Goal: Transaction & Acquisition: Purchase product/service

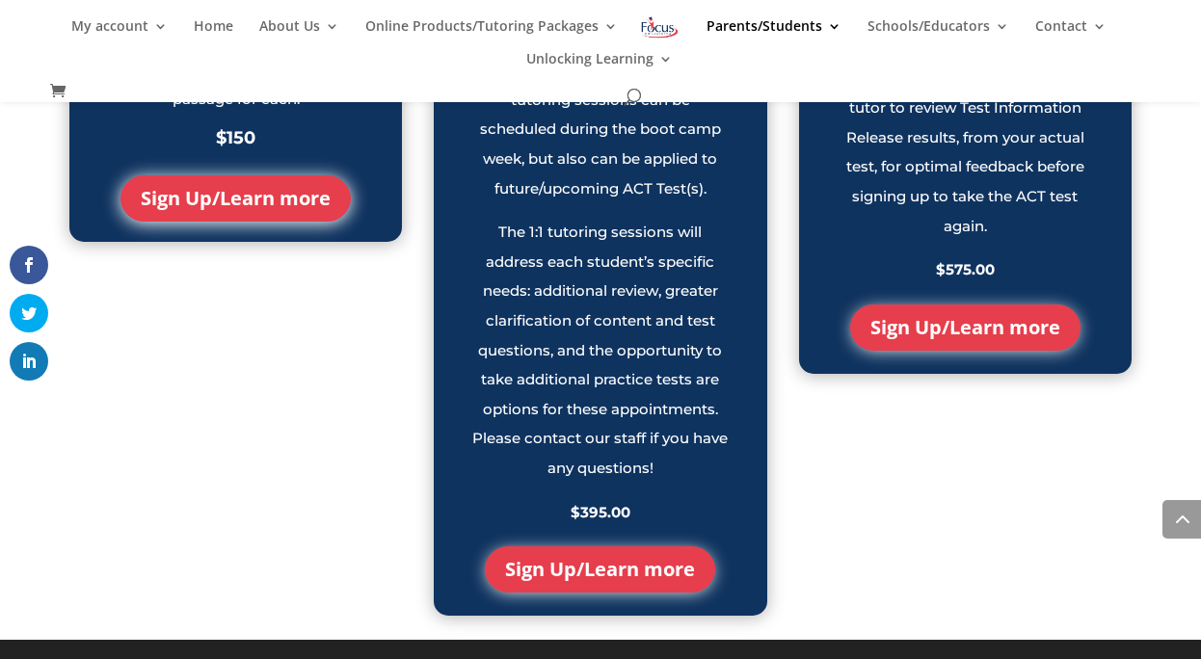
scroll to position [2275, 0]
click at [974, 338] on link "Sign Up/Learn more" at bounding box center [965, 327] width 230 height 46
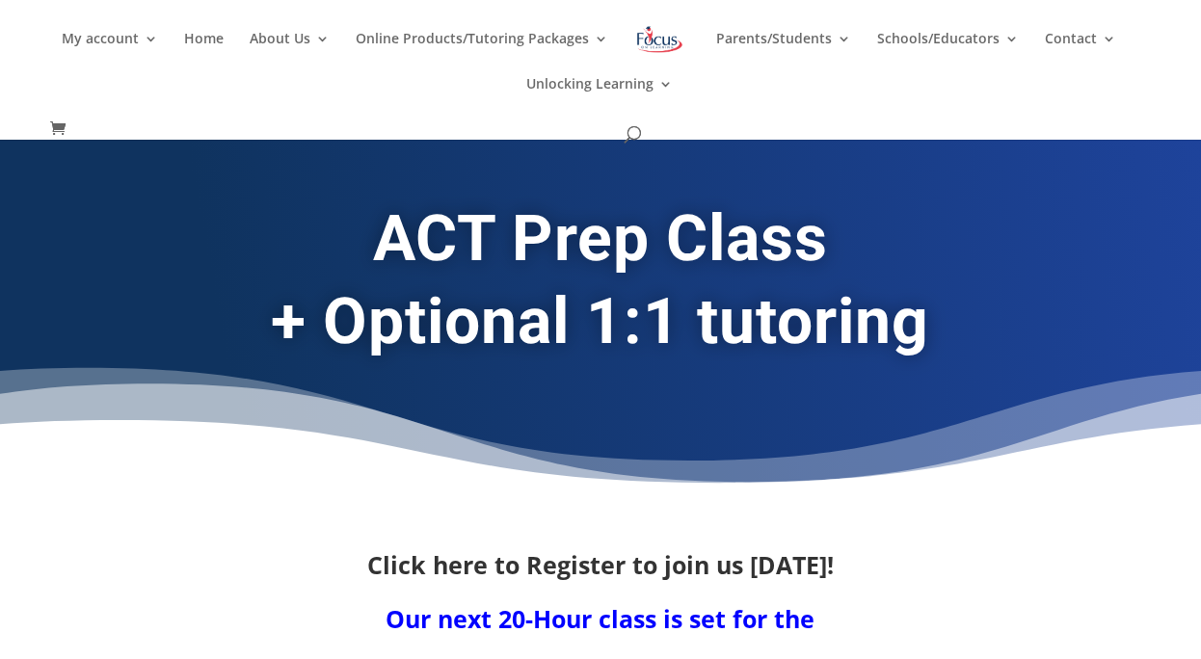
click at [57, 126] on span at bounding box center [62, 129] width 25 height 21
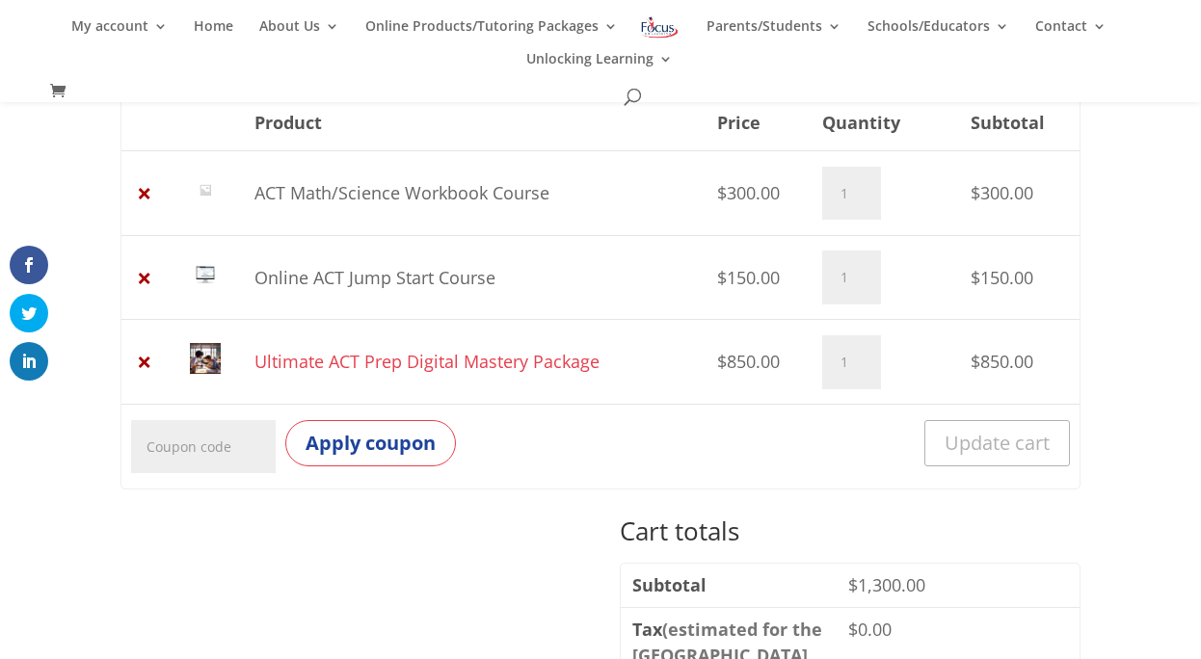
scroll to position [251, 0]
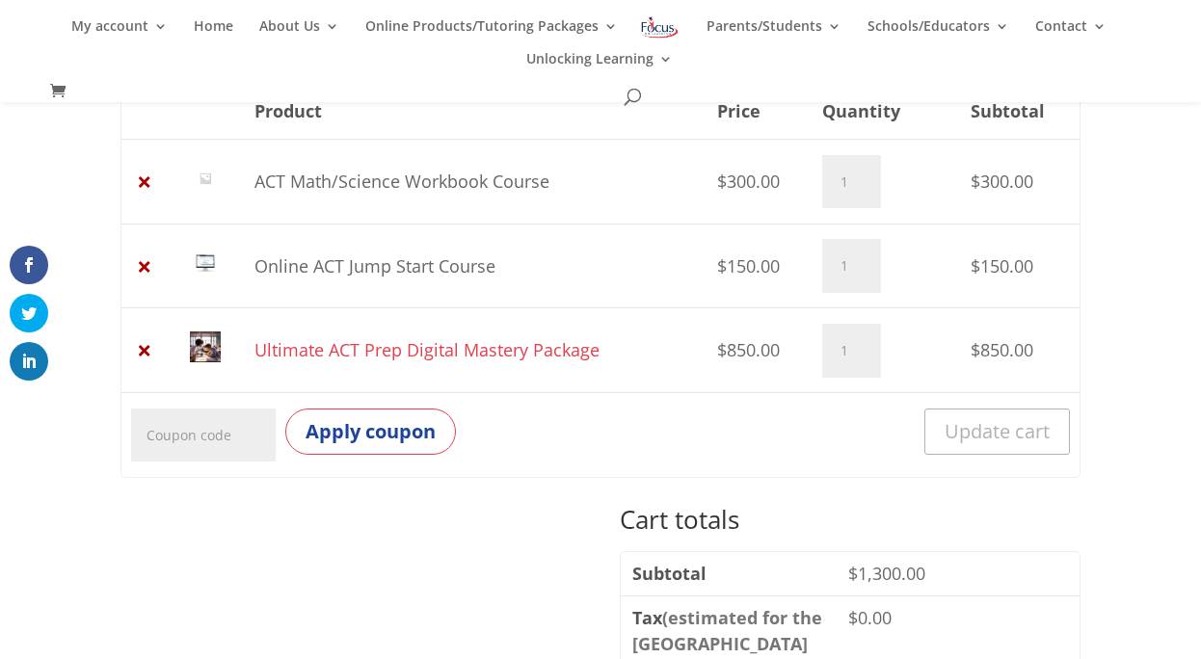
click at [340, 349] on link "Ultimate ACT Prep Digital Mastery Package" at bounding box center [426, 349] width 345 height 23
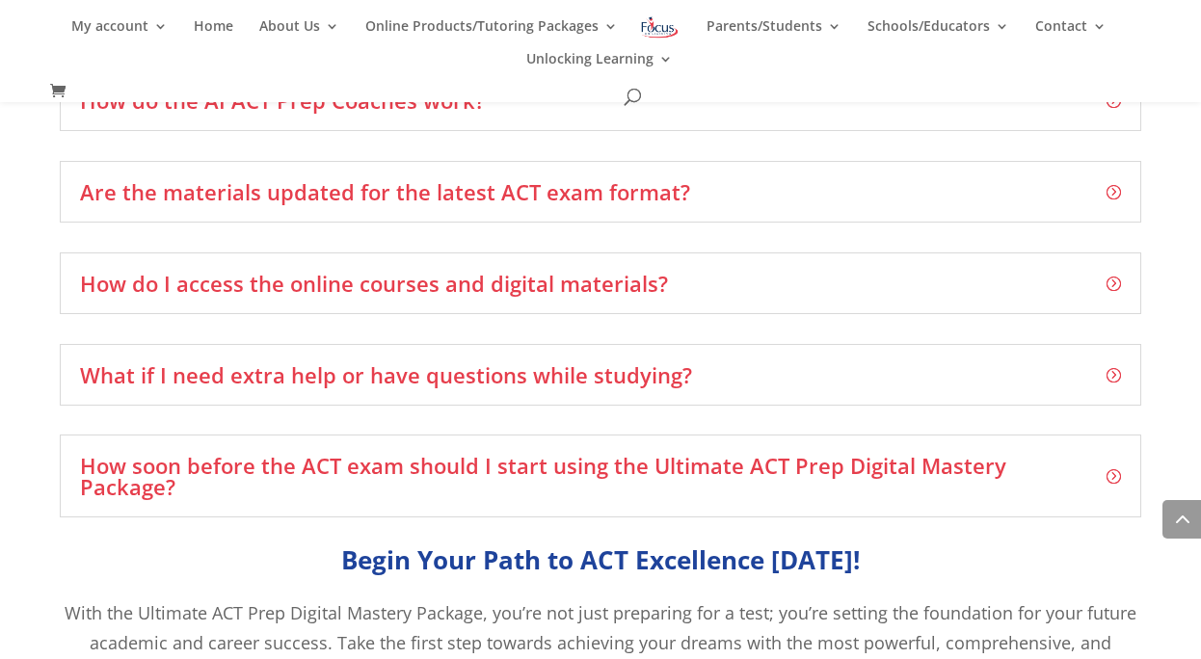
scroll to position [3369, 0]
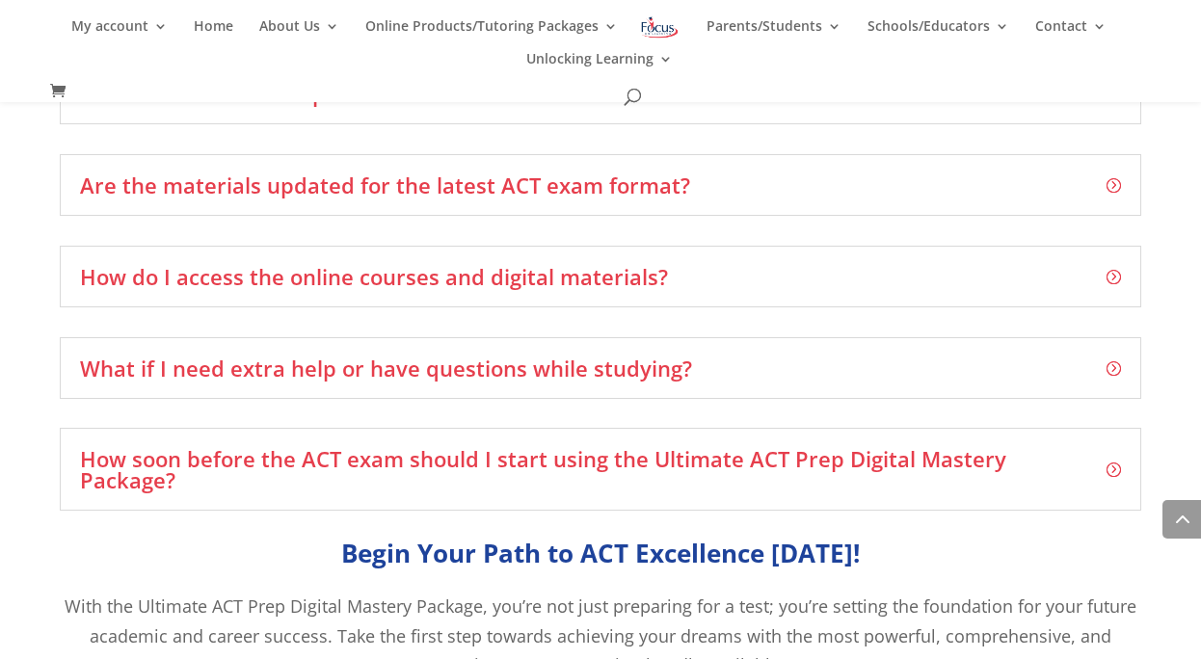
click at [537, 274] on h3 "How do I access the online courses and digital materials?" at bounding box center [600, 276] width 1040 height 21
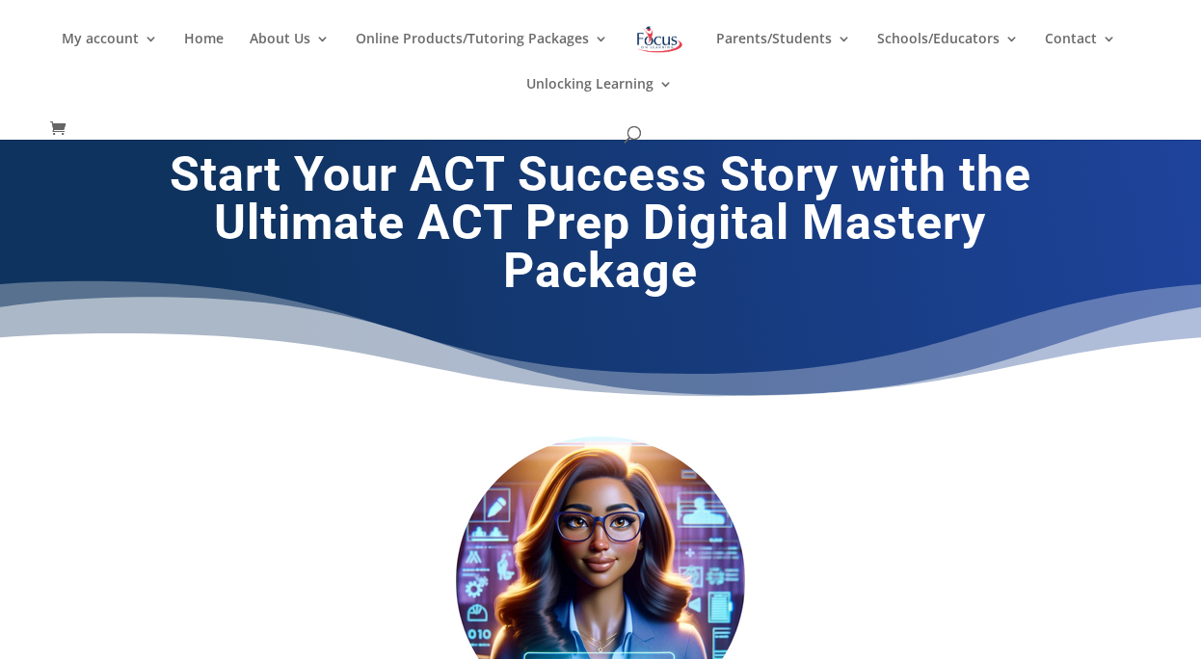
scroll to position [0, 0]
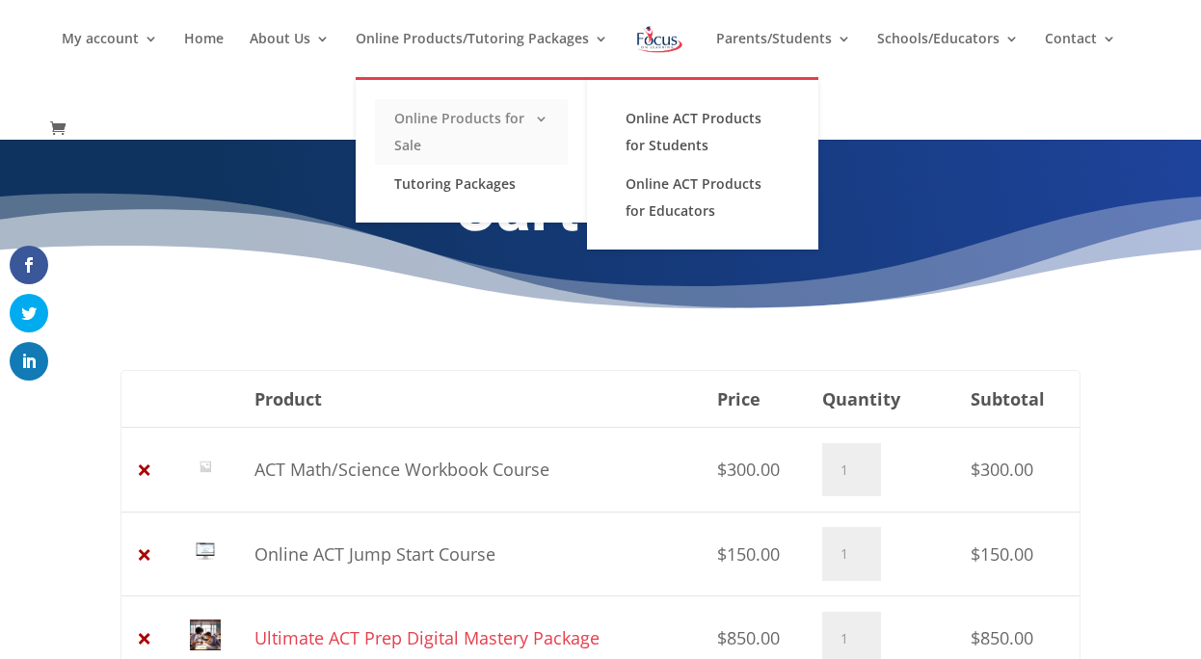
click at [416, 135] on link "Online Products for Sale" at bounding box center [471, 132] width 193 height 66
click at [446, 115] on link "Online Products for Sale" at bounding box center [471, 132] width 193 height 66
click at [660, 122] on link "Online ACT Products for Students" at bounding box center [702, 132] width 193 height 66
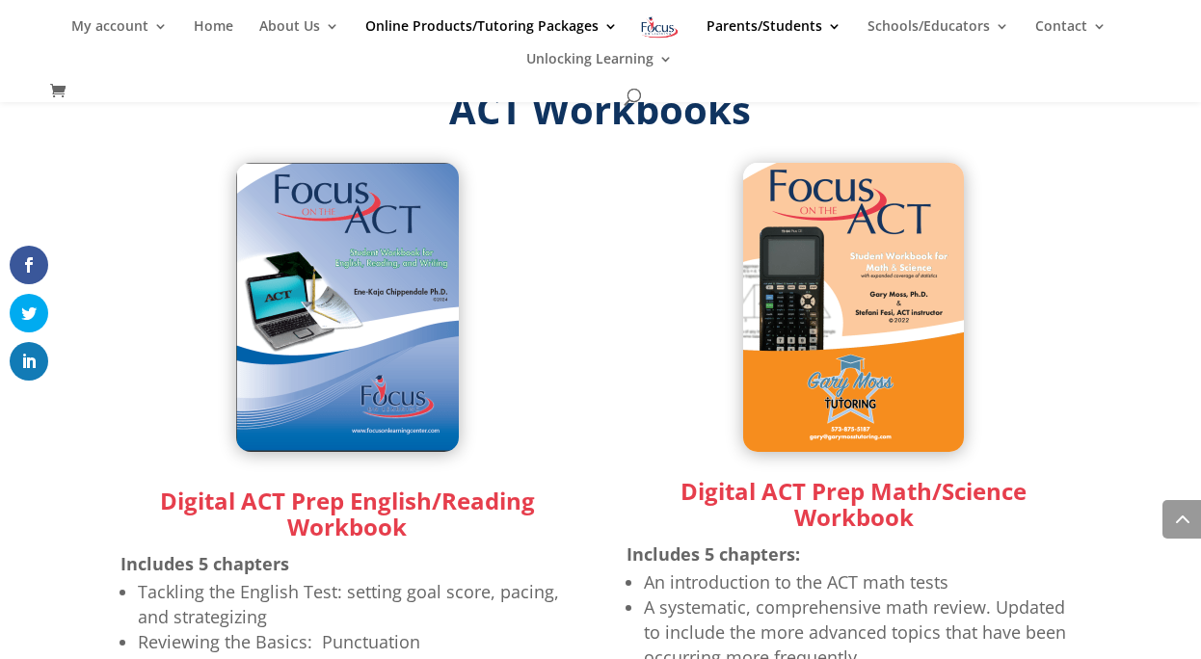
scroll to position [1920, 0]
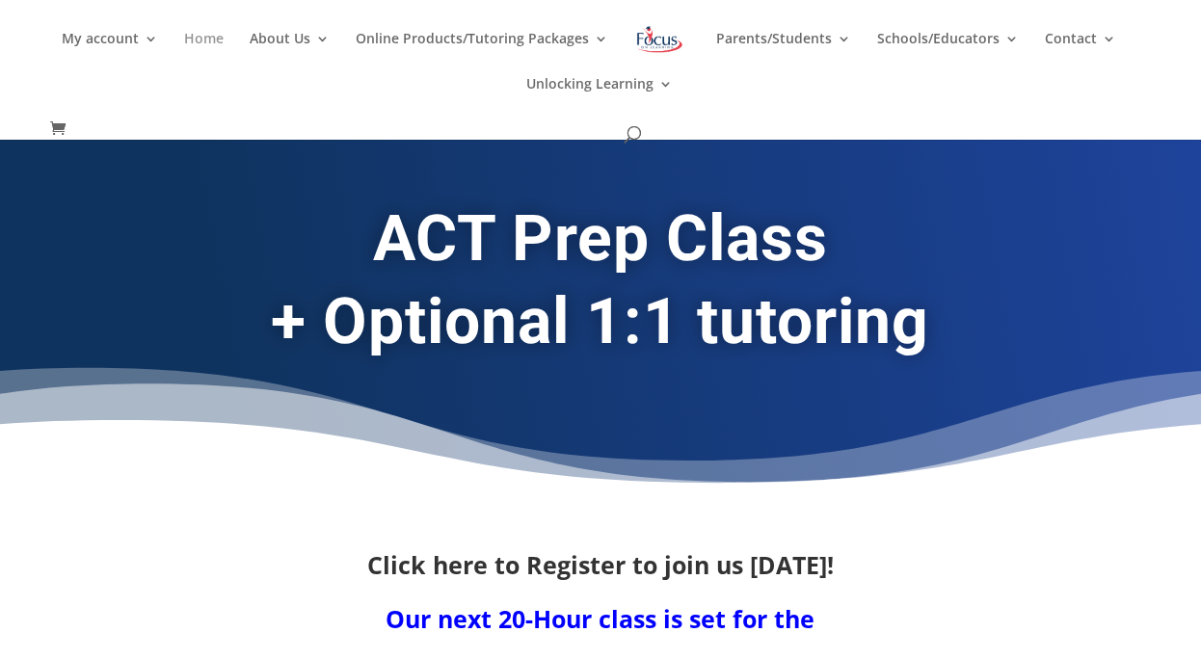
click at [223, 38] on link "Home" at bounding box center [204, 54] width 40 height 45
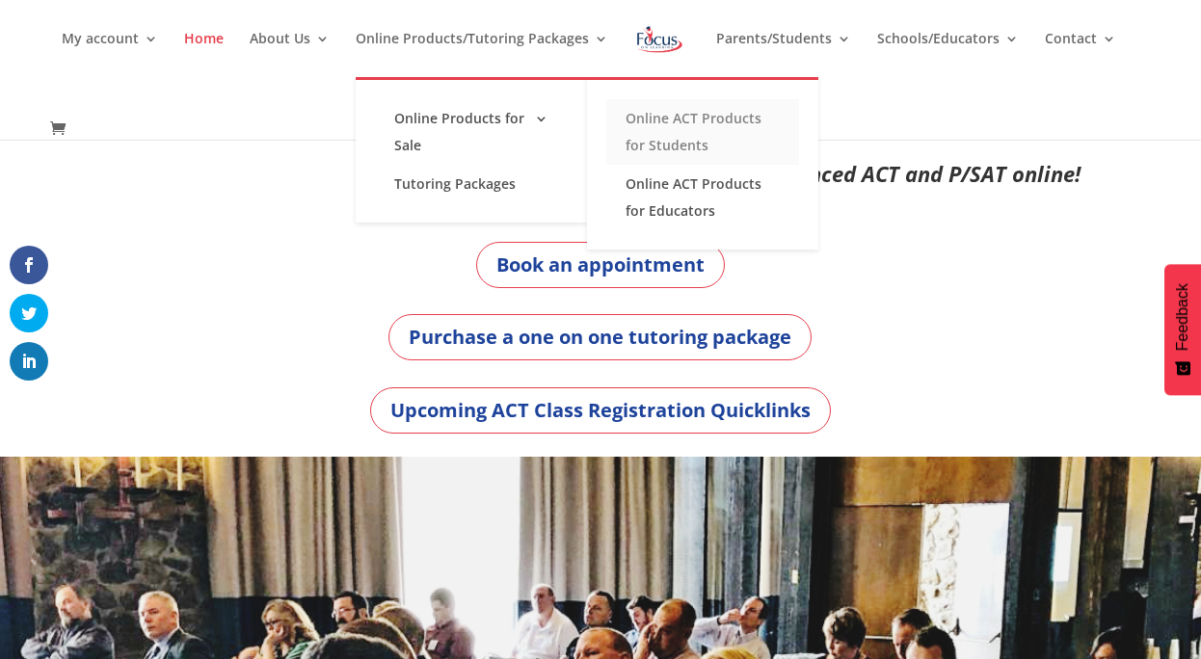
click at [717, 123] on link "Online ACT Products for Students" at bounding box center [702, 132] width 193 height 66
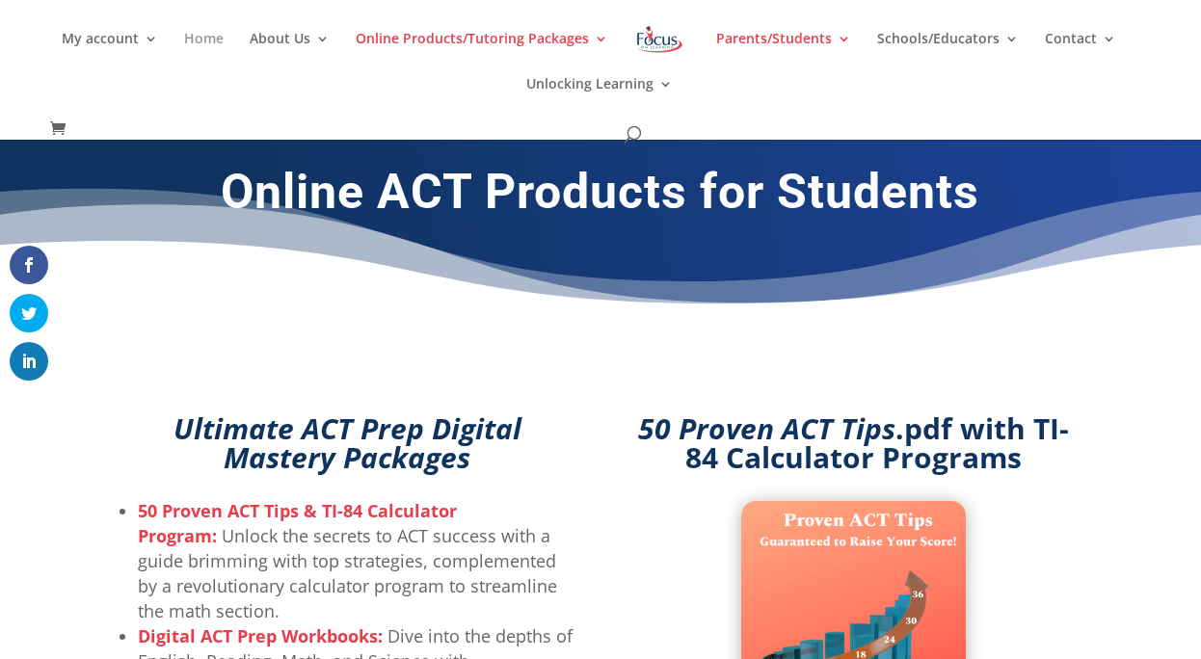
click at [215, 39] on link "Home" at bounding box center [204, 54] width 40 height 45
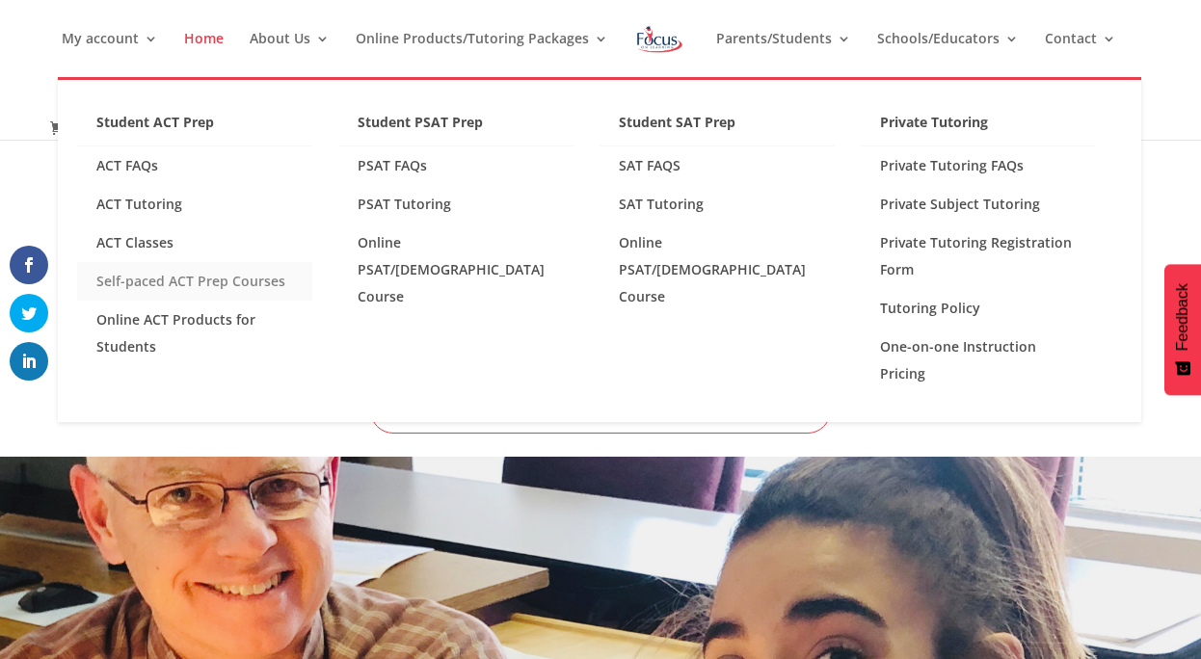
click at [144, 280] on link "Self-paced ACT Prep Courses" at bounding box center [194, 281] width 235 height 39
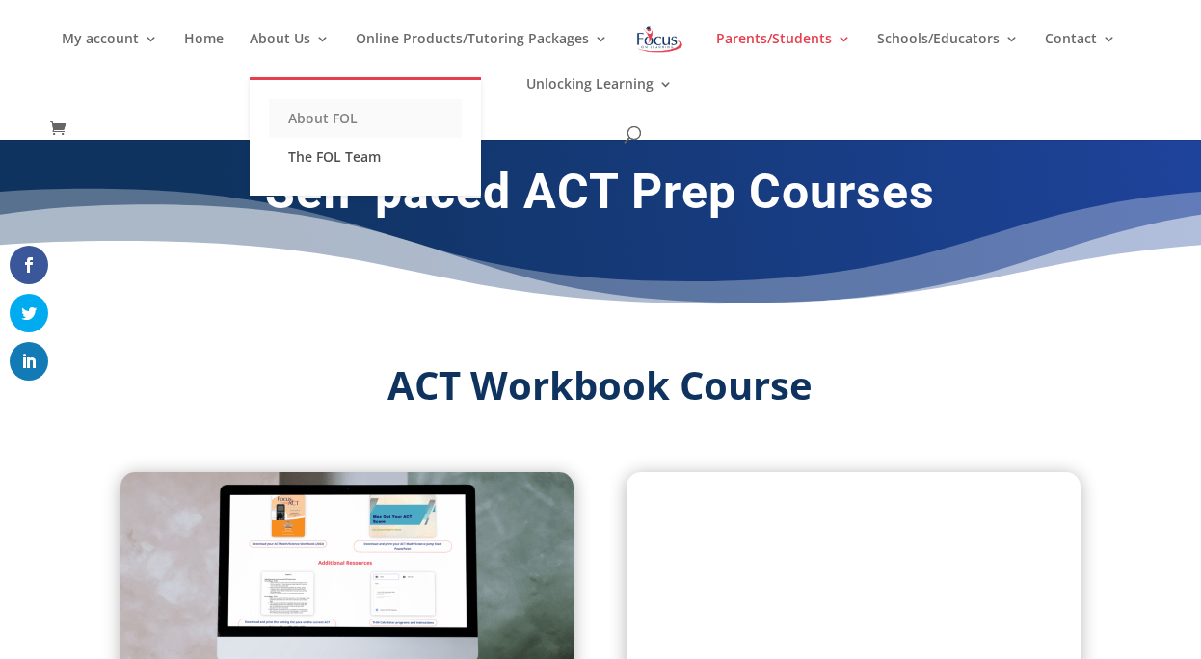
click at [310, 116] on link "About FOL" at bounding box center [365, 118] width 193 height 39
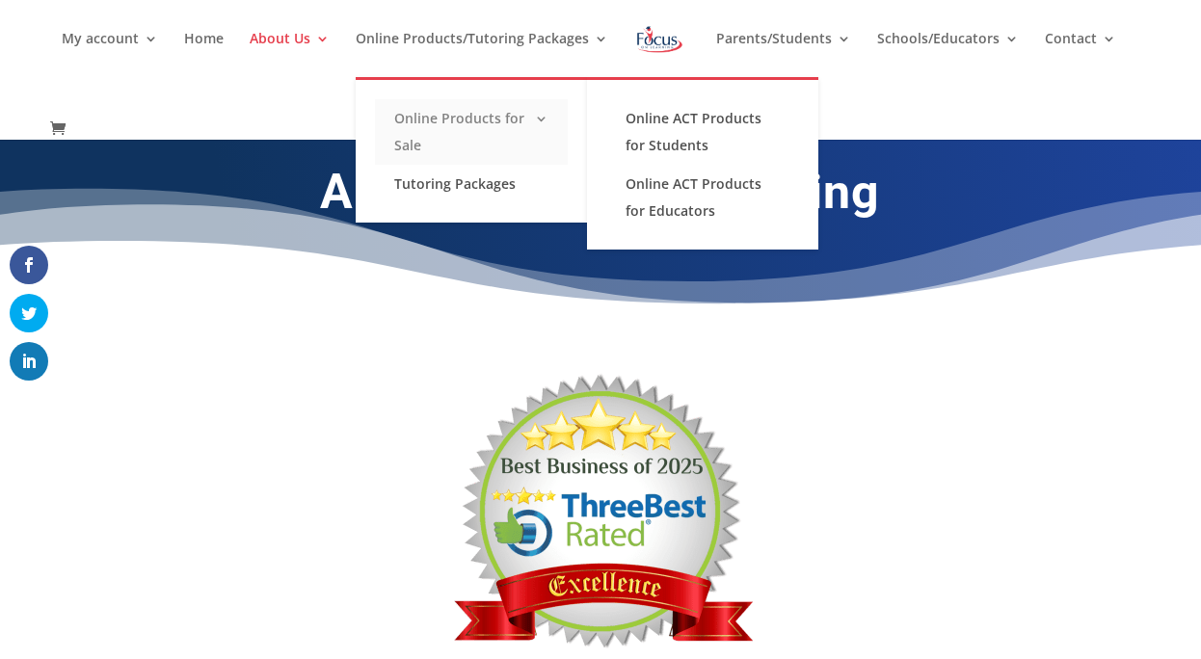
click at [412, 128] on link "Online Products for Sale" at bounding box center [471, 132] width 193 height 66
click at [682, 115] on link "Online ACT Products for Students" at bounding box center [702, 132] width 193 height 66
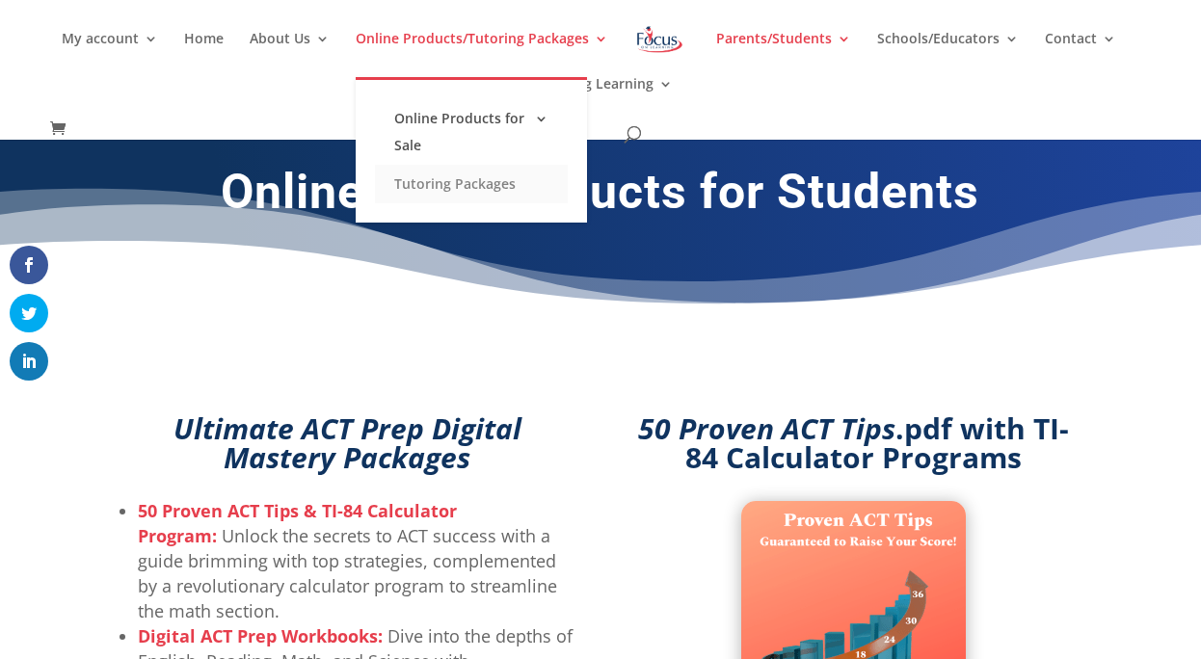
click at [481, 181] on link "Tutoring Packages" at bounding box center [471, 184] width 193 height 39
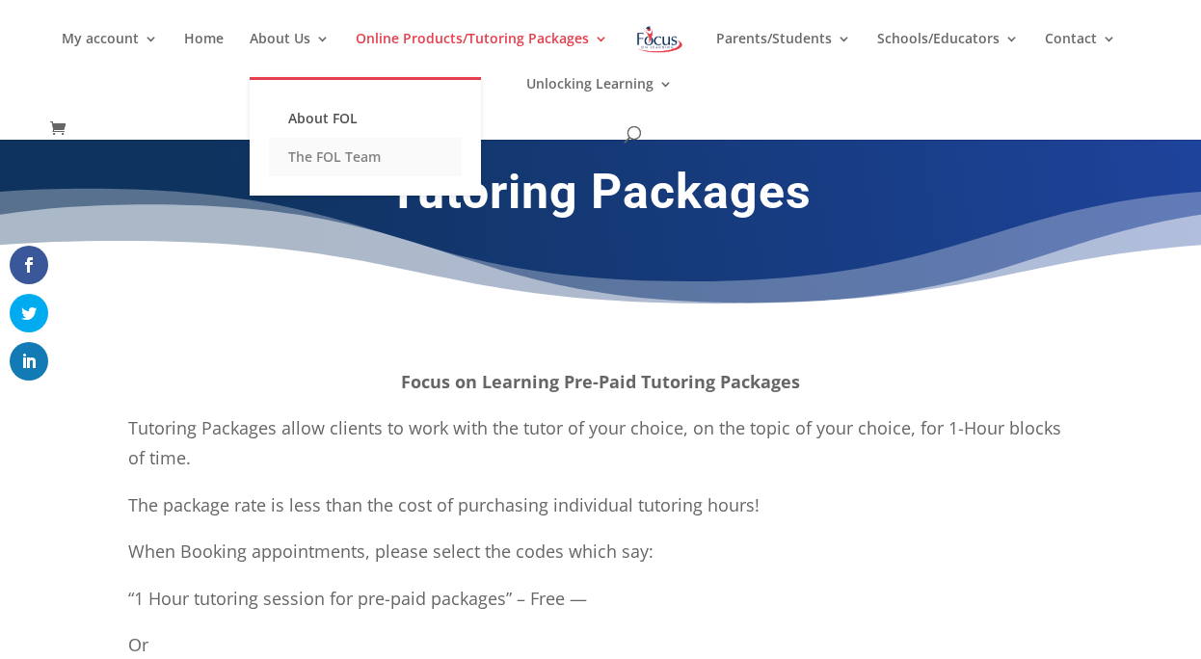
click at [333, 154] on link "The FOL Team" at bounding box center [365, 157] width 193 height 39
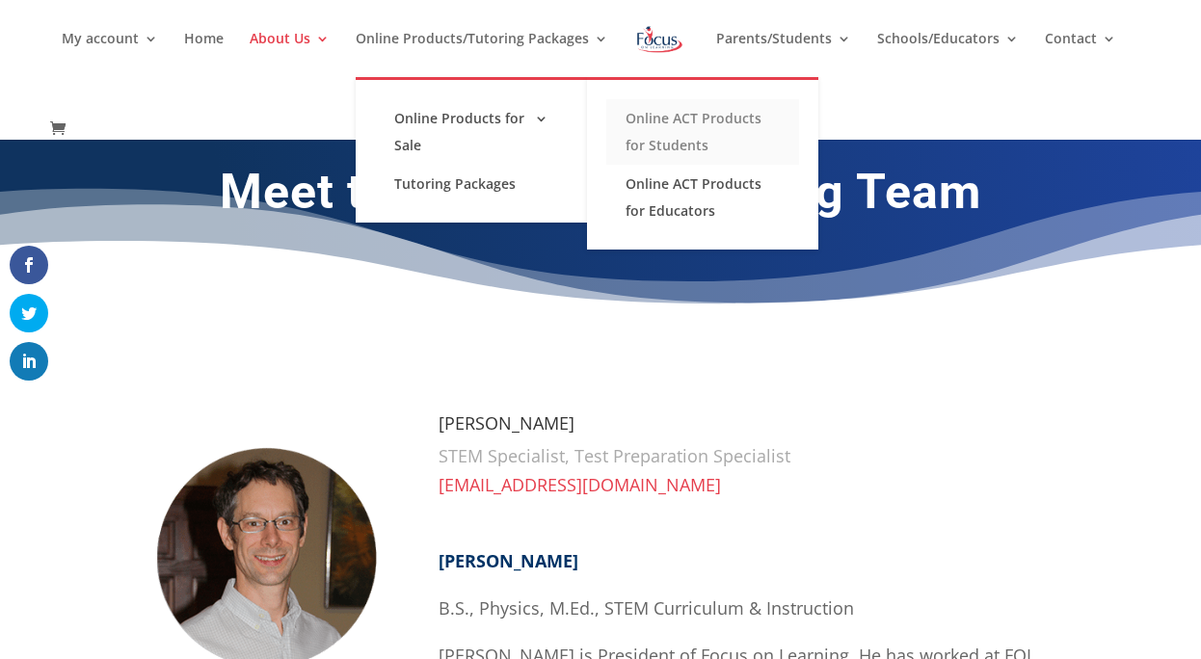
click at [664, 117] on link "Online ACT Products for Students" at bounding box center [702, 132] width 193 height 66
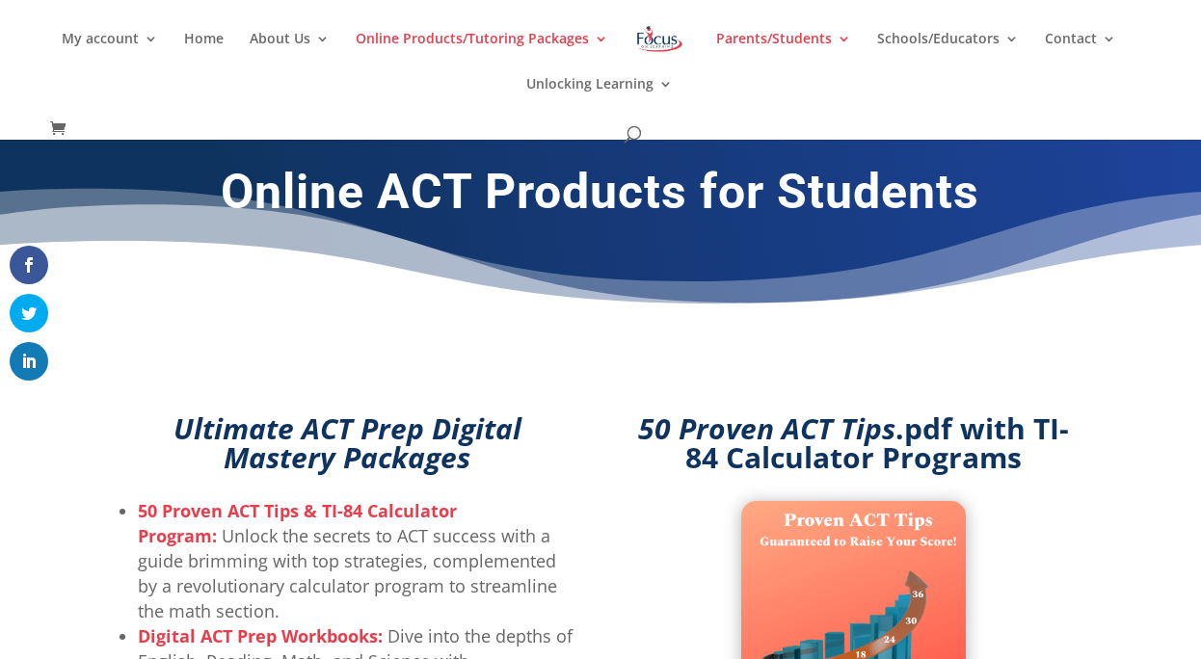
click at [664, 40] on img at bounding box center [659, 39] width 50 height 35
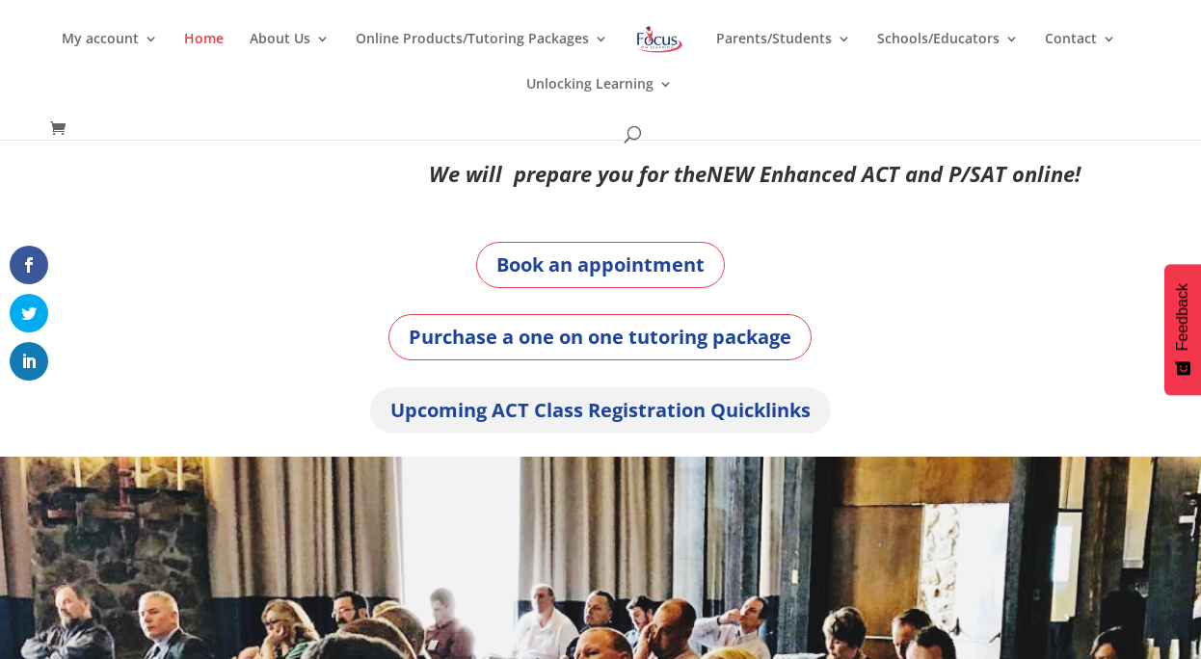
click at [686, 408] on link "Upcoming ACT Class Registration Quicklinks" at bounding box center [600, 410] width 461 height 46
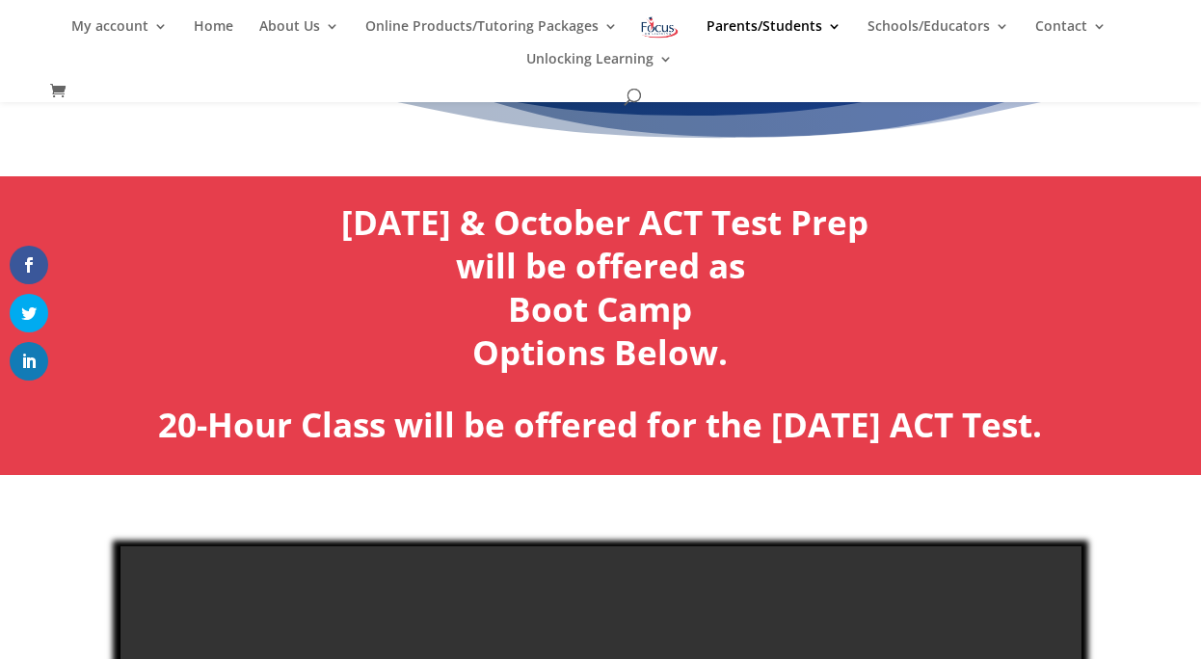
scroll to position [118, 0]
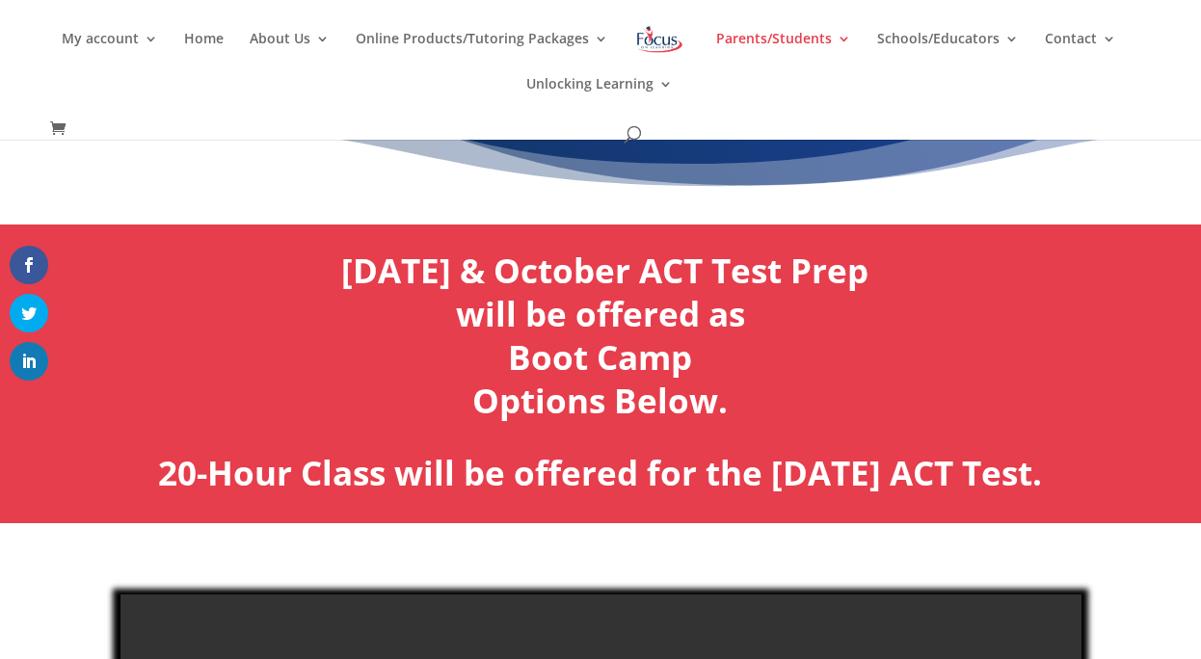
click at [650, 40] on img at bounding box center [659, 39] width 50 height 35
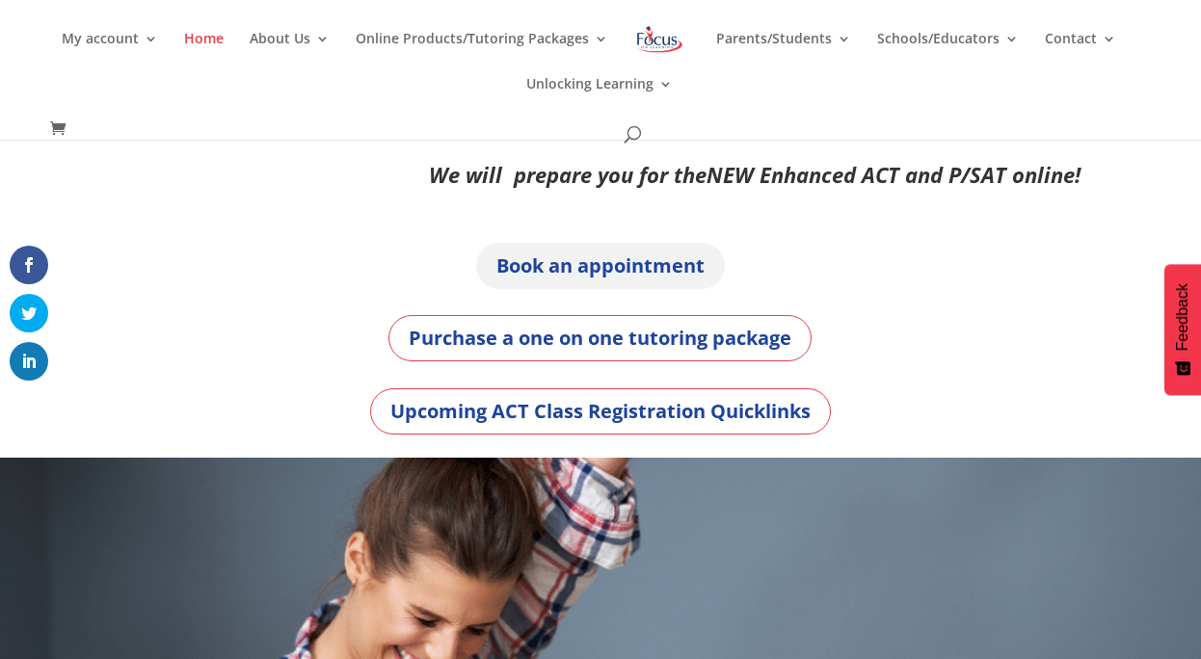
click at [603, 277] on link "Book an appointment" at bounding box center [600, 266] width 249 height 46
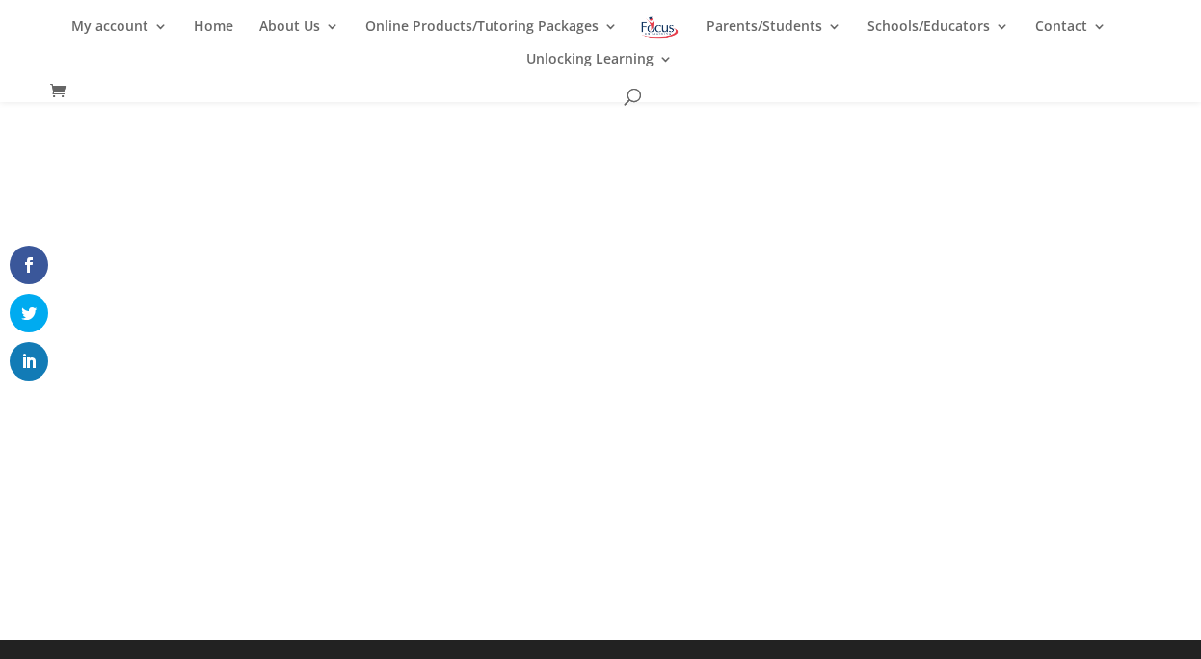
scroll to position [202, 0]
click at [645, 25] on img at bounding box center [659, 27] width 40 height 28
click at [656, 29] on img at bounding box center [659, 27] width 40 height 28
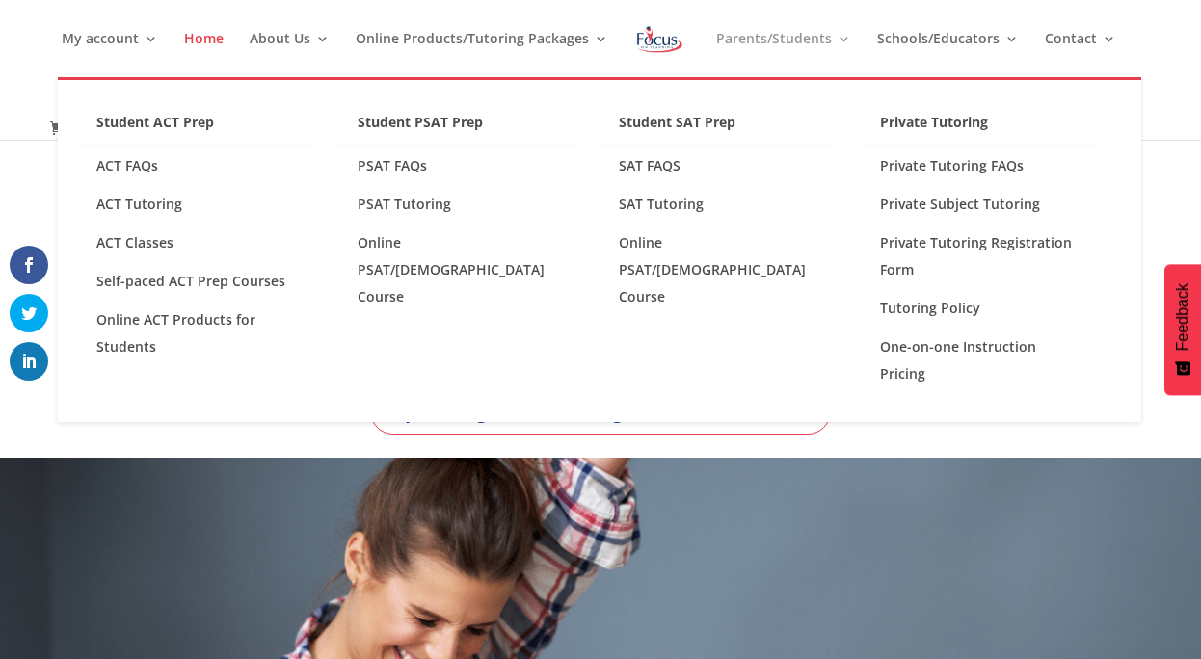
click at [737, 45] on link "Parents/Students" at bounding box center [783, 54] width 135 height 45
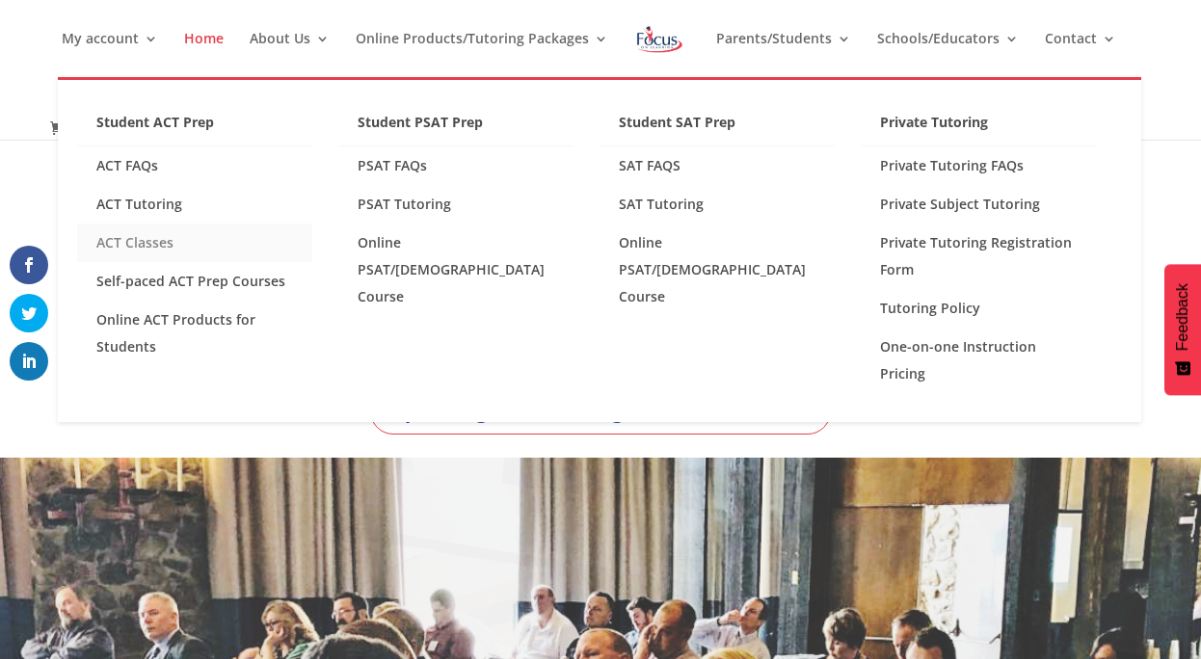
click at [135, 241] on link "ACT Classes" at bounding box center [194, 243] width 235 height 39
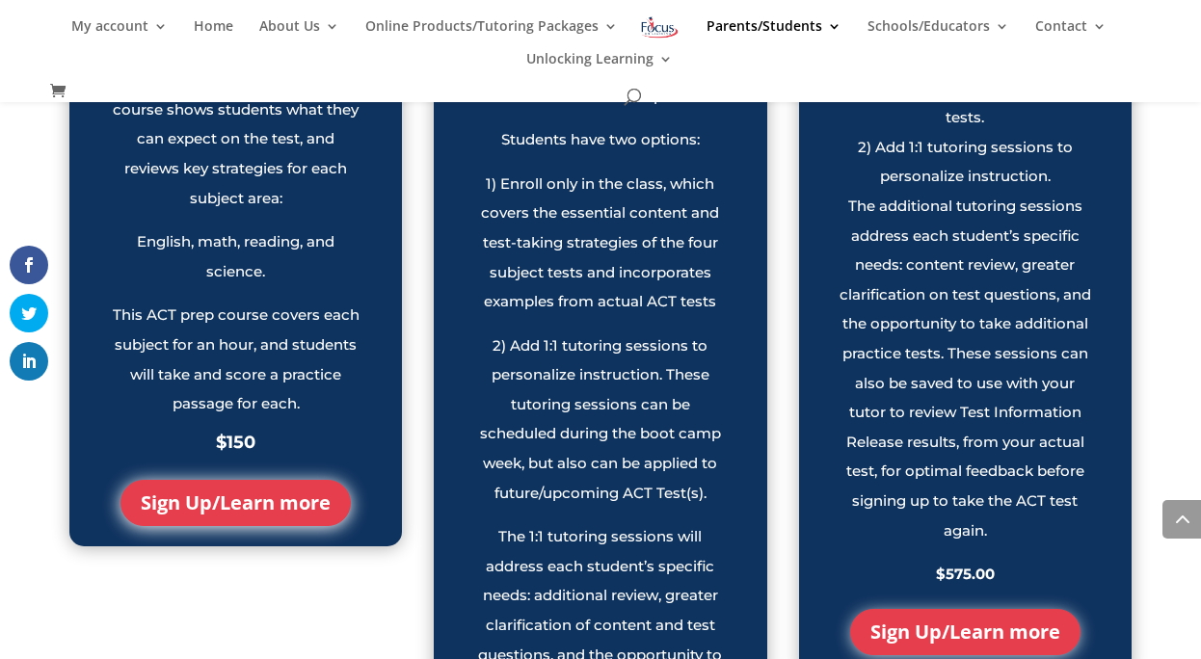
scroll to position [2275, 0]
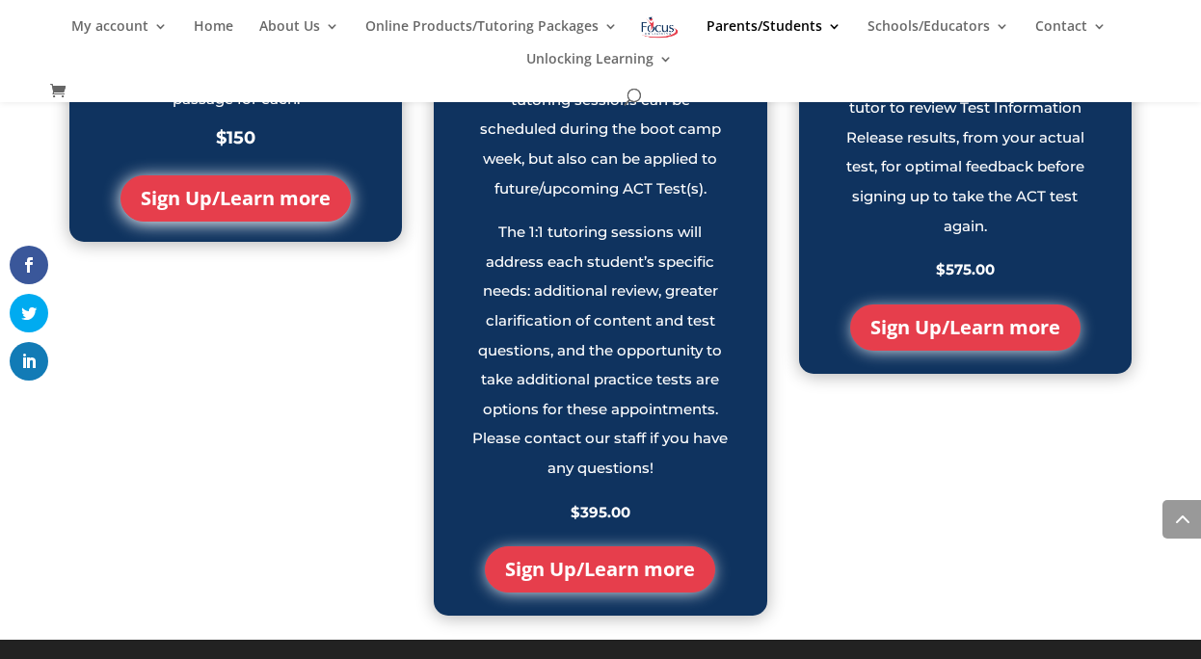
click at [993, 321] on link "Sign Up/Learn more" at bounding box center [965, 327] width 230 height 46
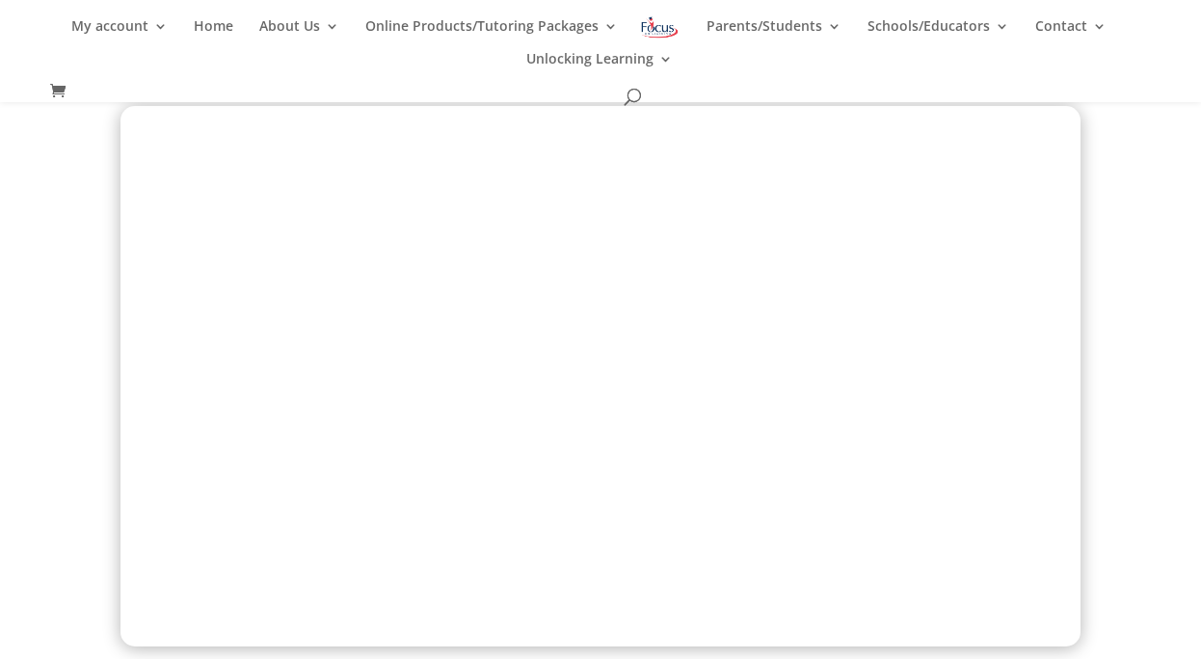
scroll to position [618, 0]
click at [39, 449] on div at bounding box center [600, 392] width 1201 height 579
click at [57, 90] on span at bounding box center [62, 91] width 25 height 21
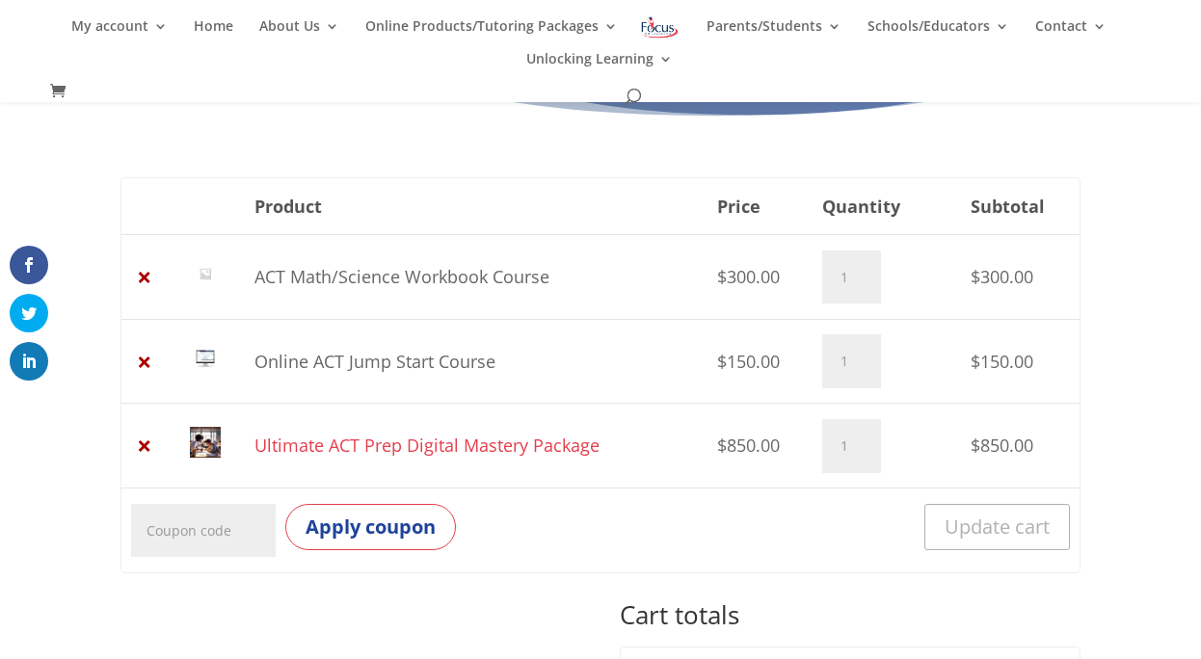
scroll to position [149, 0]
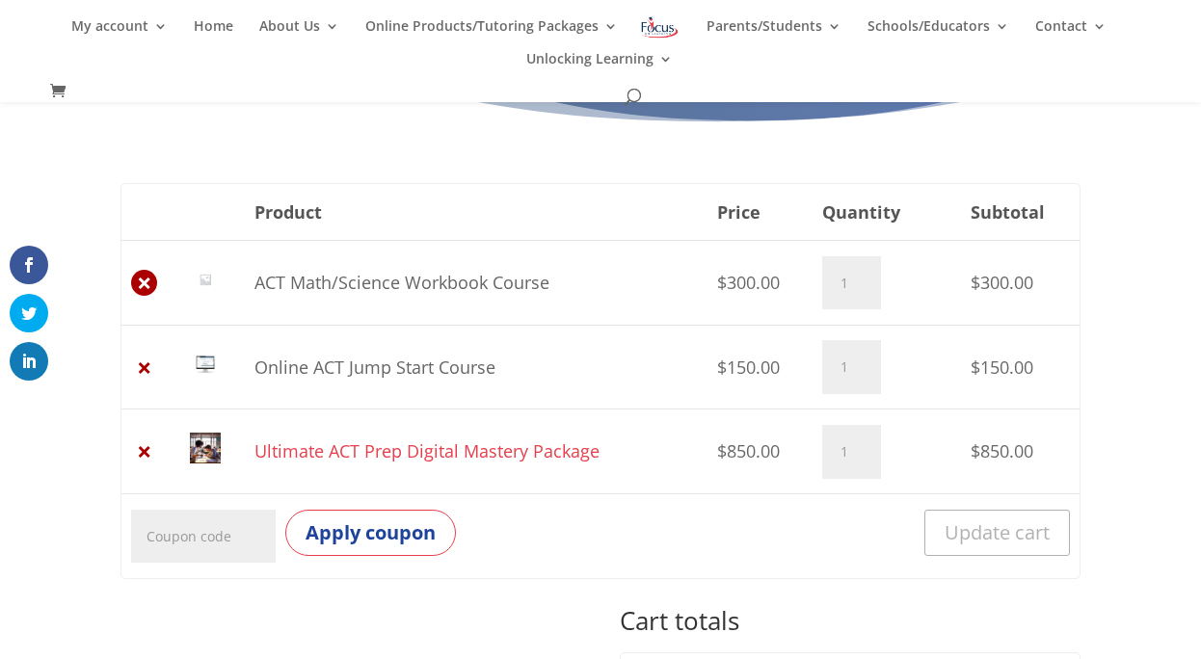
click at [145, 286] on link "×" at bounding box center [144, 283] width 26 height 26
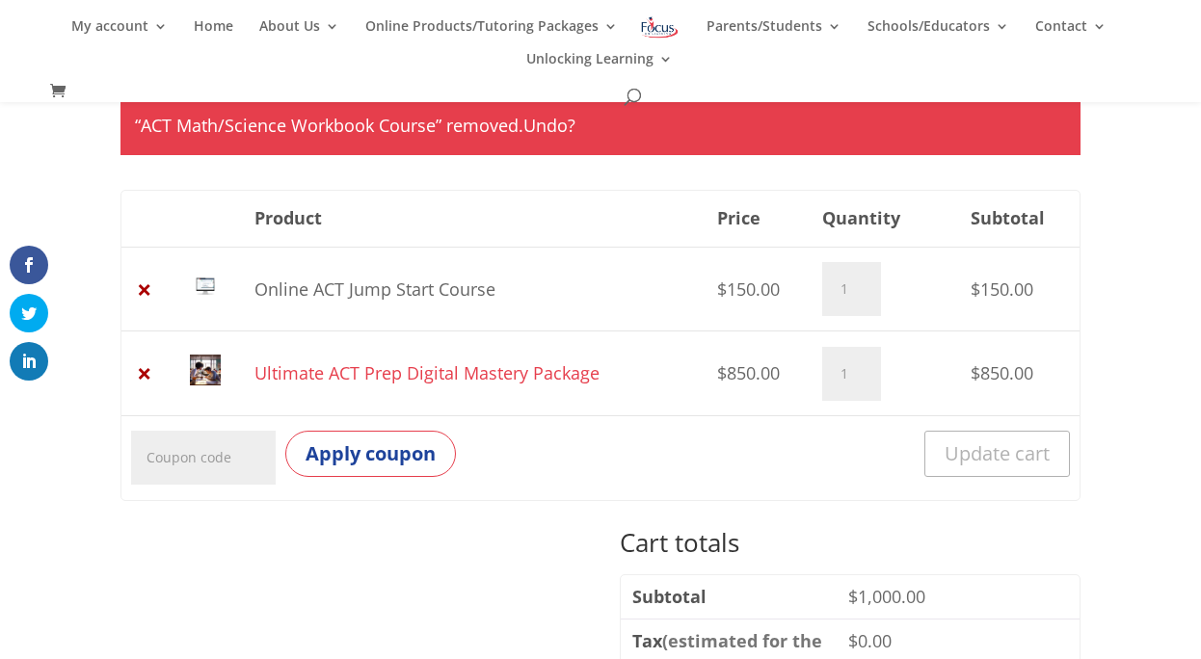
scroll to position [236, 0]
click at [145, 293] on link "×" at bounding box center [144, 290] width 26 height 26
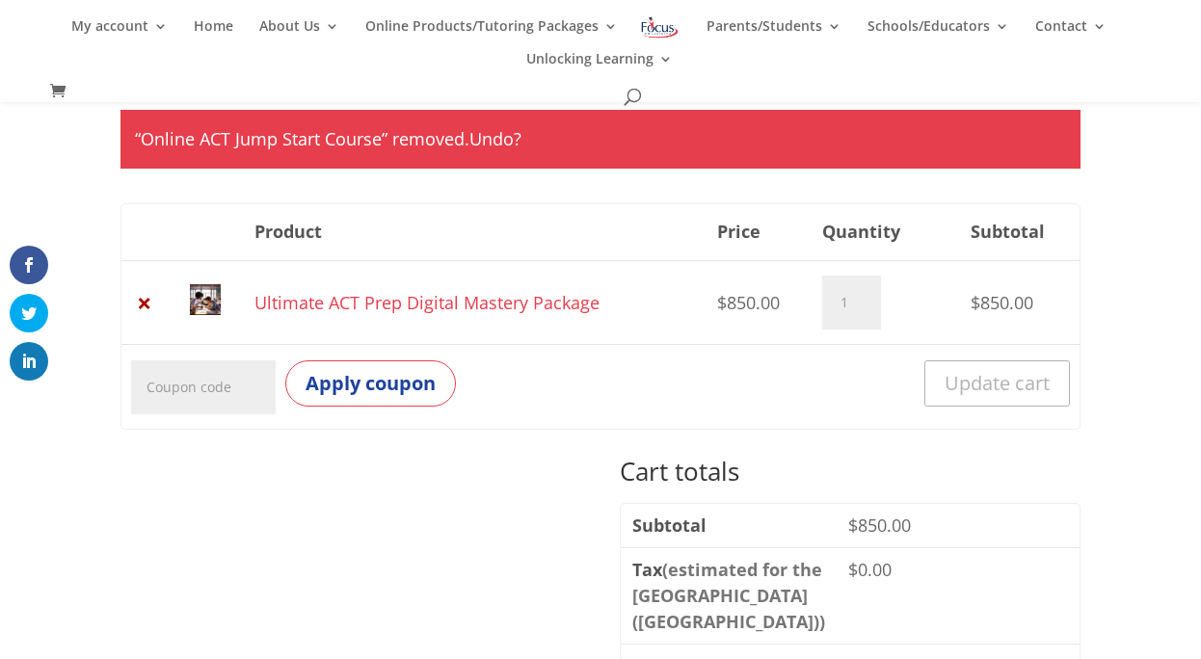
scroll to position [207, 0]
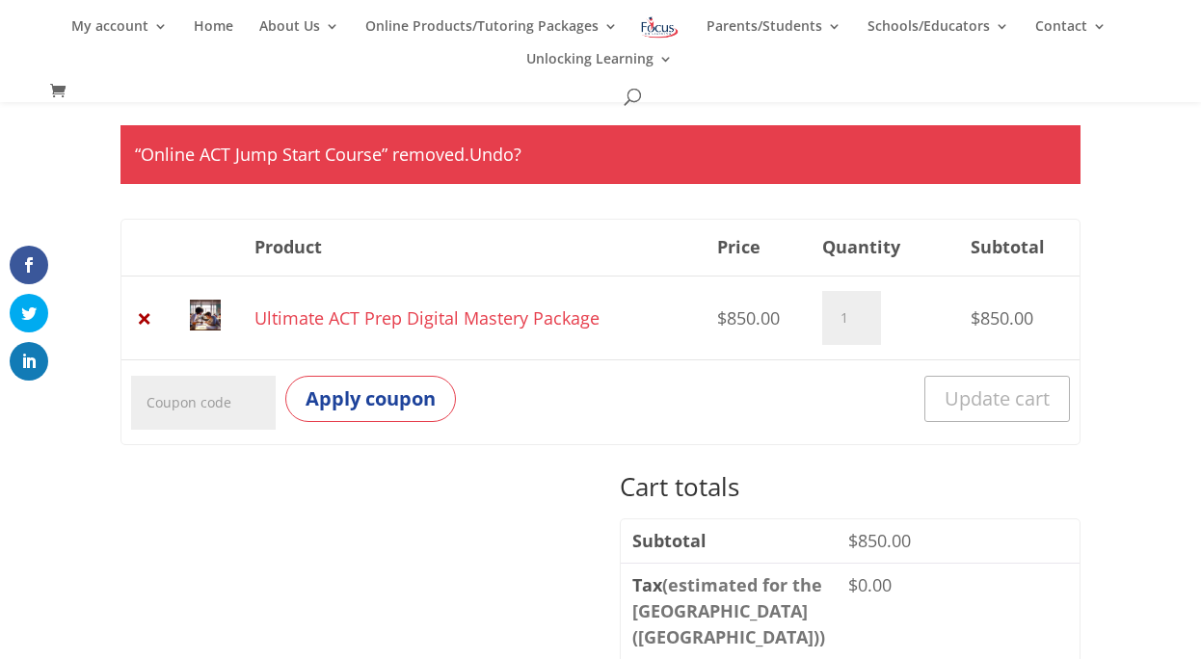
click at [357, 325] on link "Ultimate ACT Prep Digital Mastery Package" at bounding box center [426, 317] width 345 height 23
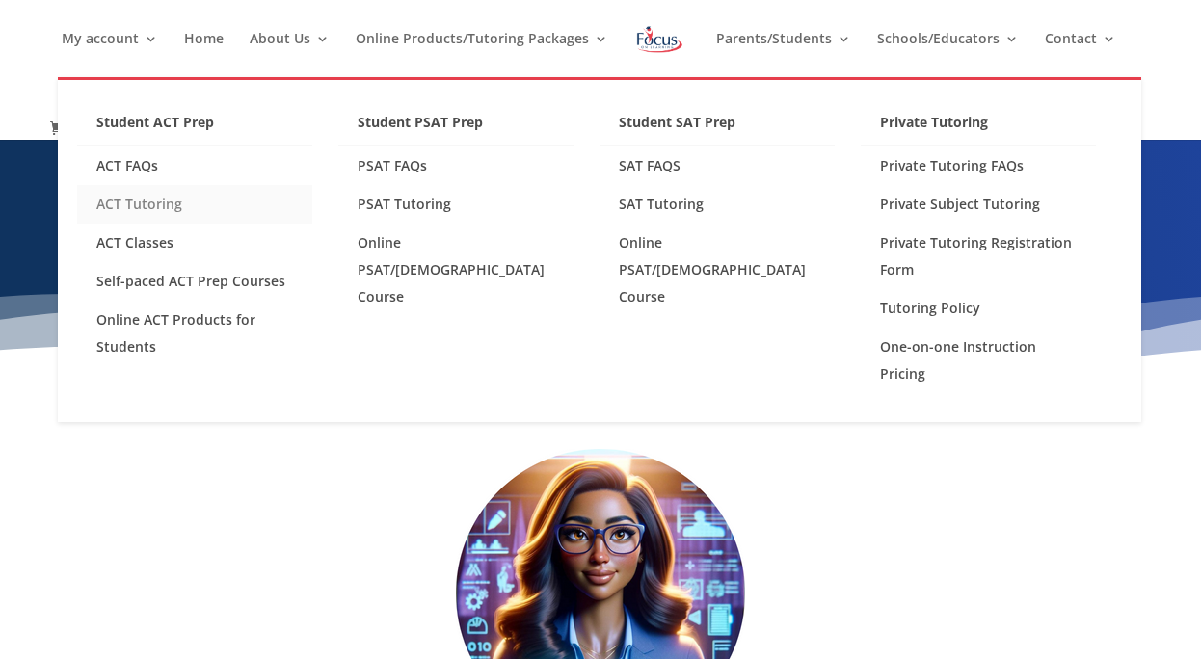
click at [149, 207] on link "ACT Tutoring" at bounding box center [194, 204] width 235 height 39
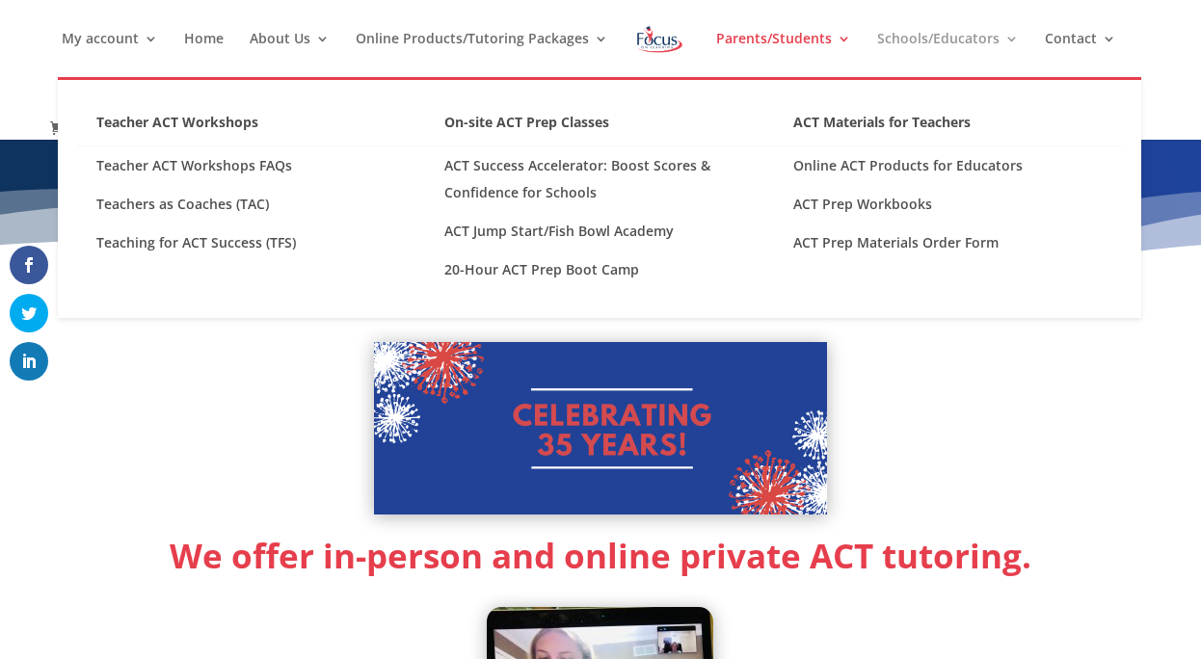
click at [1003, 40] on link "Schools/Educators" at bounding box center [948, 54] width 142 height 45
click at [922, 40] on link "Schools/Educators" at bounding box center [948, 54] width 142 height 45
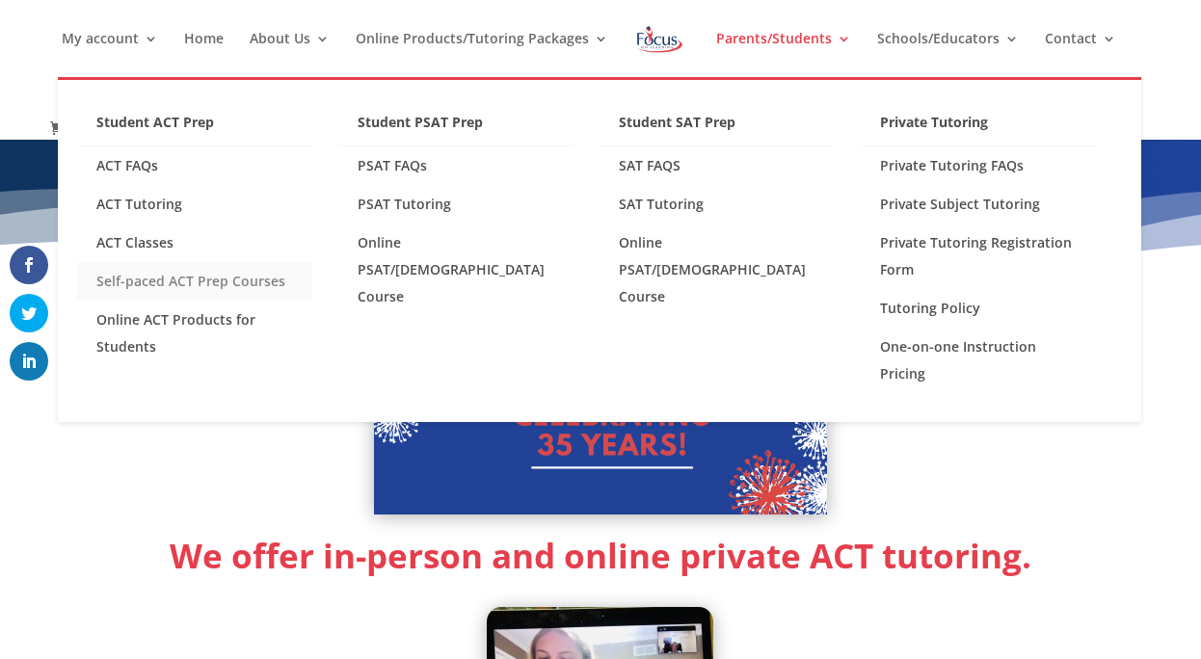
click at [202, 285] on link "Self-paced ACT Prep Courses" at bounding box center [194, 281] width 235 height 39
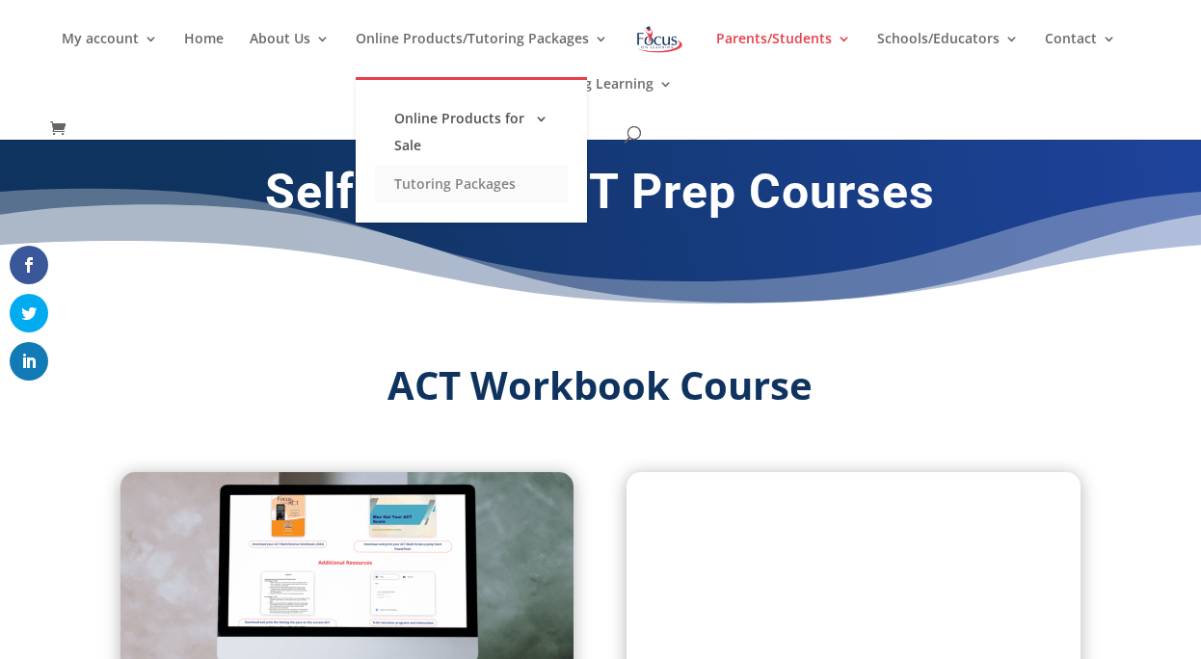
click at [463, 191] on link "Tutoring Packages" at bounding box center [471, 184] width 193 height 39
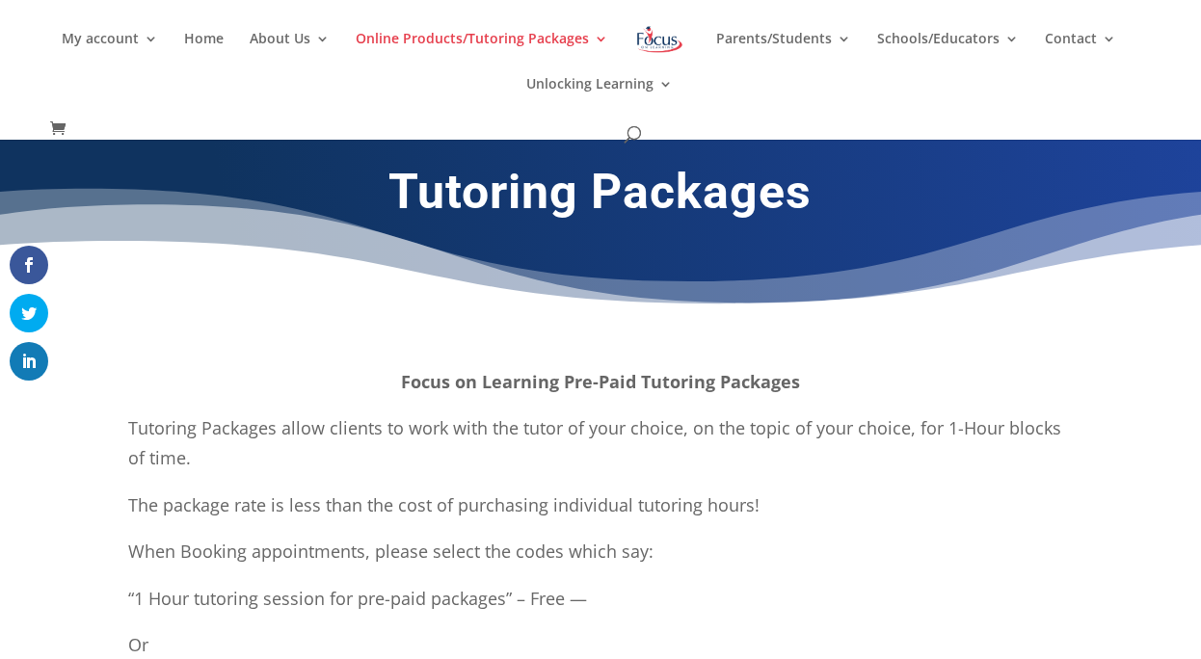
click at [56, 125] on span at bounding box center [62, 129] width 25 height 21
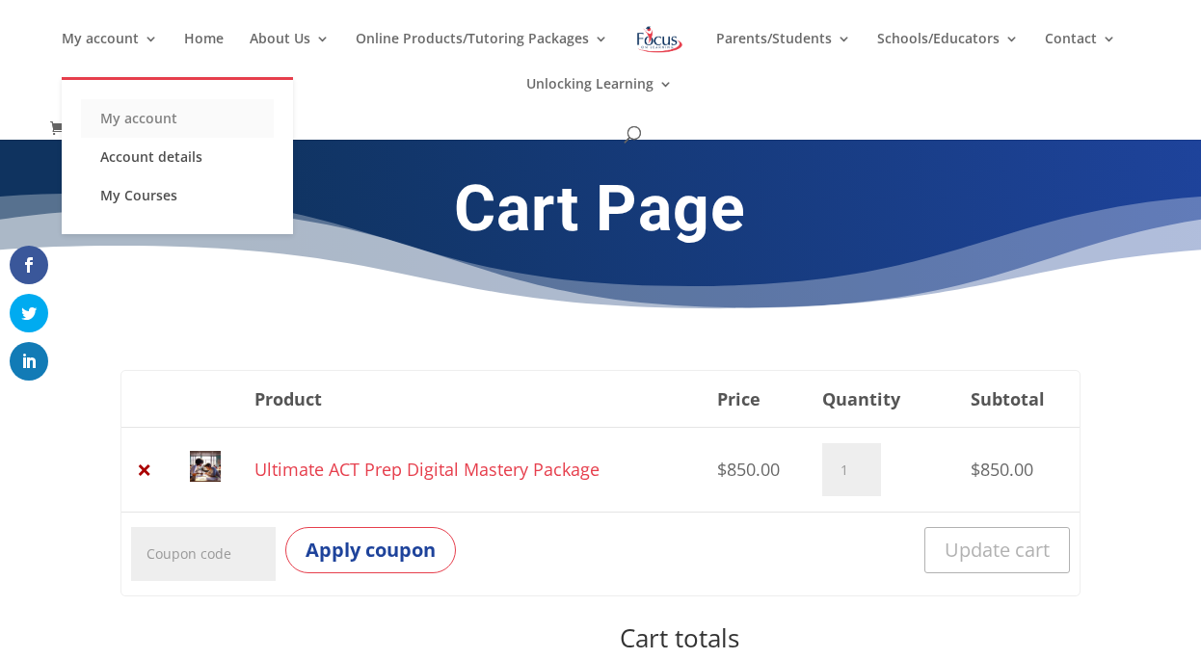
click at [120, 124] on link "My account" at bounding box center [177, 118] width 193 height 39
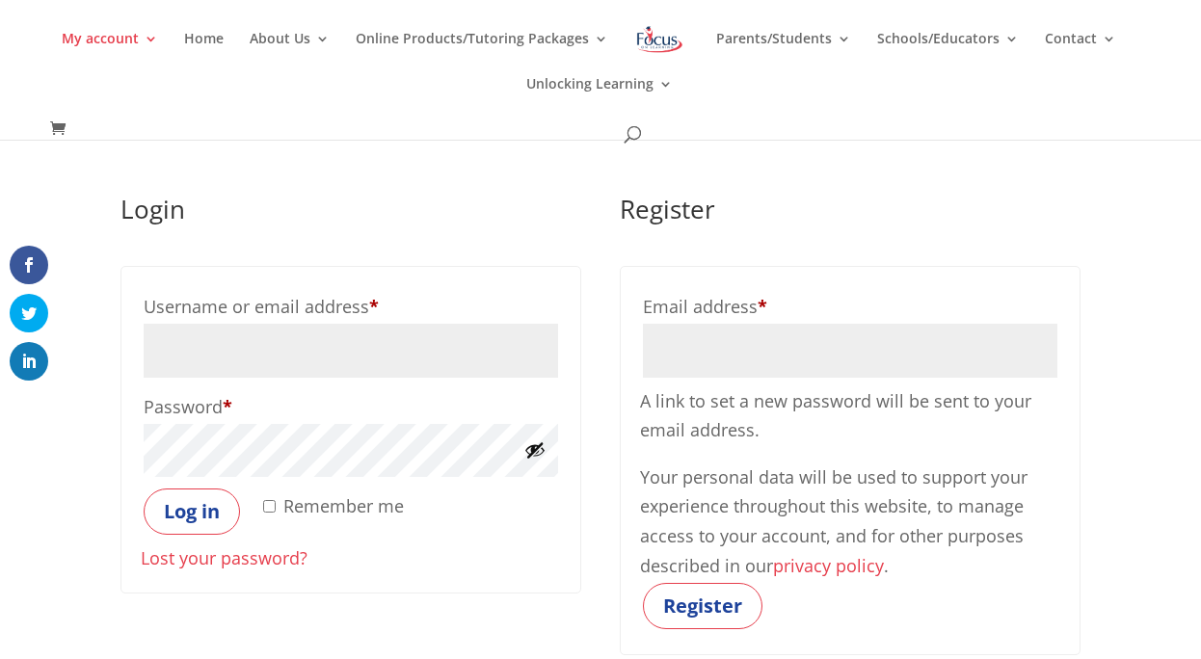
scroll to position [31, 0]
click at [731, 355] on input "Email address * Required" at bounding box center [850, 353] width 414 height 54
type input "willfleury@icloud.com"
click at [711, 610] on button "Register" at bounding box center [702, 608] width 119 height 46
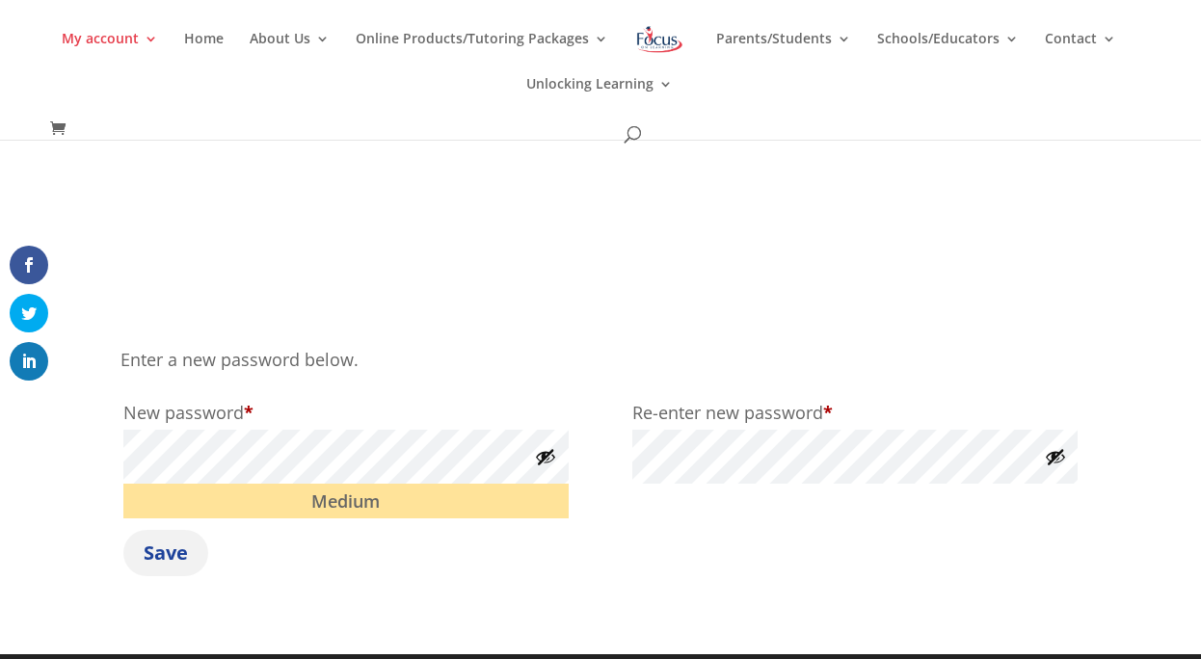
click at [176, 557] on button "Save" at bounding box center [165, 553] width 85 height 46
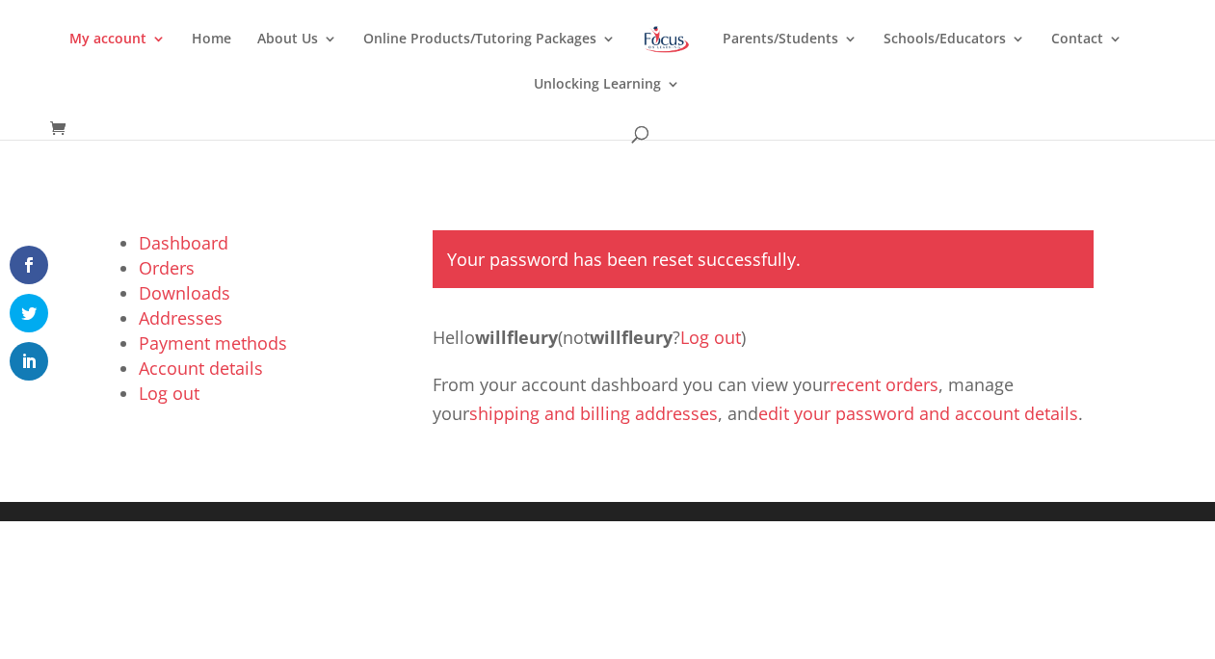
click at [66, 122] on span at bounding box center [62, 129] width 25 height 21
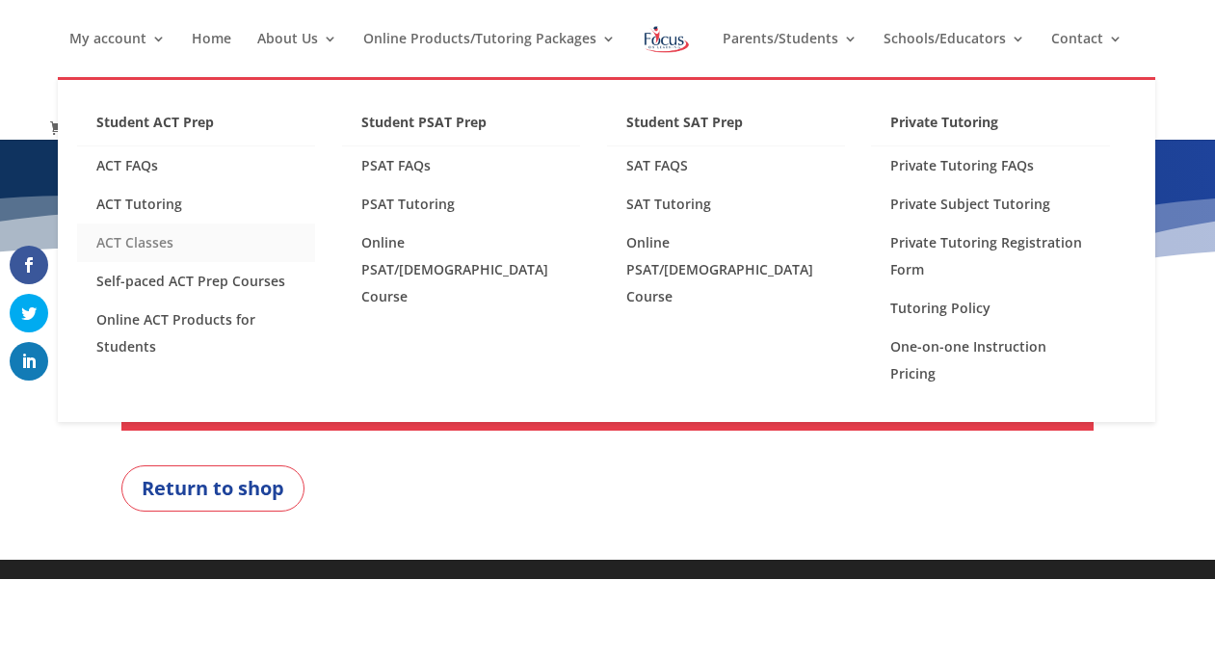
click at [154, 244] on link "ACT Classes" at bounding box center [196, 243] width 238 height 39
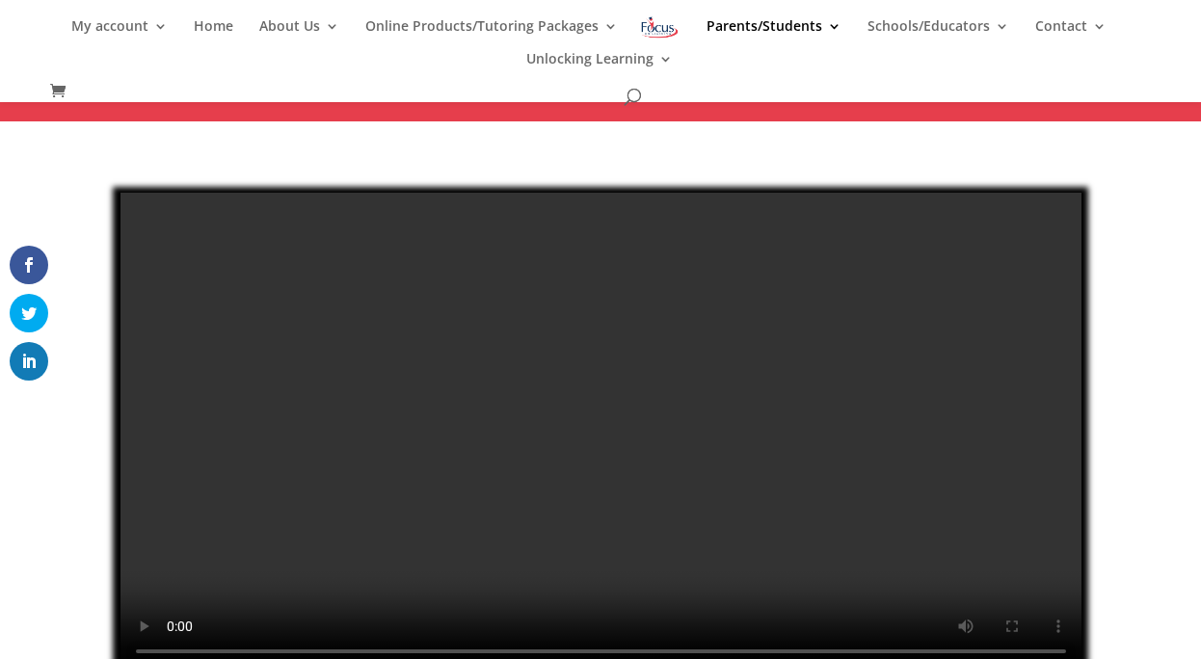
scroll to position [557, 0]
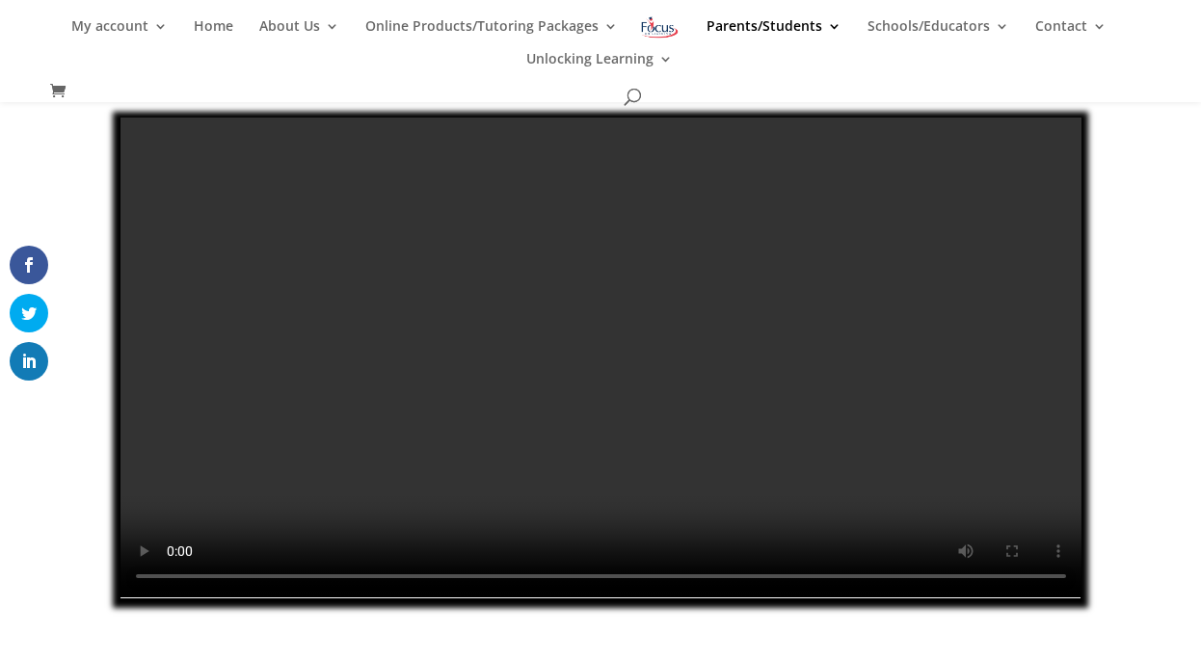
click at [302, 466] on video at bounding box center [600, 358] width 961 height 480
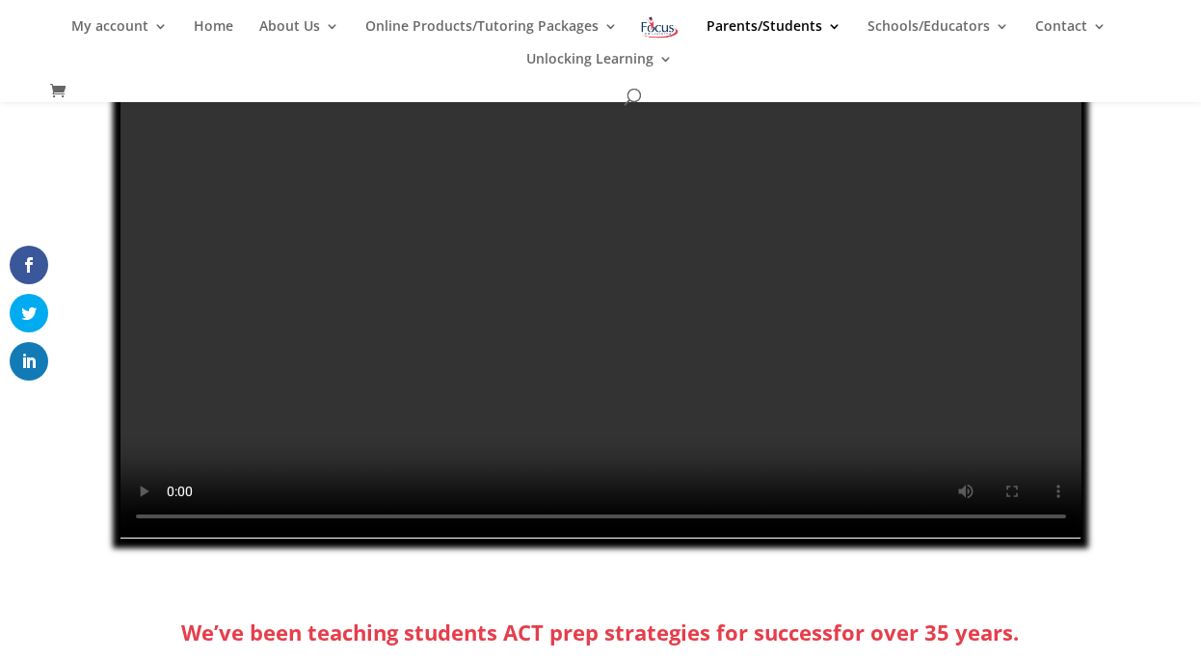
scroll to position [613, 0]
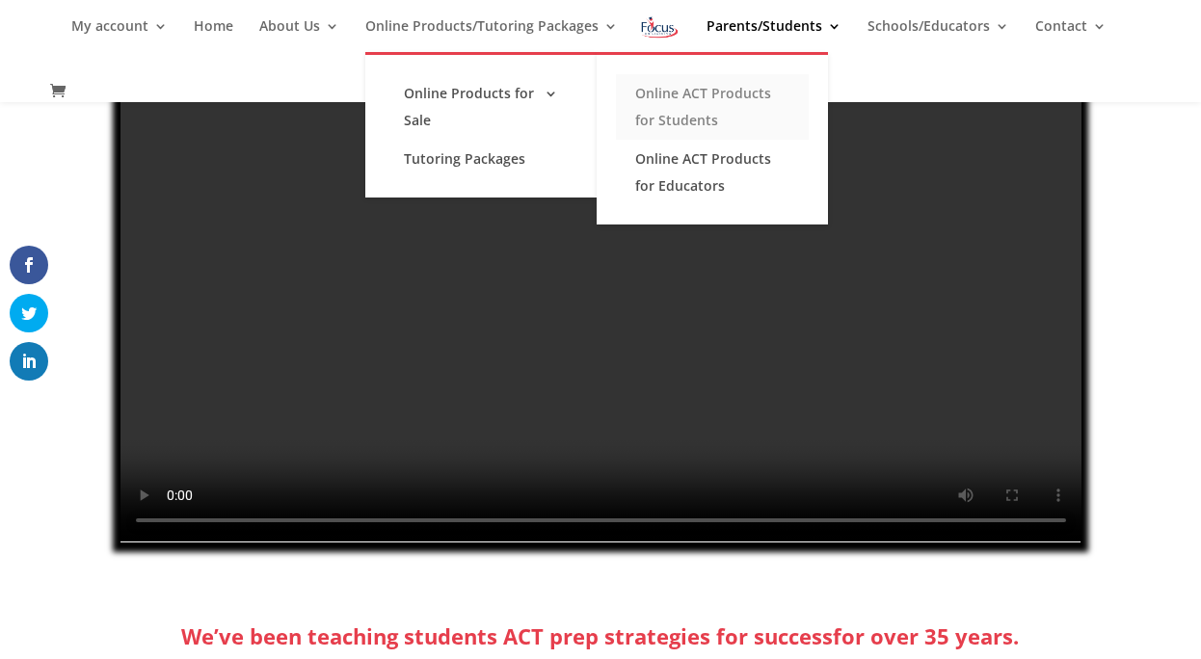
click at [659, 114] on link "Online ACT Products for Students" at bounding box center [712, 107] width 193 height 66
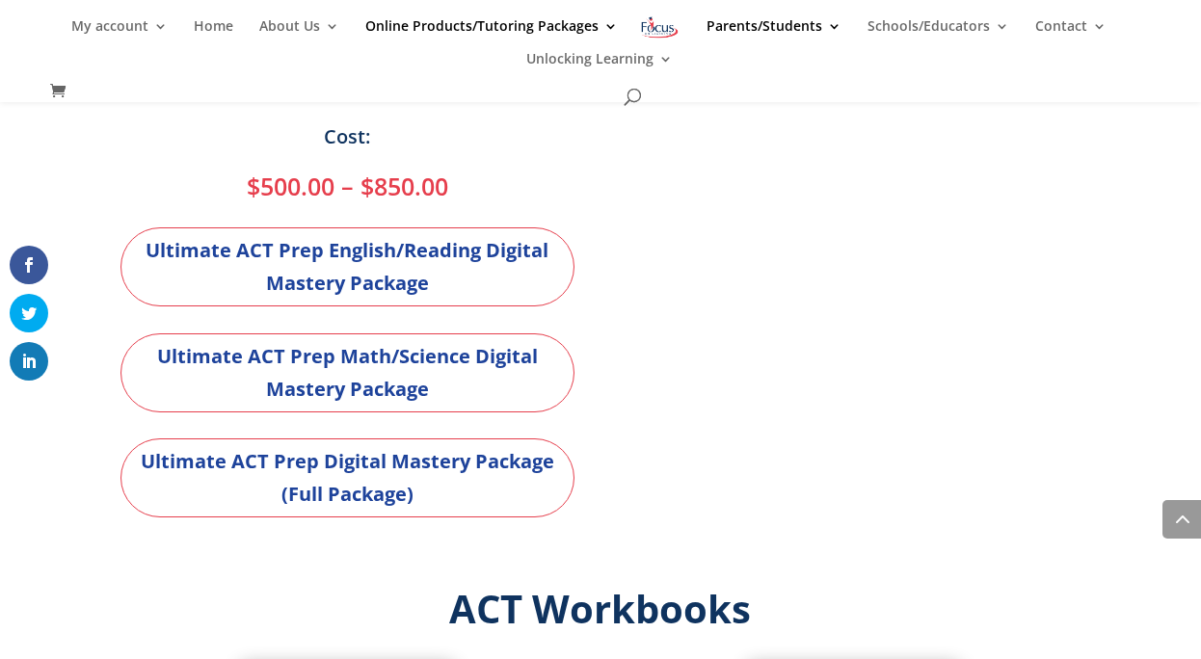
scroll to position [1422, 0]
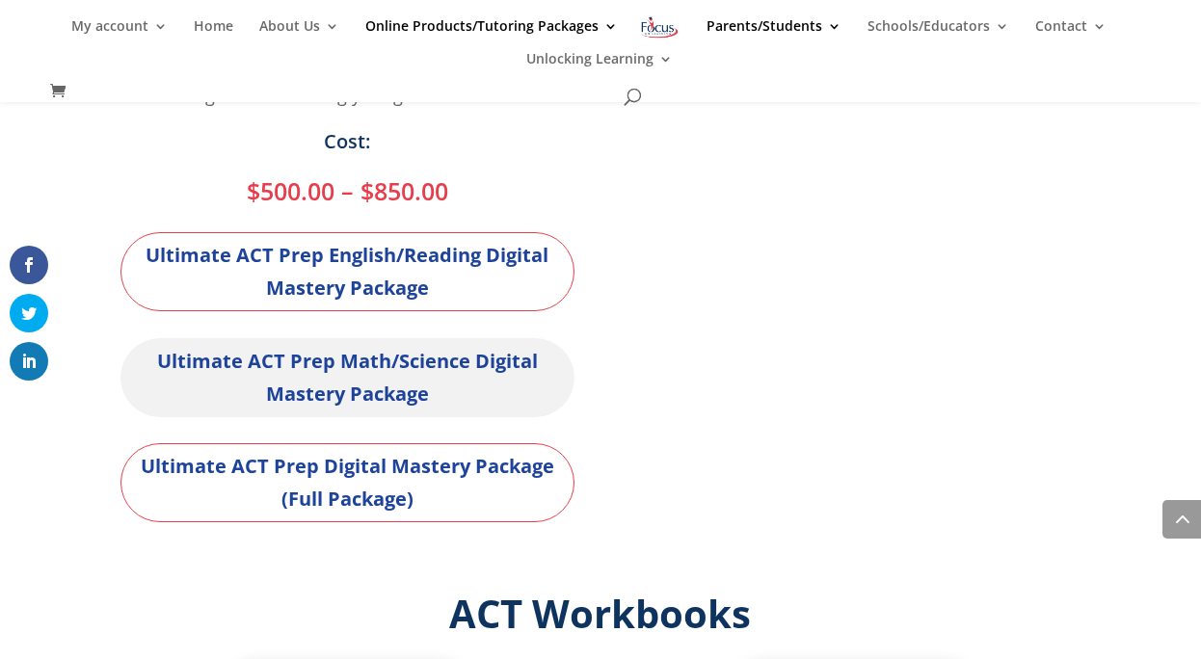
click at [499, 383] on link "Ultimate ACT Prep Math/Science Digital Mastery Package" at bounding box center [347, 377] width 454 height 79
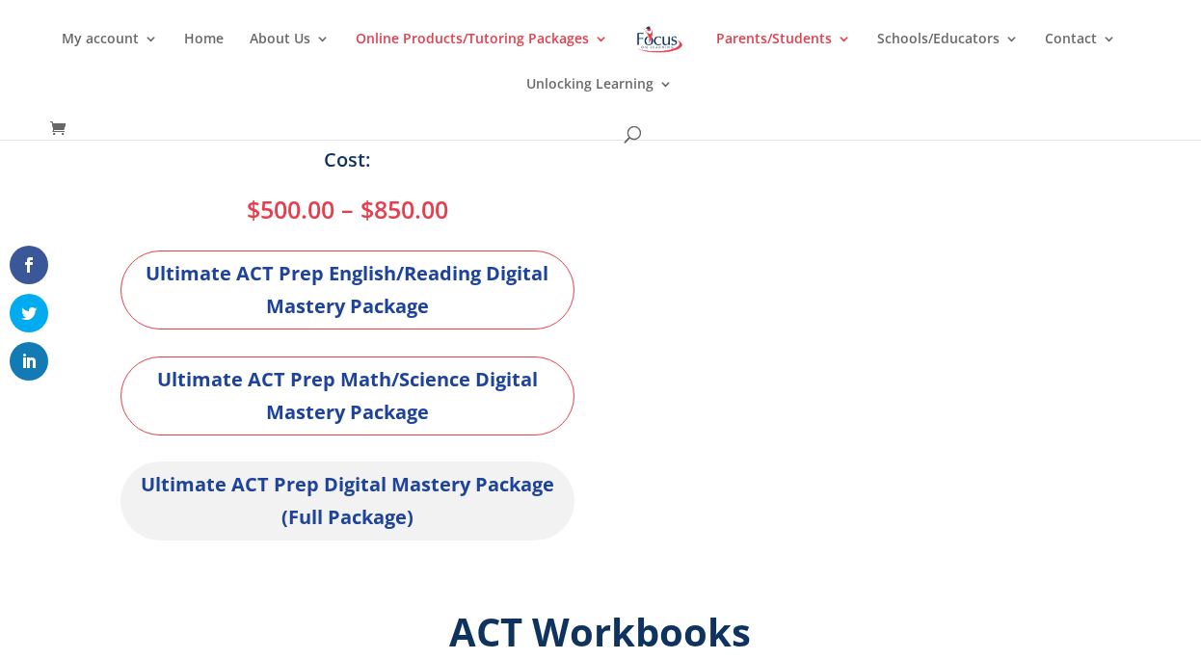
scroll to position [1422, 0]
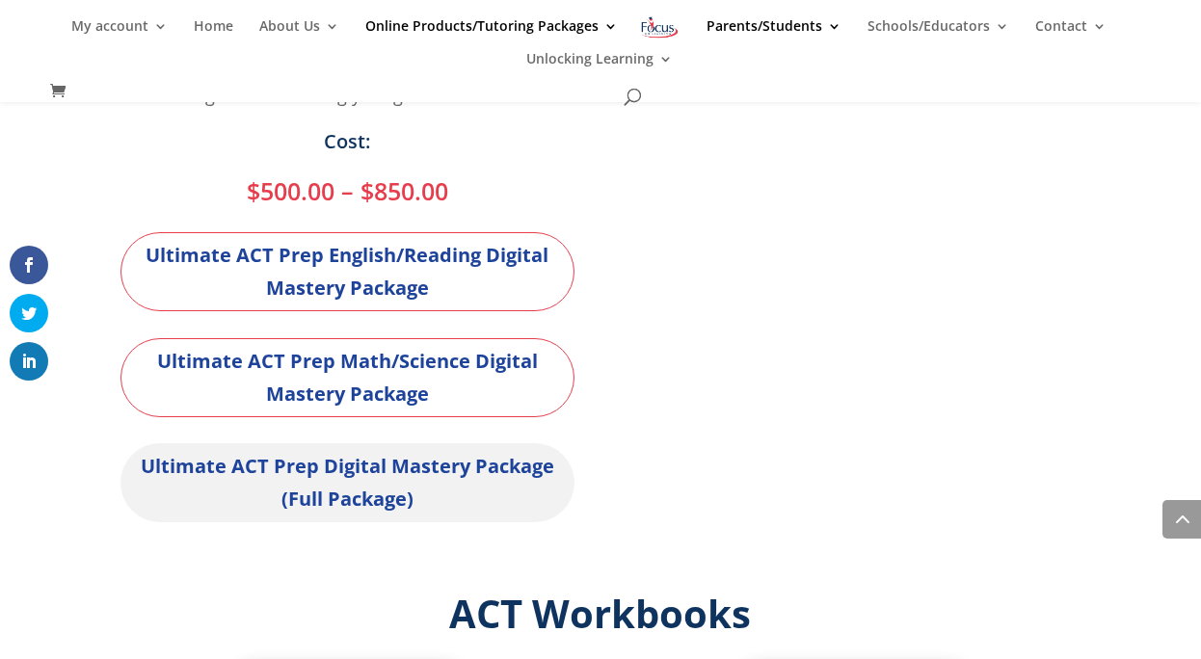
click at [351, 501] on link "Ultimate ACT Prep Digital Mastery Package (Full Package)" at bounding box center [347, 482] width 454 height 79
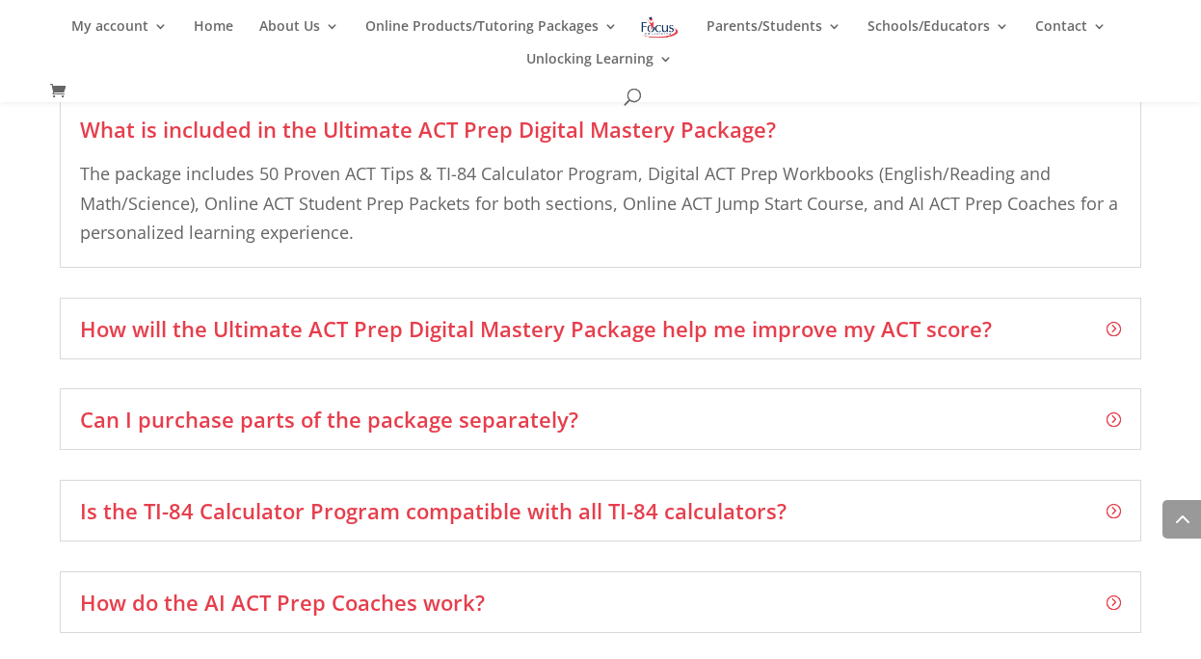
scroll to position [2888, 0]
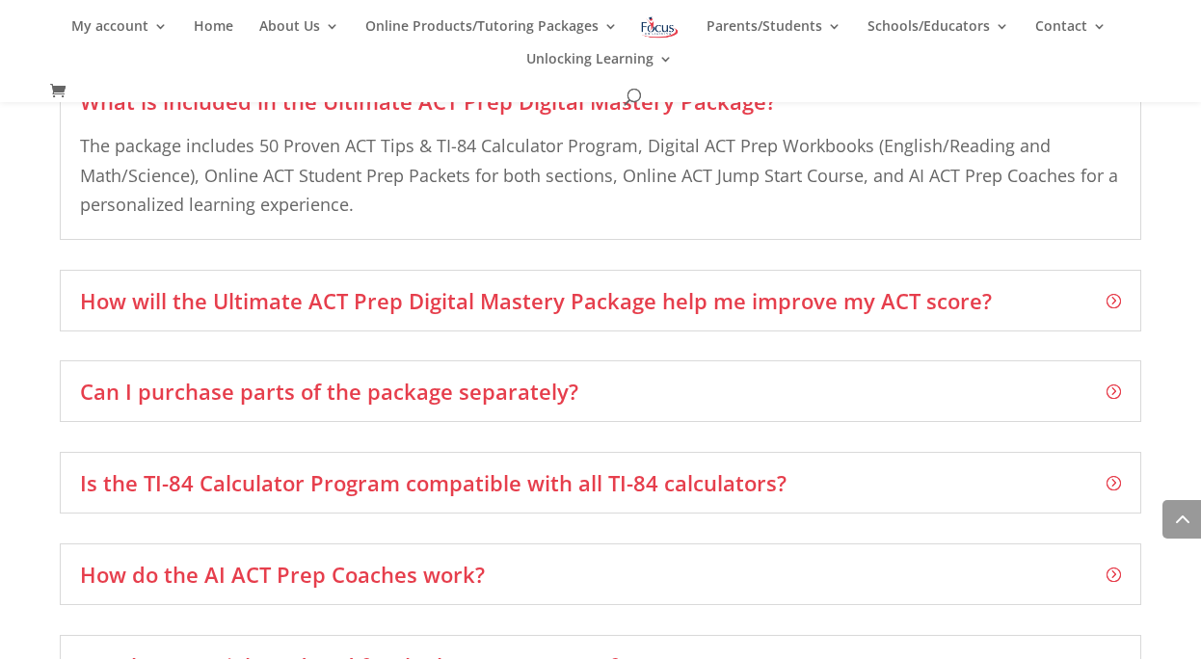
click at [301, 321] on div "How will the Ultimate ACT Prep Digital Mastery Package help me improve my ACT s…" at bounding box center [600, 301] width 1080 height 62
click at [298, 307] on h3 "How will the Ultimate ACT Prep Digital Mastery Package help me improve my ACT s…" at bounding box center [600, 300] width 1040 height 21
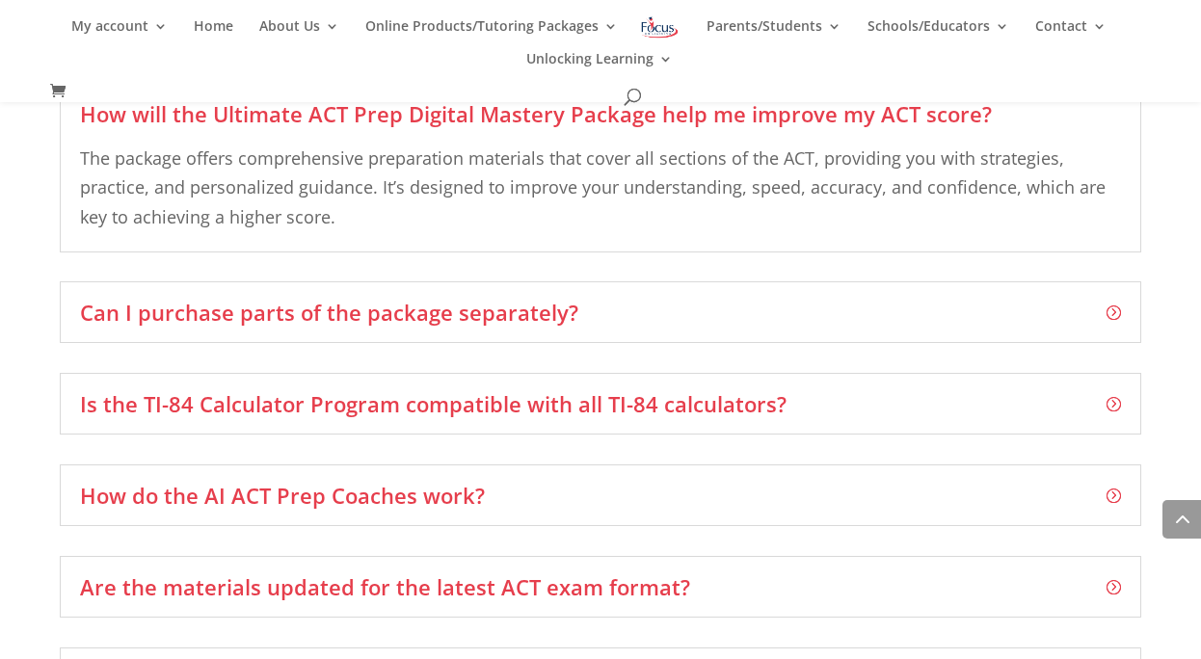
scroll to position [2973, 0]
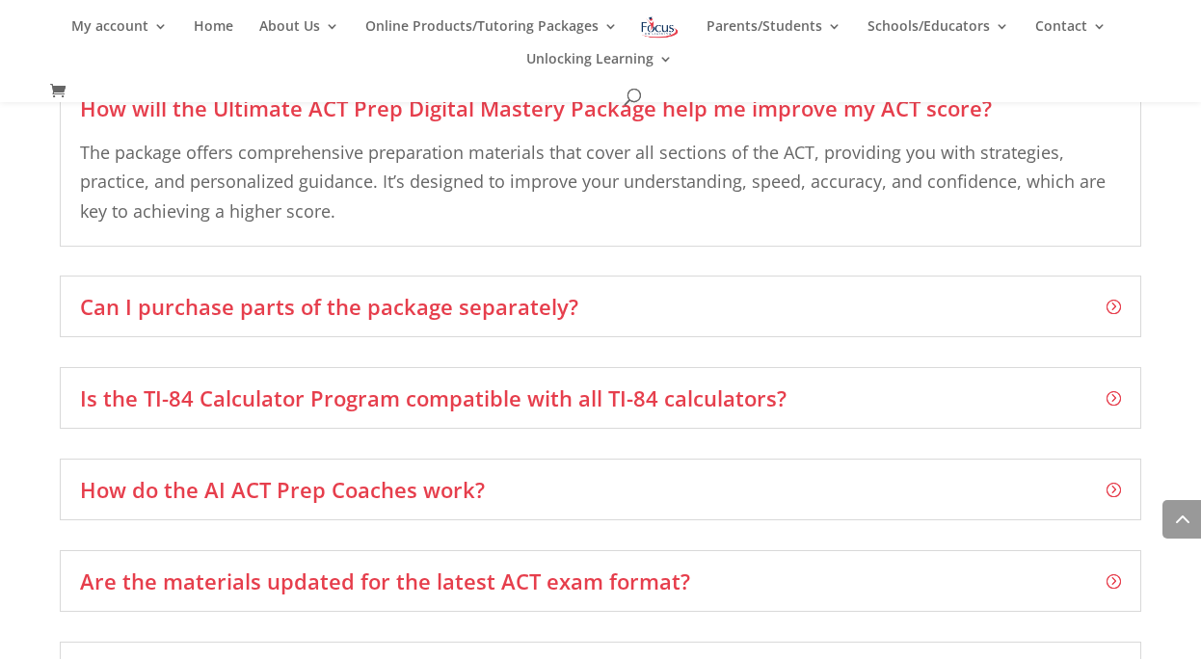
click at [298, 307] on h3 "Can I purchase parts of the package separately?" at bounding box center [600, 306] width 1040 height 21
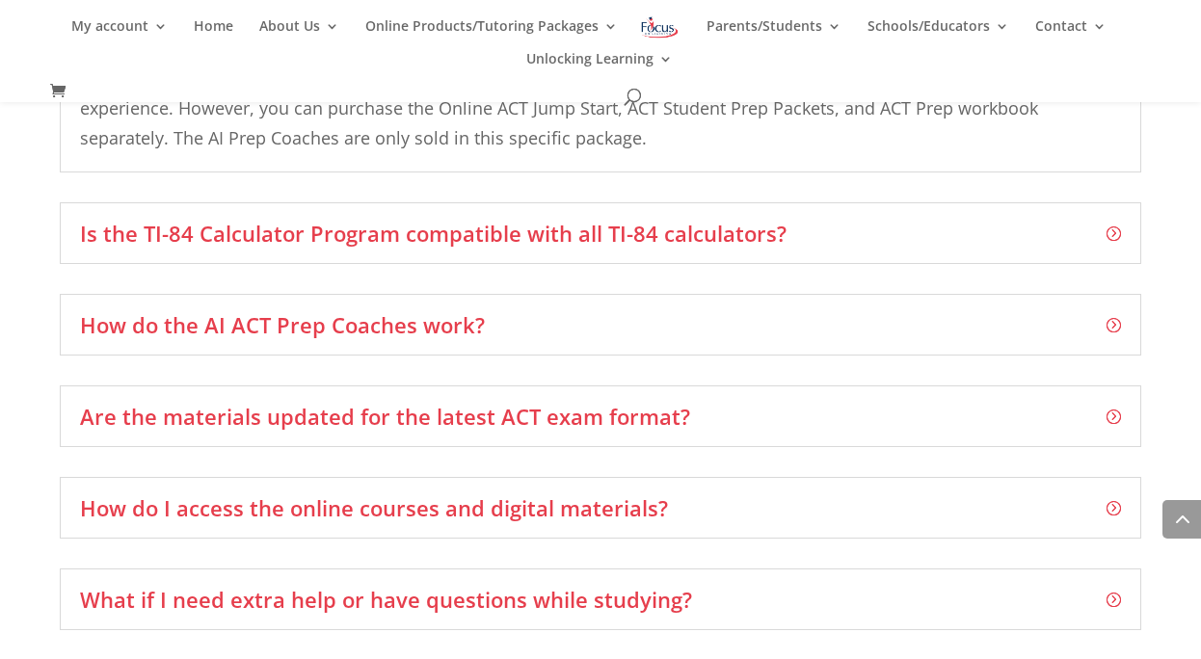
scroll to position [3239, 0]
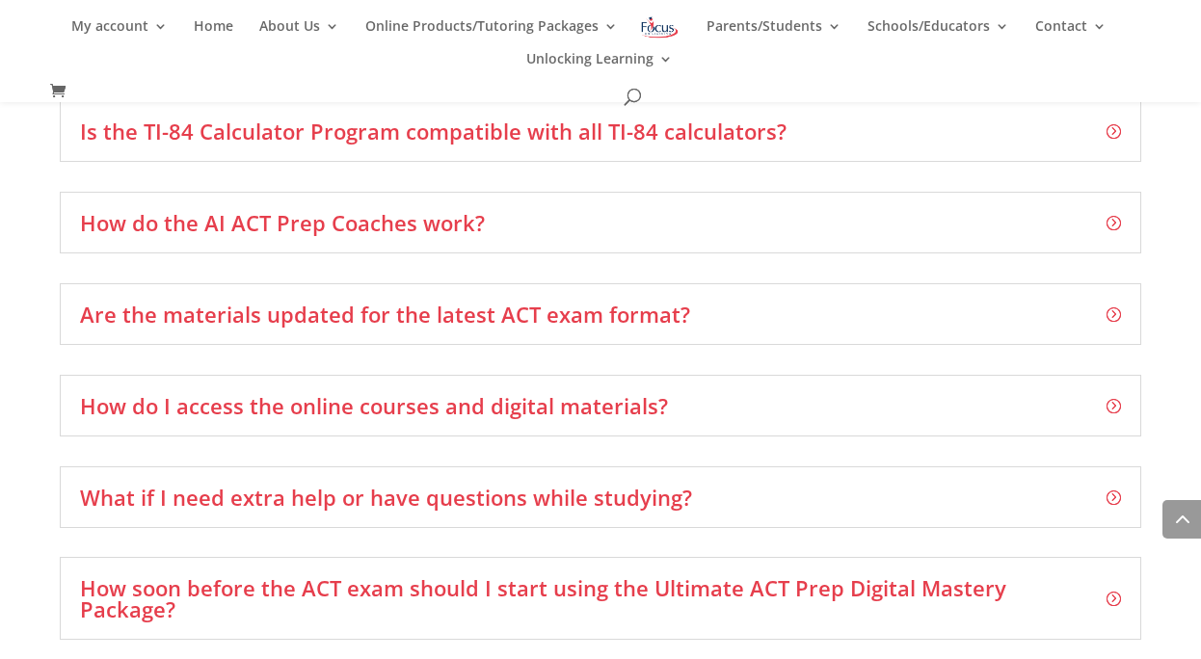
click at [253, 217] on h3 "How do the AI ACT Prep Coaches work?" at bounding box center [600, 222] width 1040 height 21
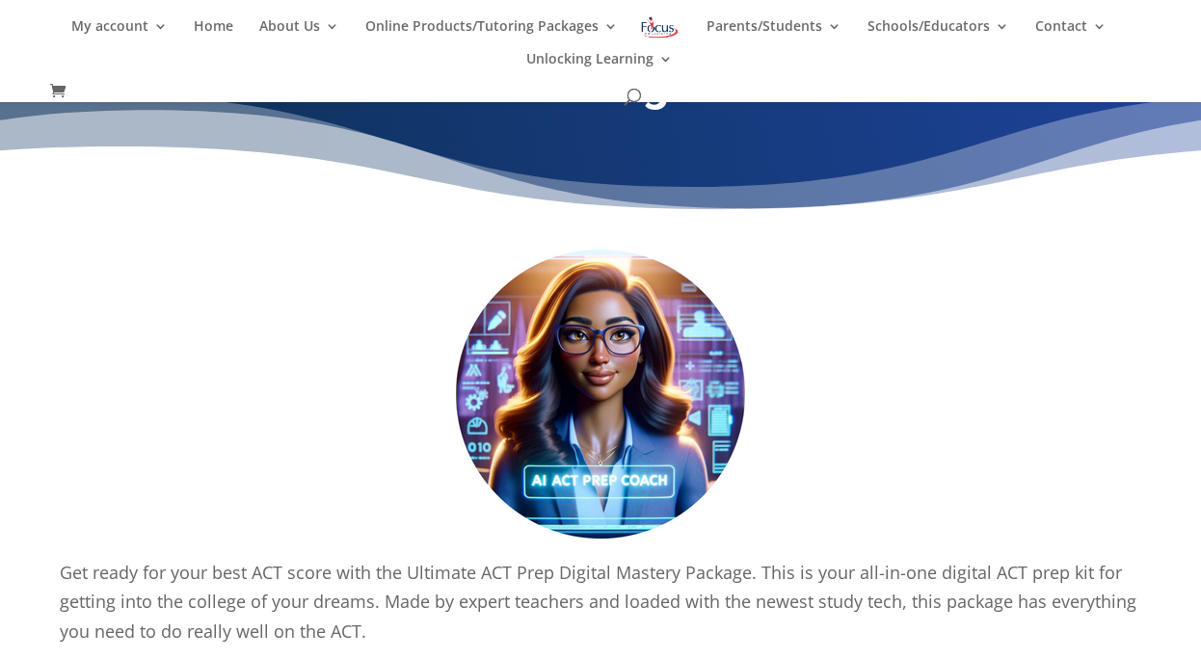
scroll to position [172, 0]
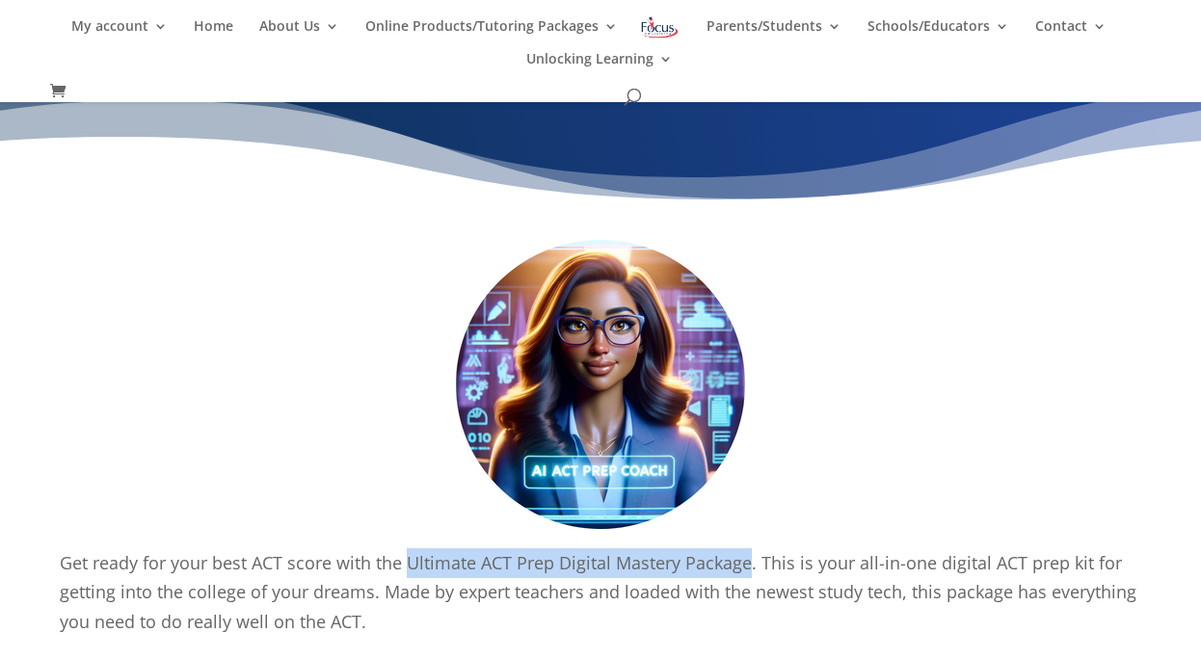
drag, startPoint x: 408, startPoint y: 559, endPoint x: 751, endPoint y: 573, distance: 343.3
click at [751, 573] on p "Get ready for your best ACT score with the Ultimate ACT Prep Digital Mastery Pa…" at bounding box center [600, 601] width 1080 height 106
copy p "Ultimate ACT Prep Digital Mastery Package"
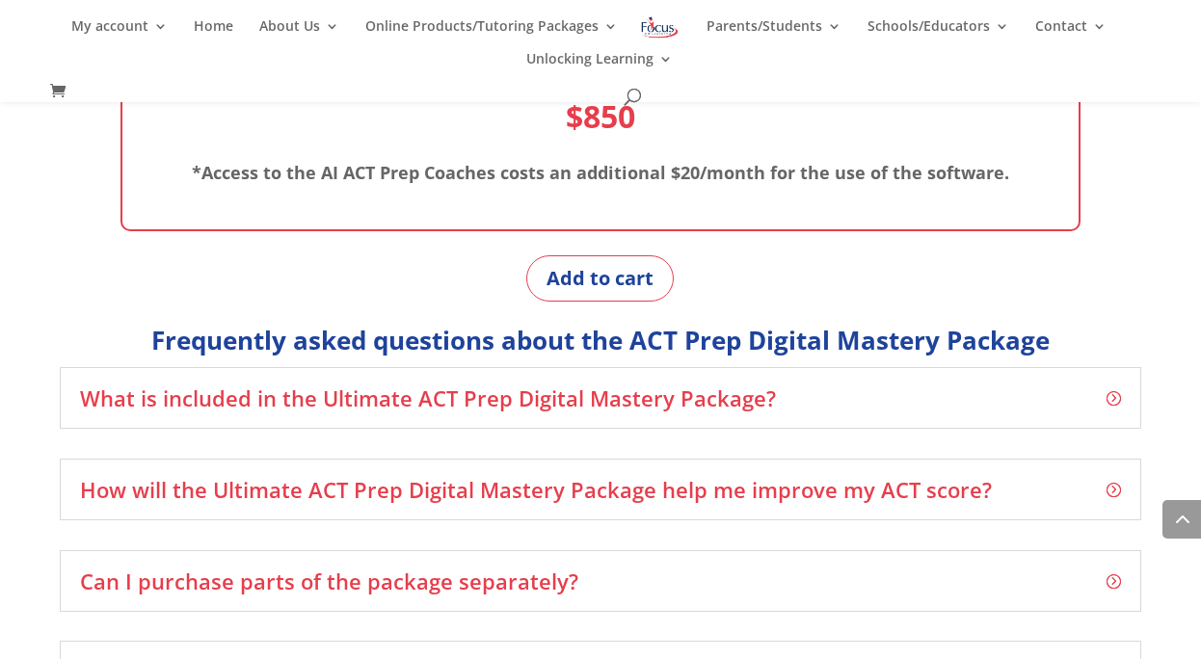
scroll to position [2590, 0]
click at [599, 286] on button "Add to cart" at bounding box center [599, 279] width 147 height 46
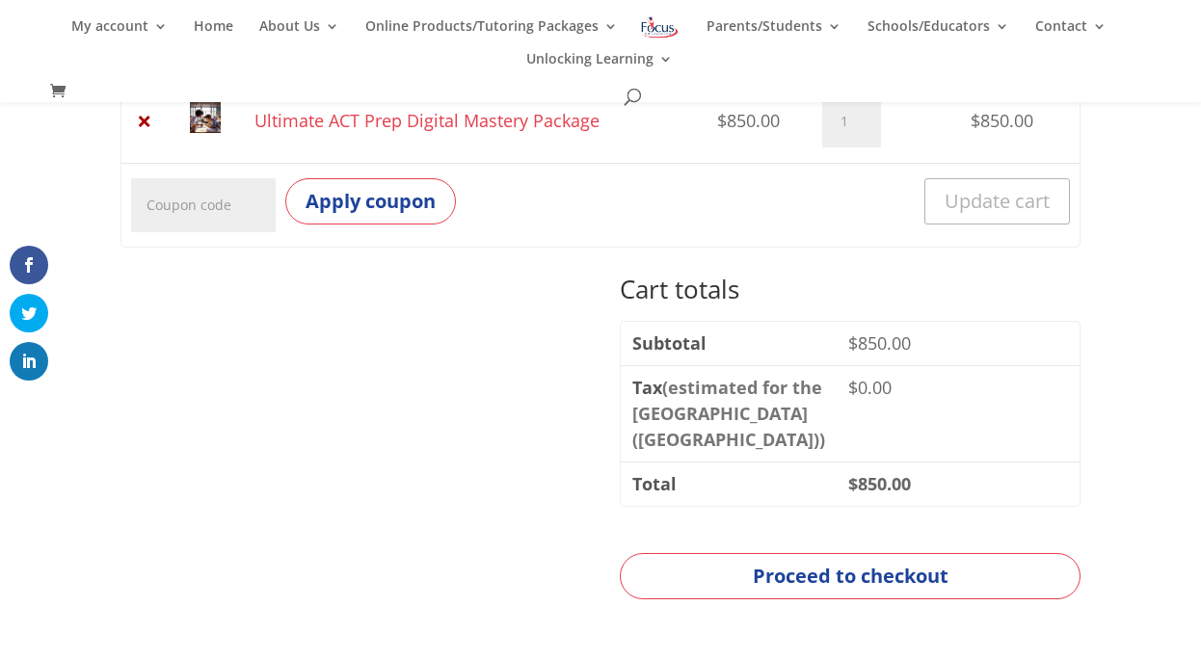
scroll to position [463, 0]
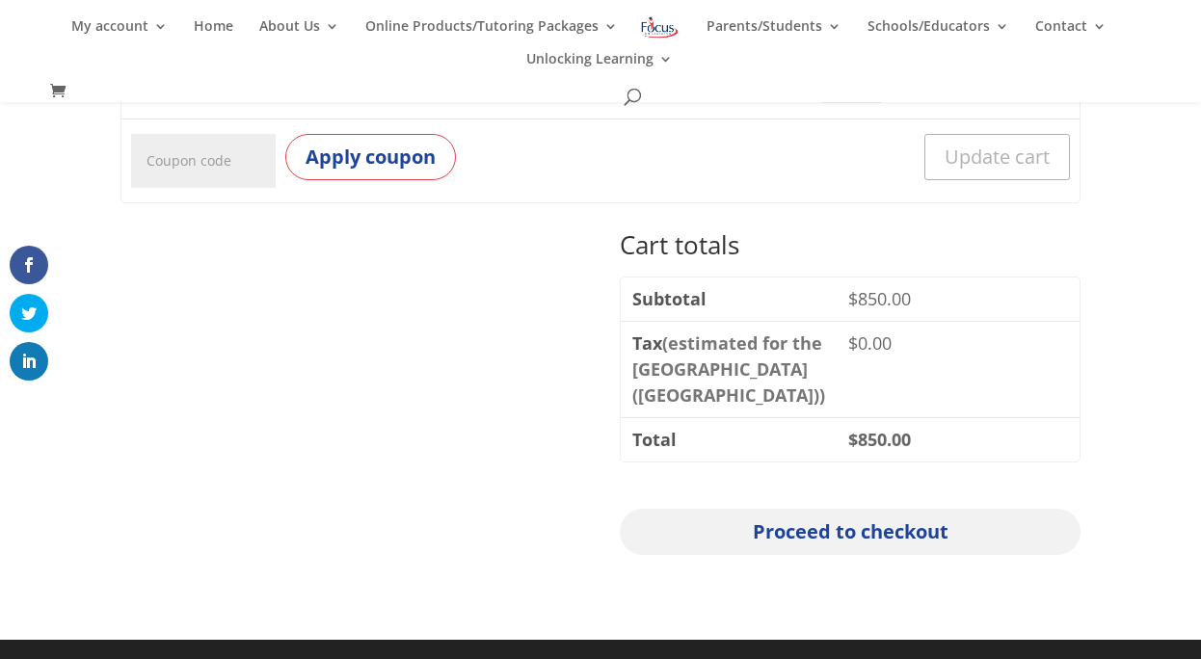
click at [747, 522] on link "Proceed to checkout" at bounding box center [850, 532] width 461 height 46
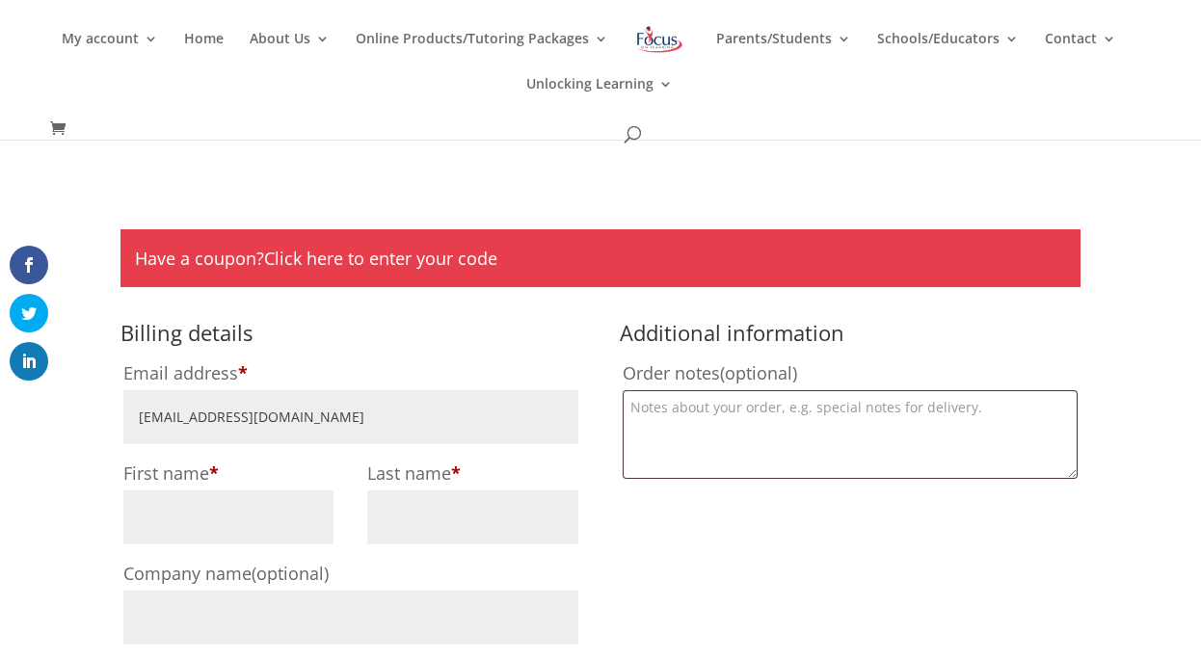
click at [324, 424] on input "[EMAIL_ADDRESS][DOMAIN_NAME]" at bounding box center [350, 417] width 455 height 54
click at [263, 498] on input "First name *" at bounding box center [228, 517] width 211 height 54
type input "[PERSON_NAME]"
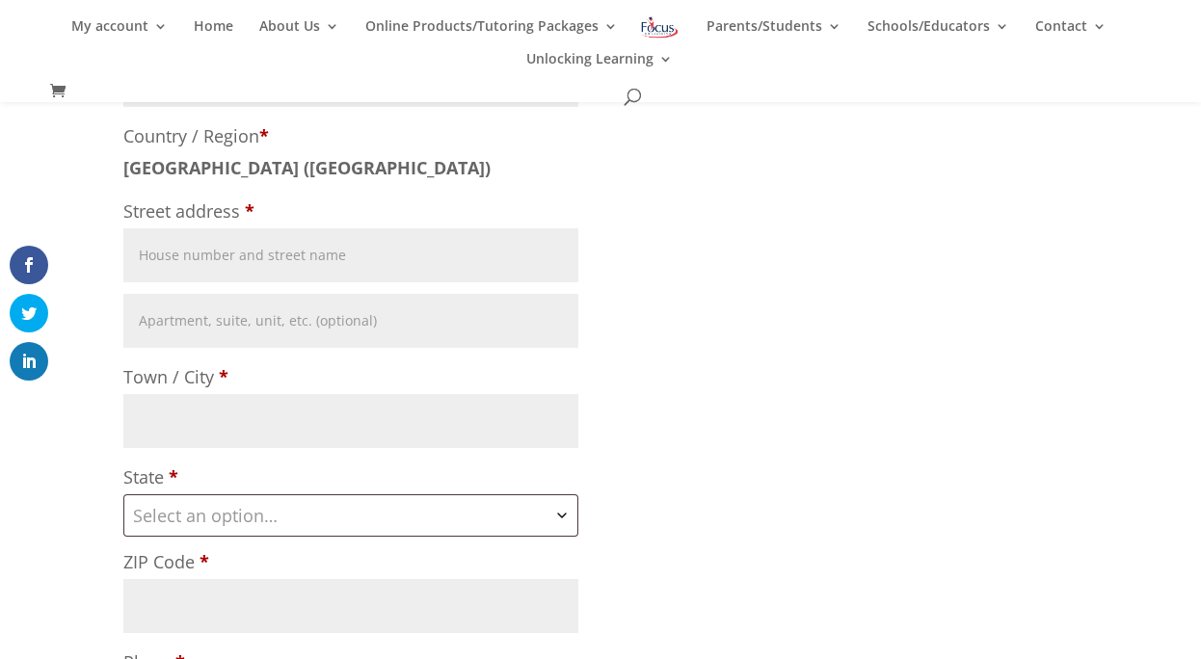
scroll to position [538, 0]
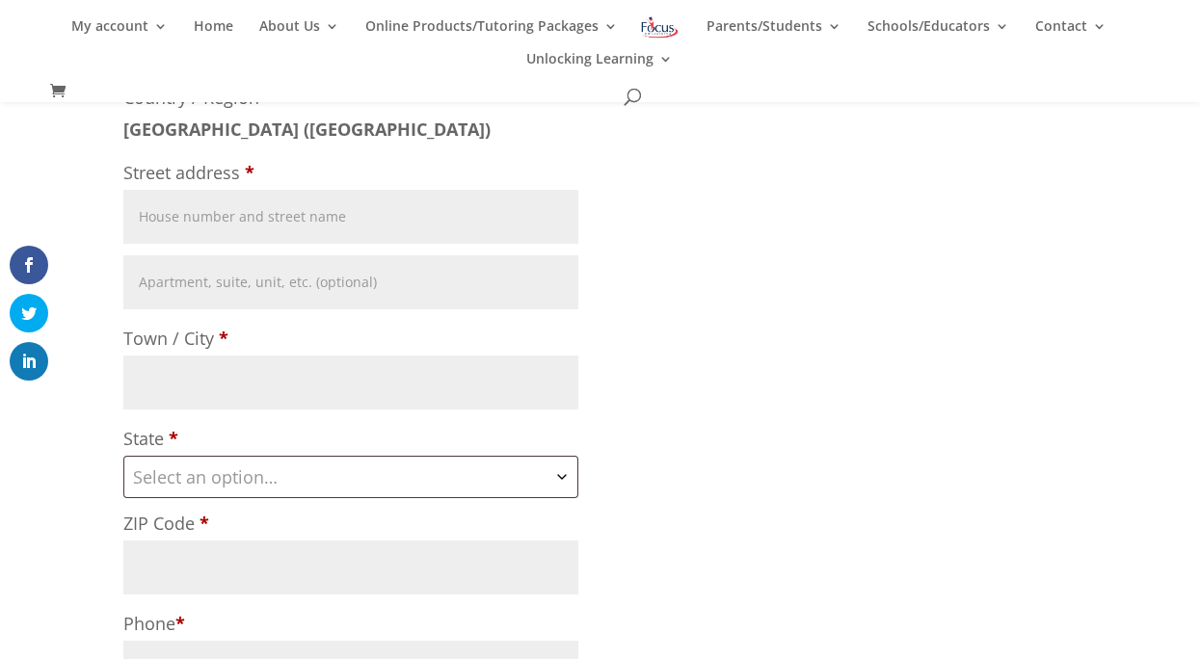
type input "Fleury"
click at [216, 221] on input "Street address *" at bounding box center [350, 217] width 455 height 54
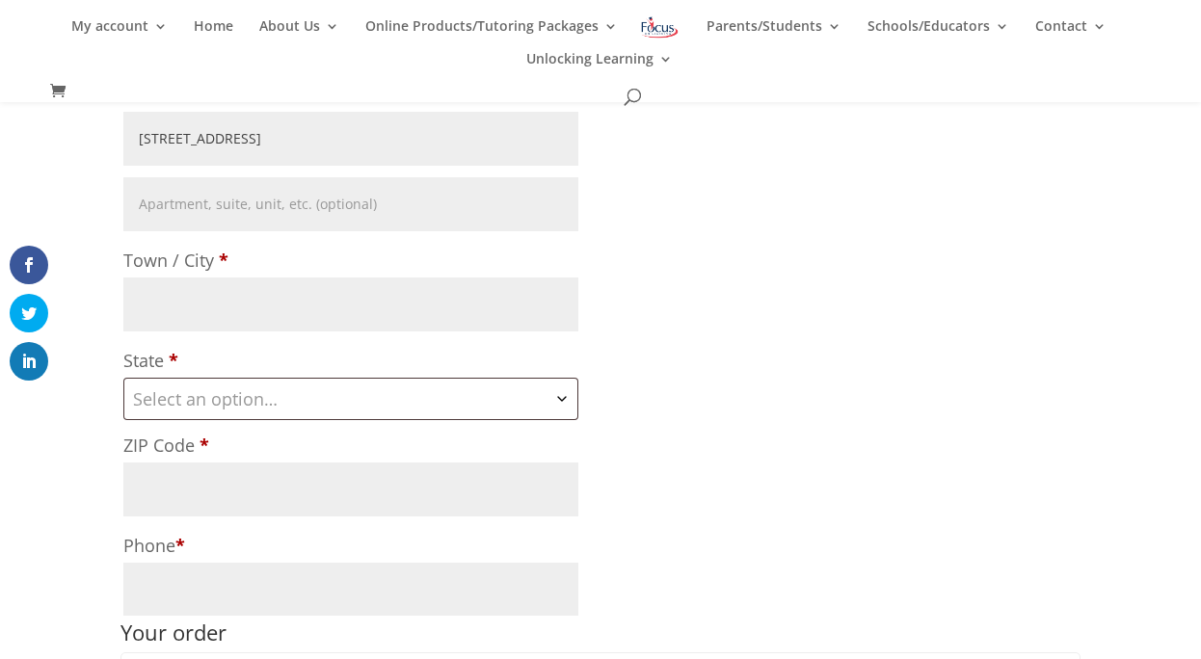
scroll to position [624, 0]
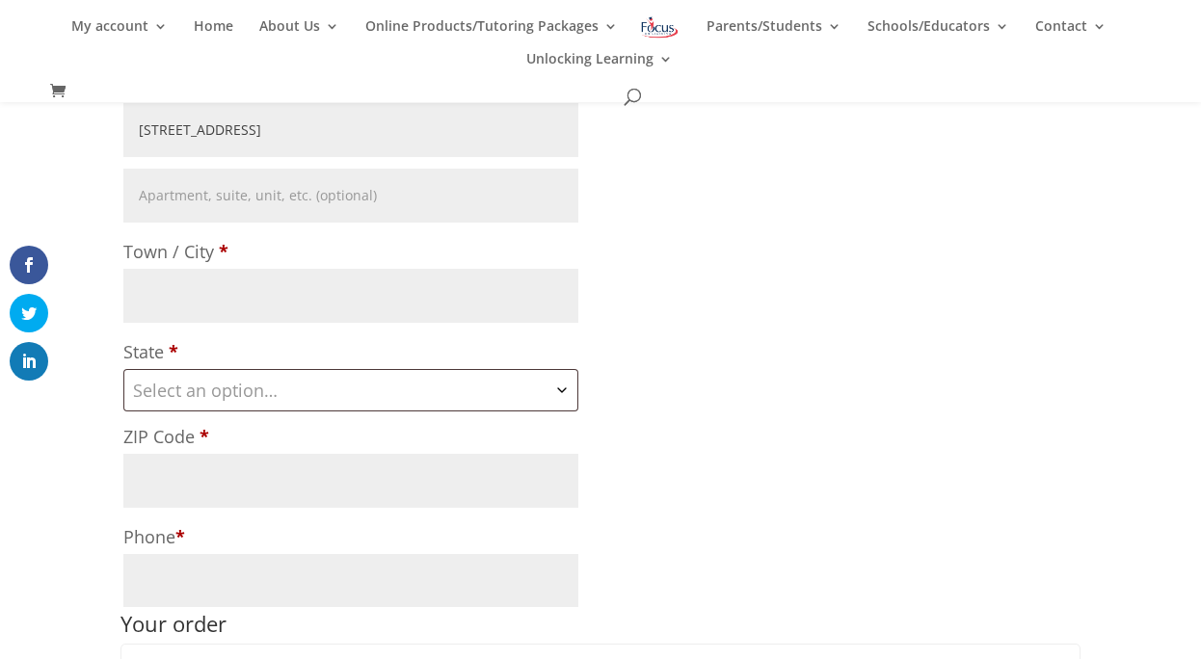
type input "[STREET_ADDRESS]"
click at [179, 274] on input "Town / City *" at bounding box center [350, 296] width 455 height 54
type input "Jefferson City"
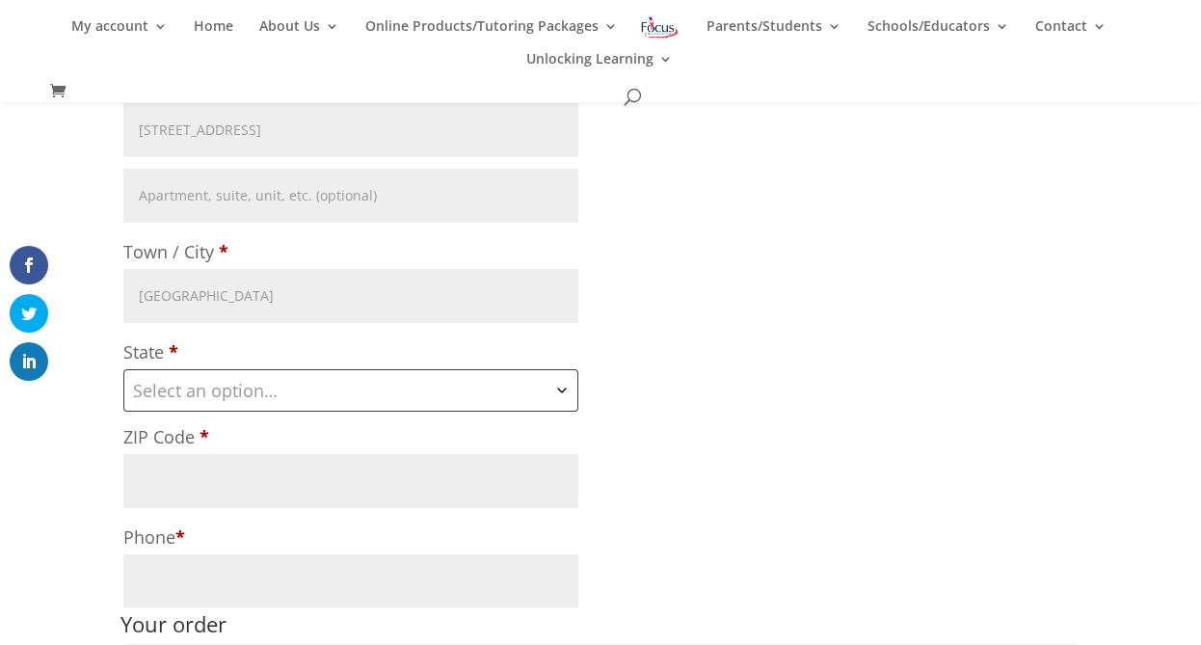
click at [188, 407] on span "Select an option…" at bounding box center [350, 390] width 453 height 40
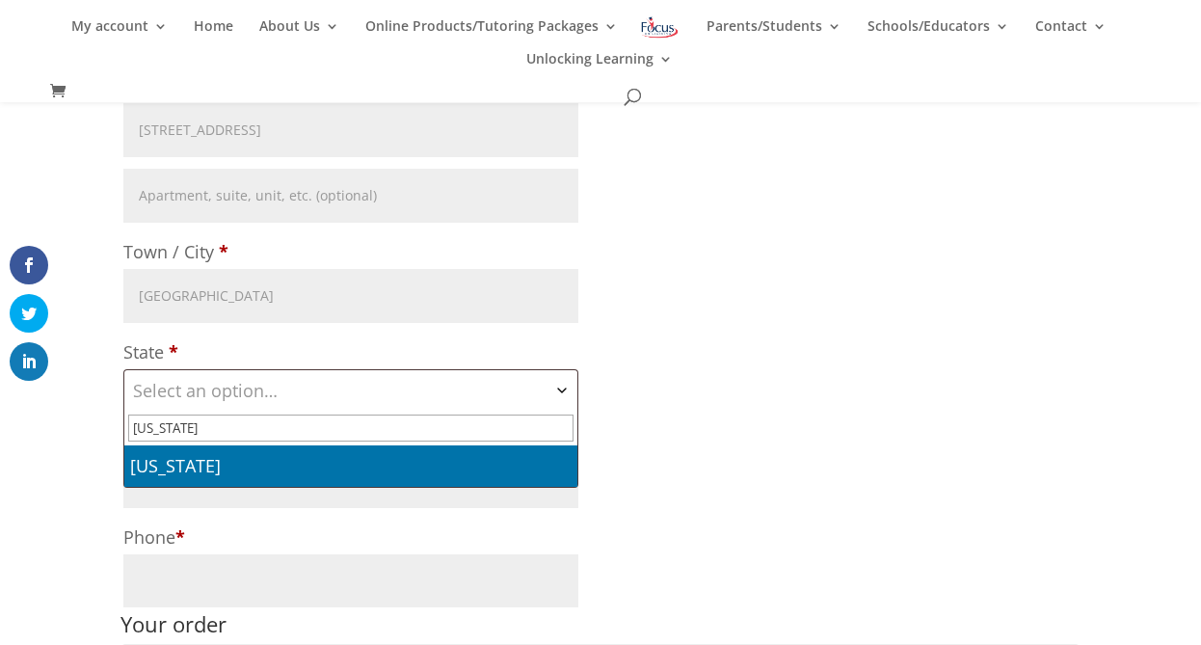
type input "missouri"
select select "MO"
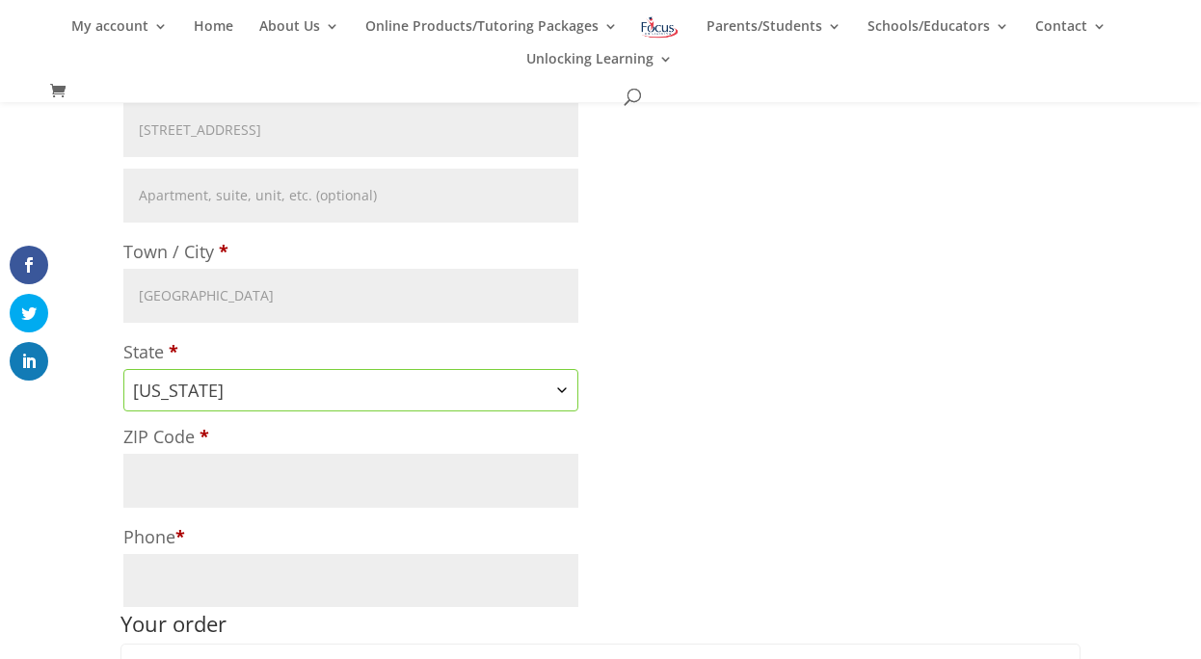
click at [166, 484] on input "ZIP Code *" at bounding box center [350, 481] width 455 height 54
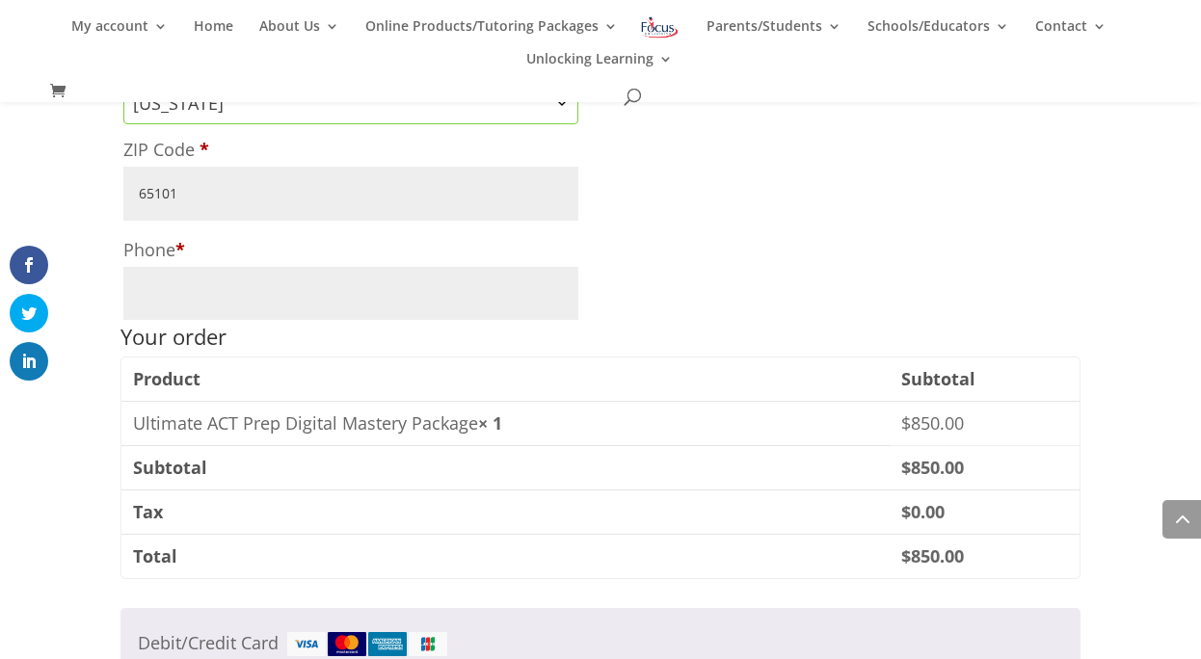
scroll to position [917, 0]
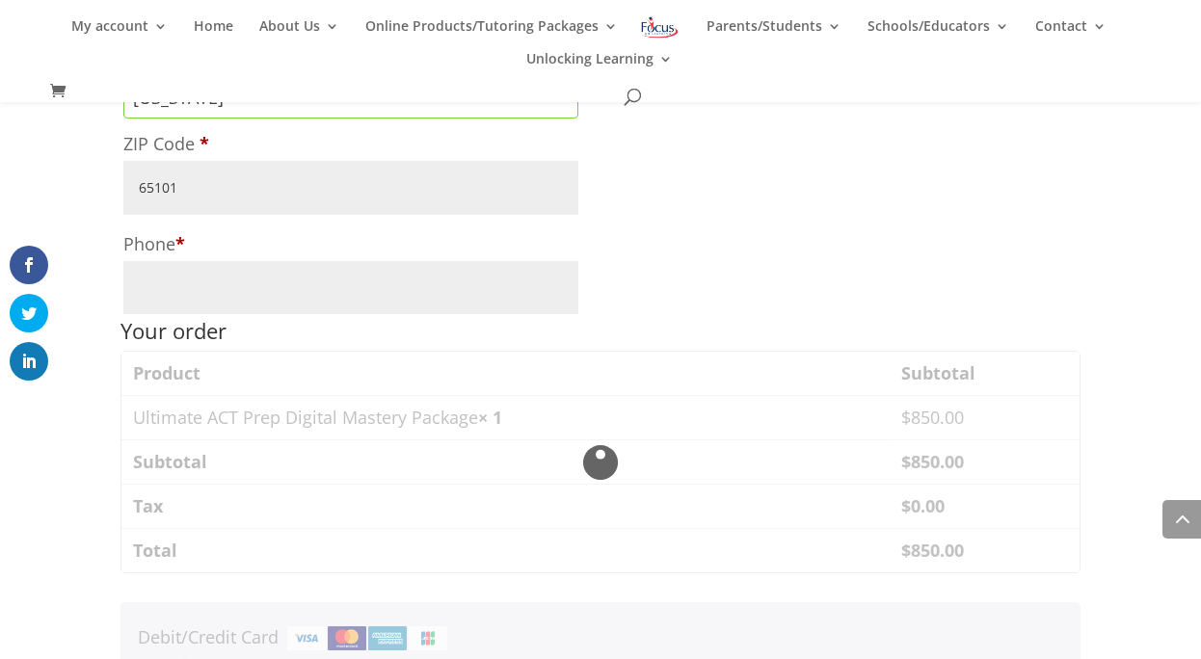
type input "65101"
click at [167, 266] on input "Phone *" at bounding box center [350, 288] width 455 height 54
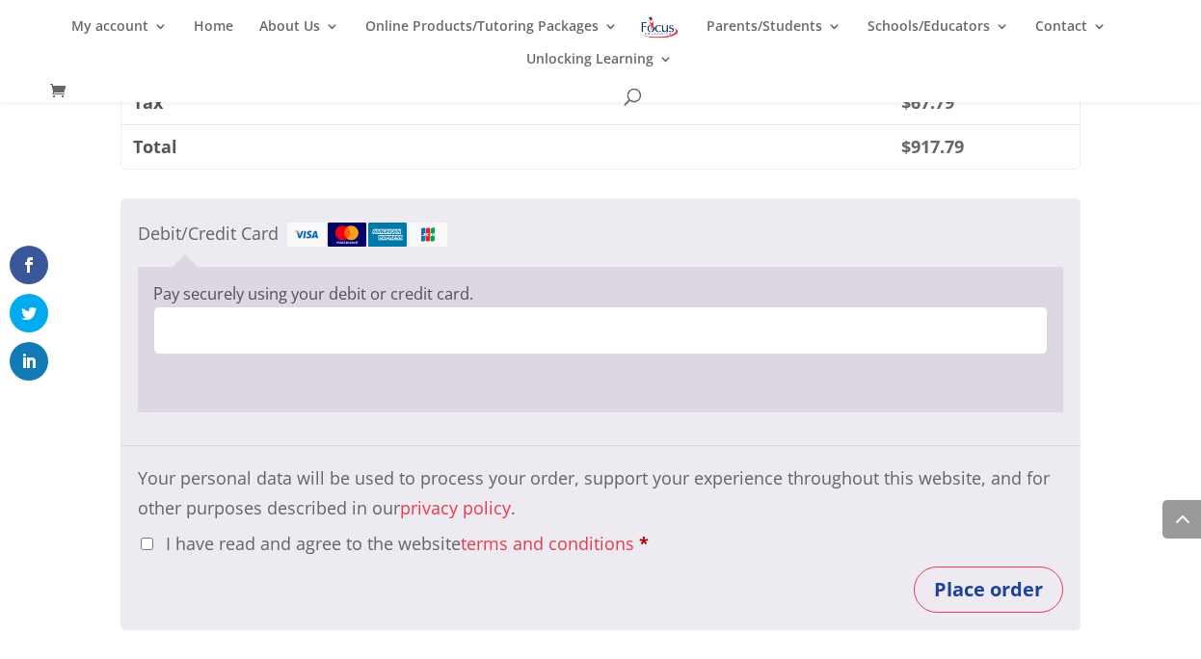
scroll to position [1325, 0]
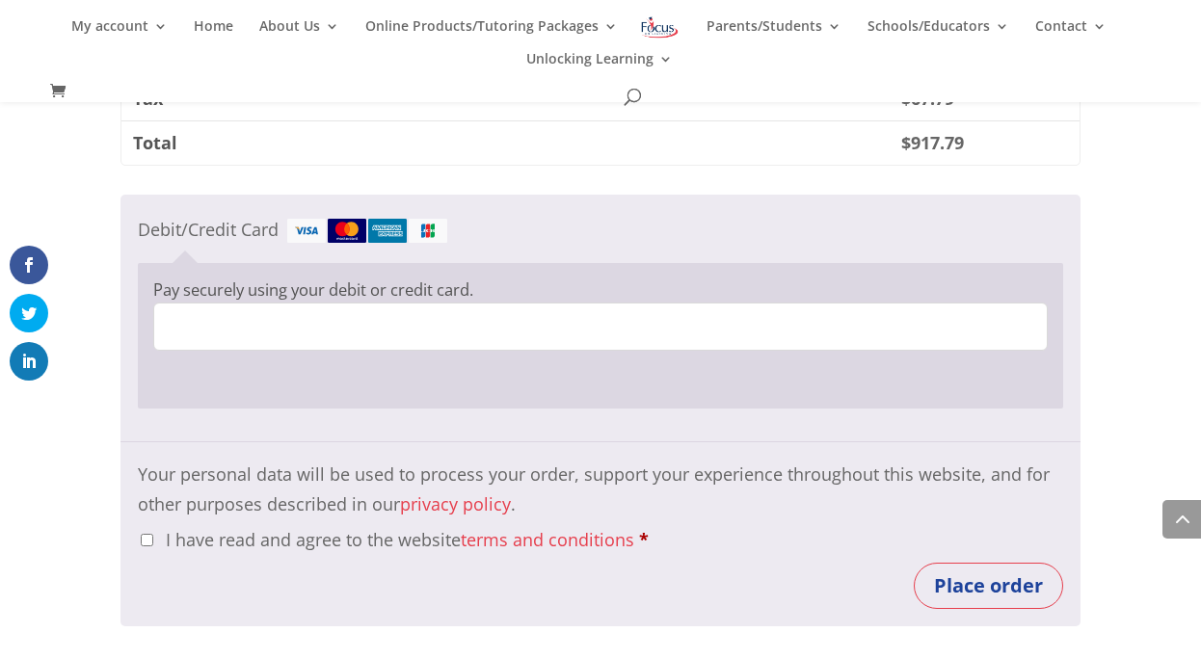
type input "5733018133"
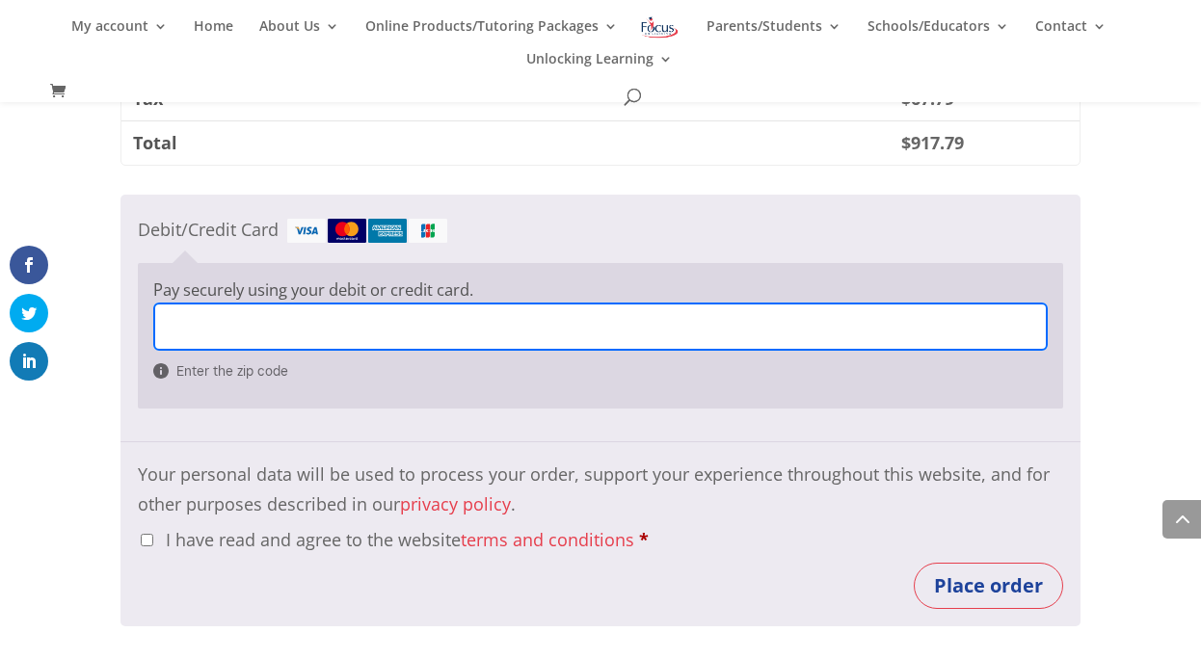
click at [187, 373] on div "Enter the zip code" at bounding box center [600, 348] width 894 height 90
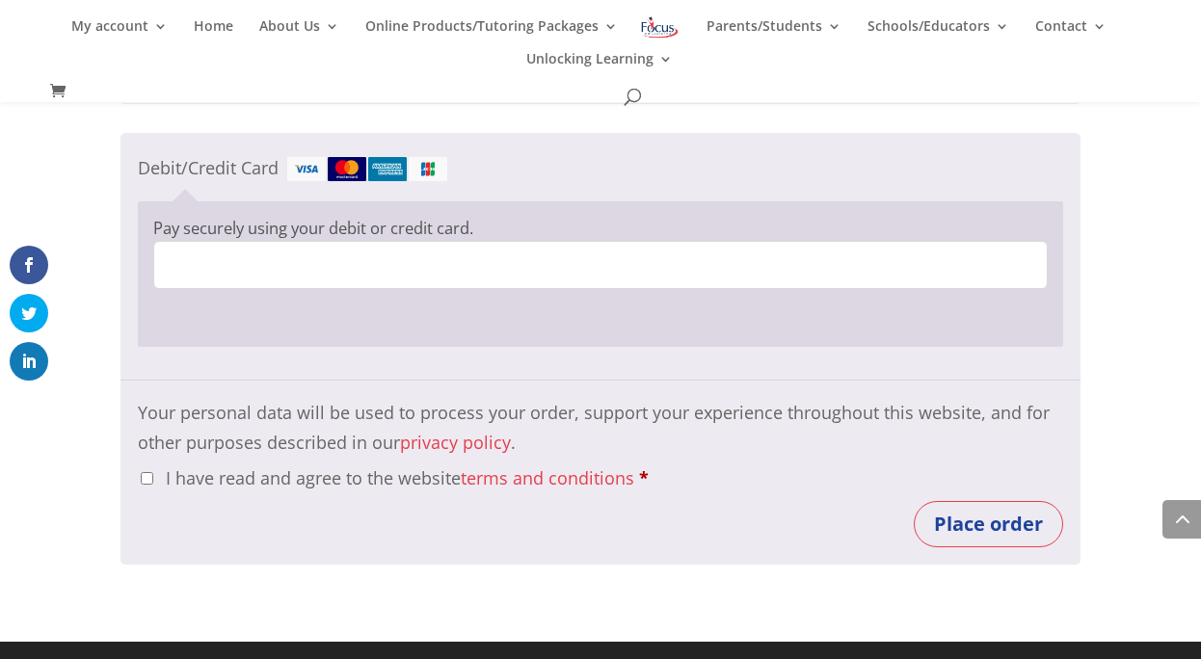
scroll to position [1388, 0]
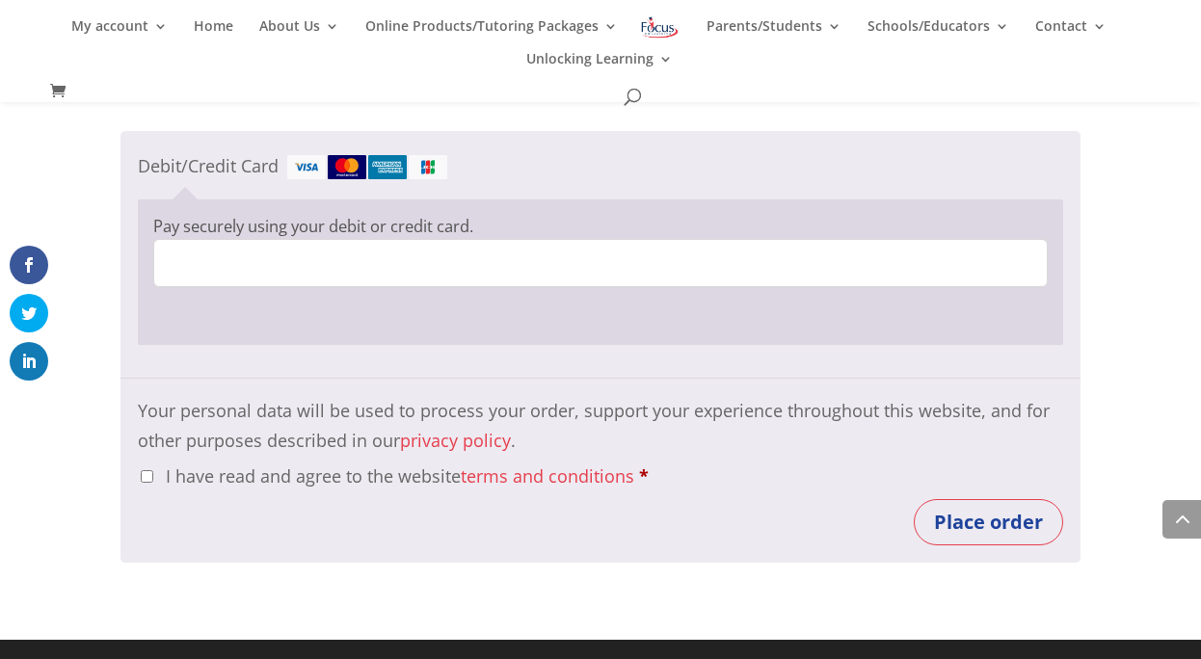
click at [147, 478] on input "I have read and agree to the website terms and conditions *" at bounding box center [147, 476] width 13 height 13
checkbox input "true"
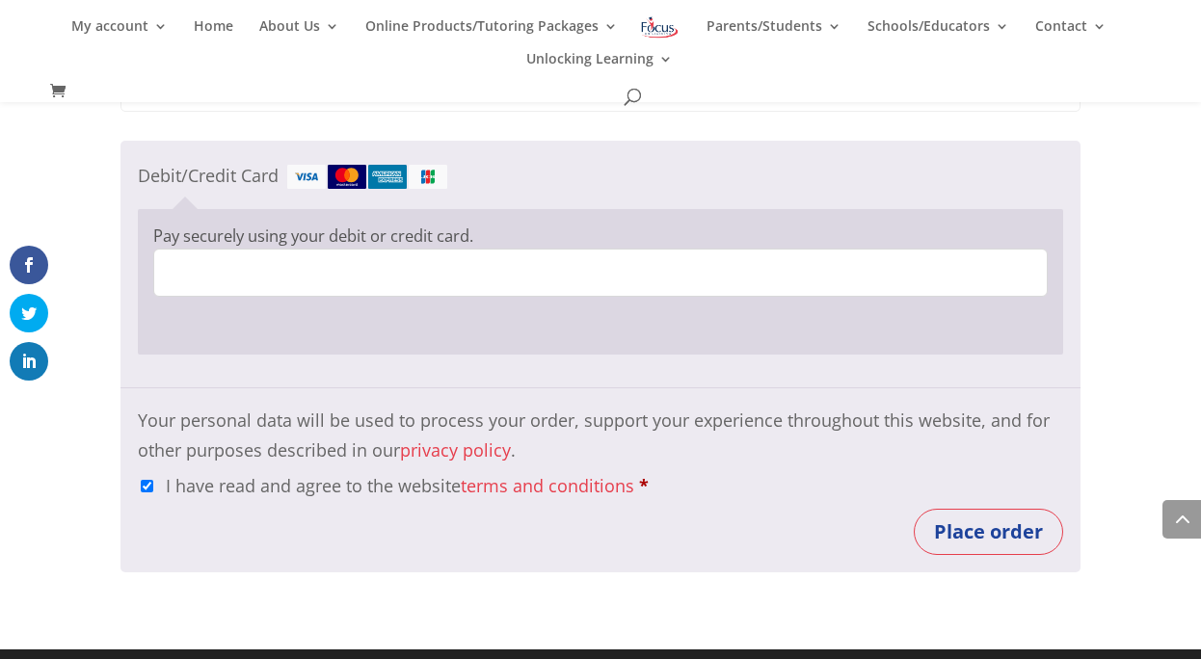
scroll to position [1389, 0]
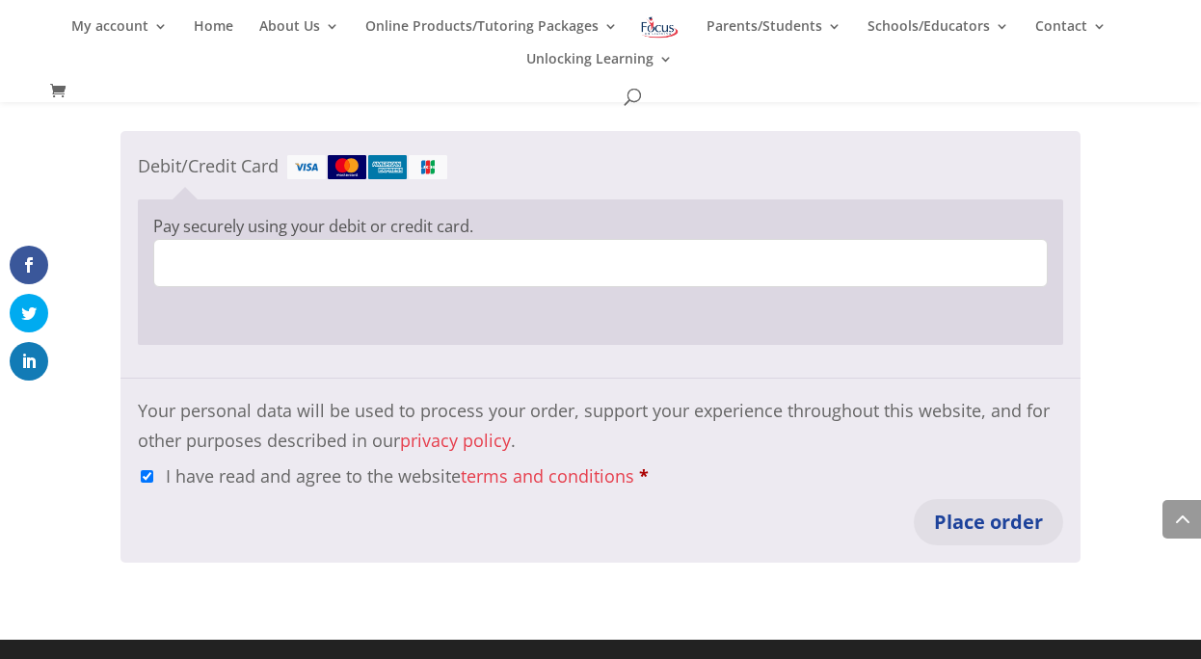
click at [969, 520] on button "Place order" at bounding box center [987, 522] width 149 height 46
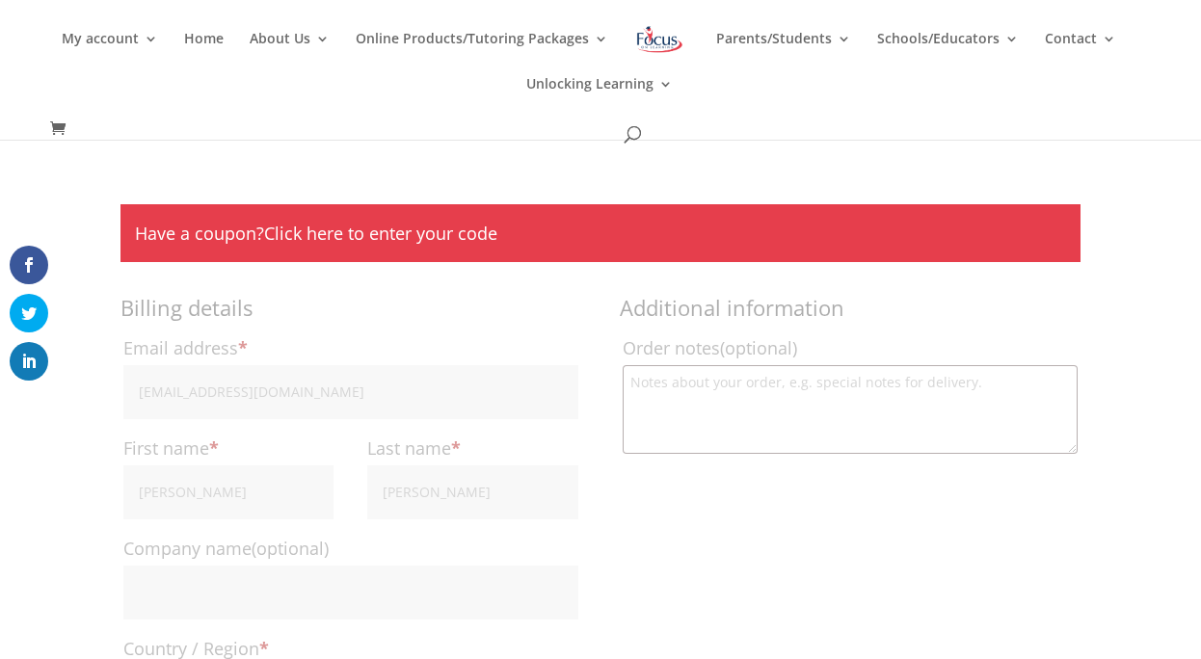
scroll to position [38, 0]
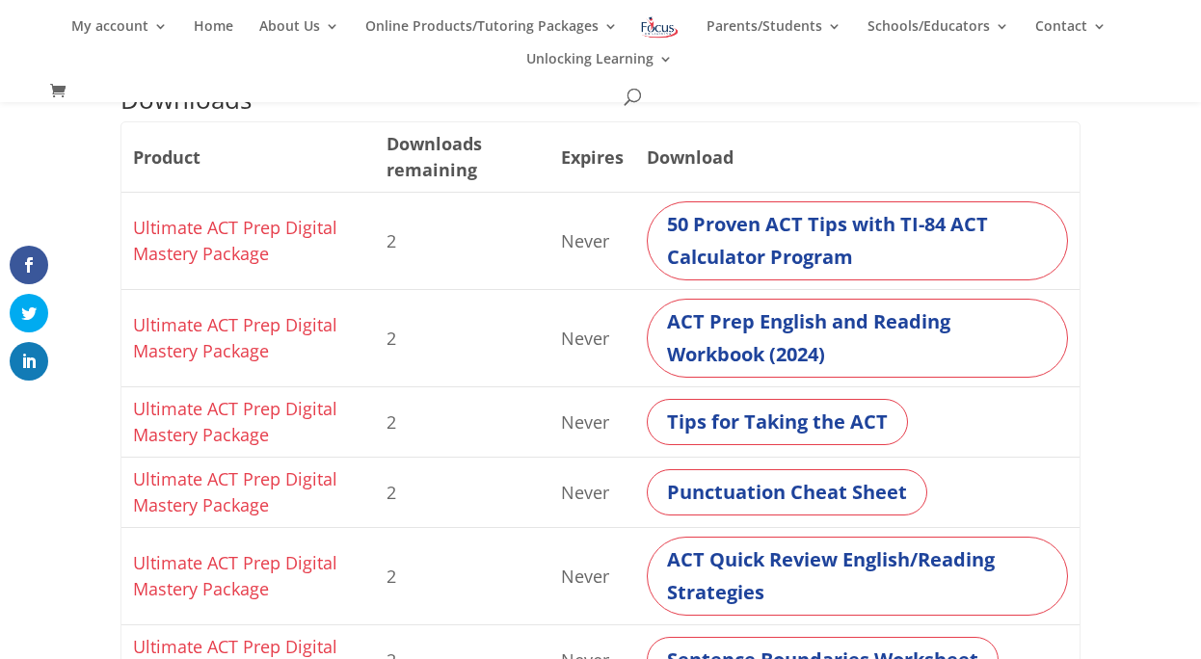
scroll to position [231, 0]
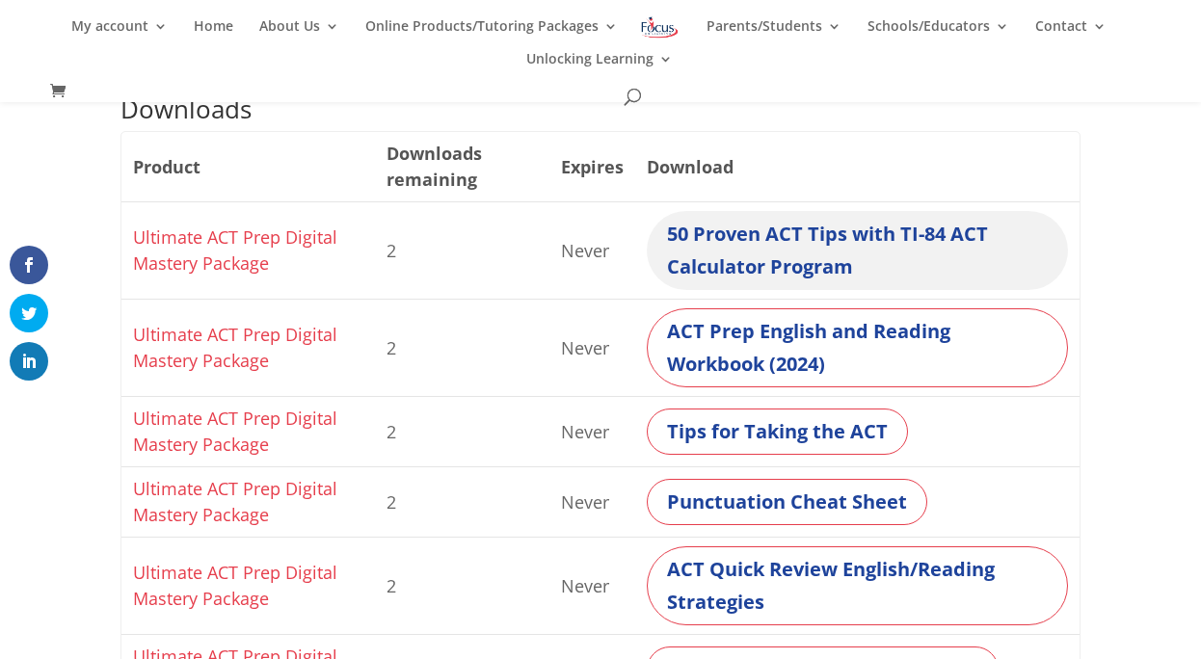
click at [869, 226] on link "50 Proven ACT Tips with TI-84 ACT Calculator Program" at bounding box center [857, 250] width 421 height 79
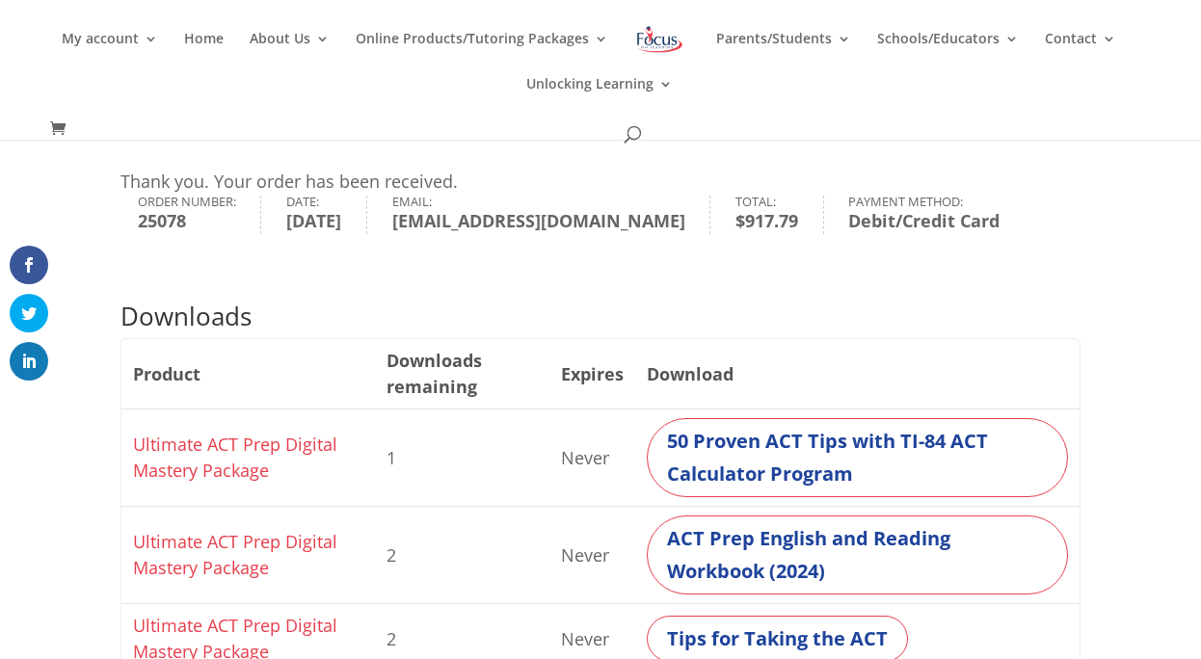
scroll to position [207, 0]
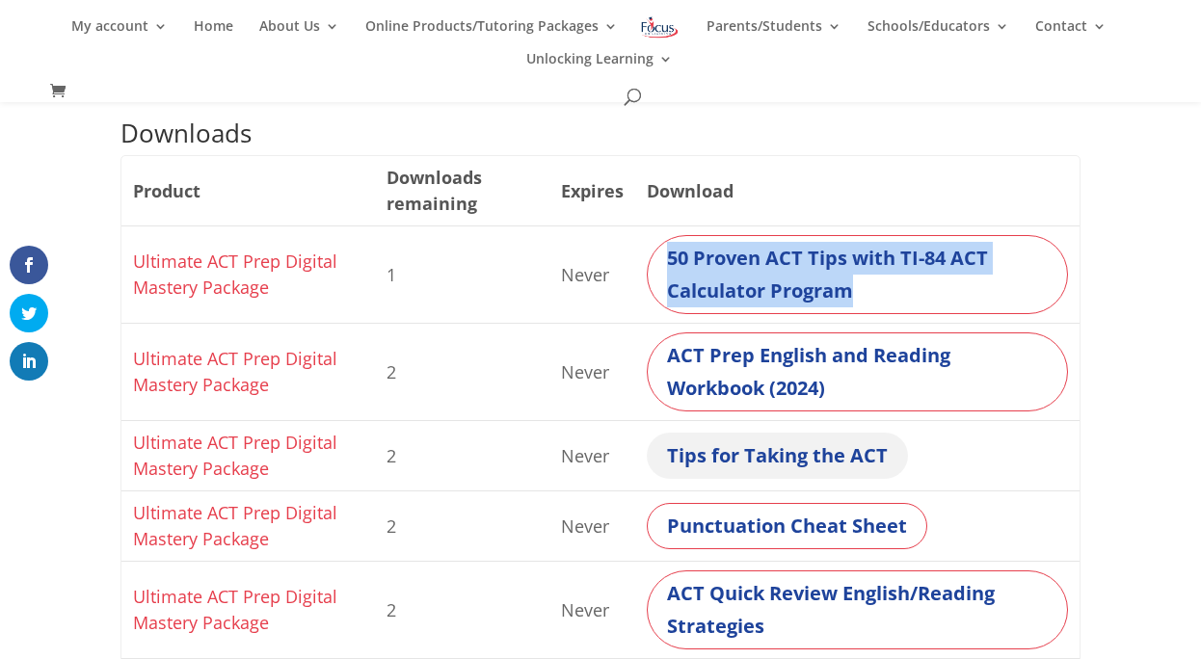
click at [747, 450] on link "Tips for Taking the ACT" at bounding box center [777, 456] width 261 height 46
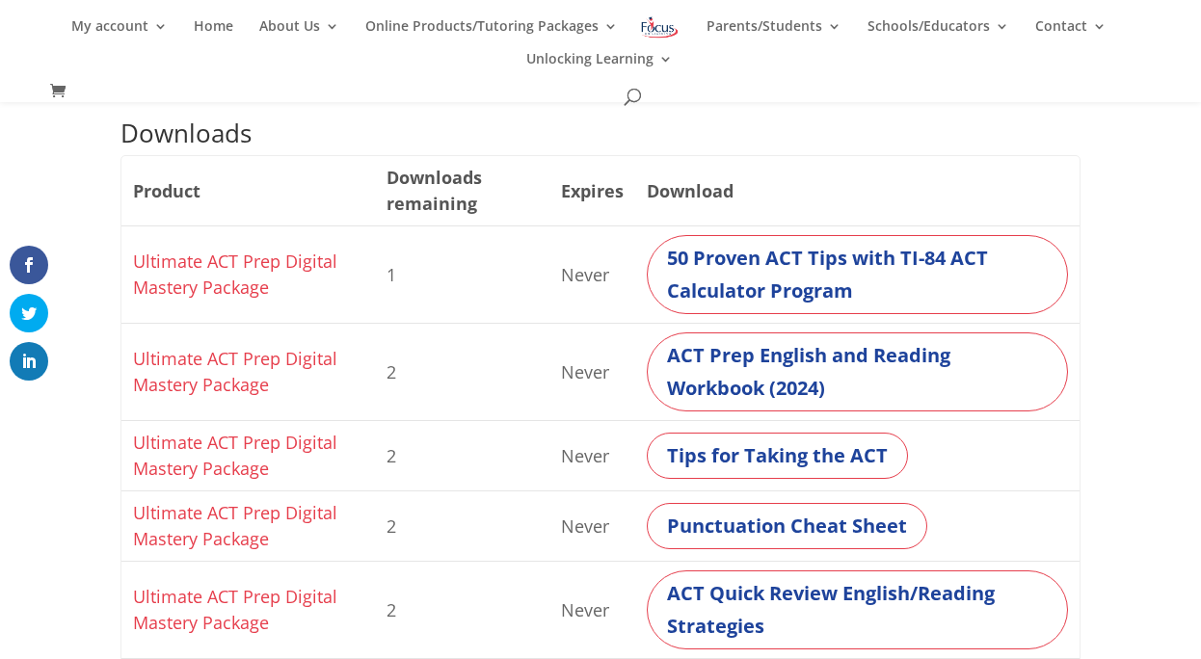
click at [1043, 449] on td "Tips for Taking the ACT" at bounding box center [857, 455] width 444 height 70
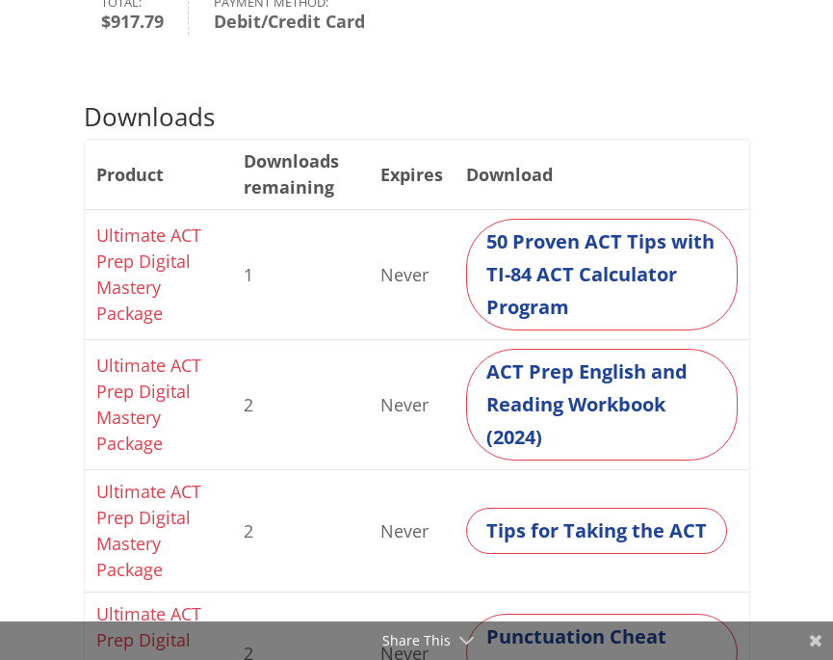
scroll to position [330, 0]
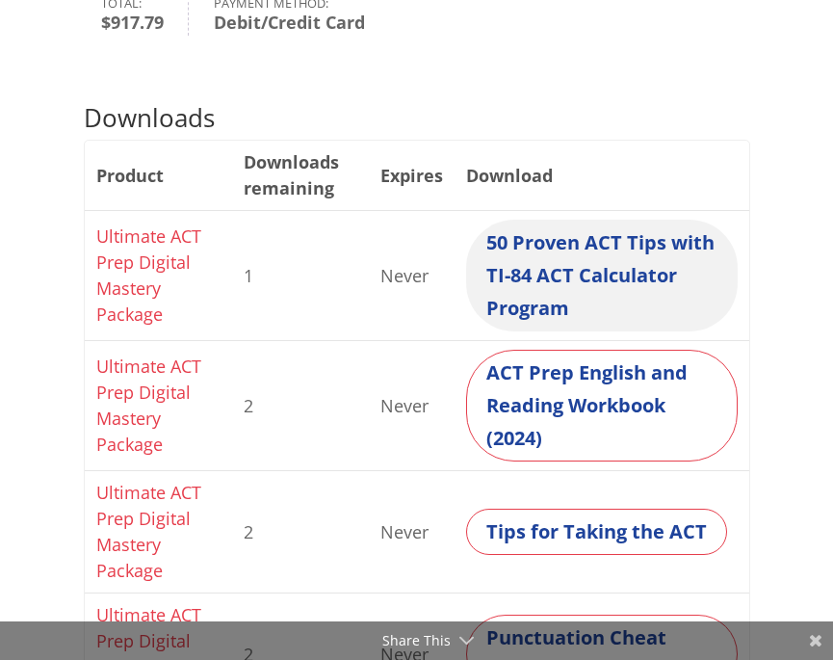
click at [599, 270] on link "50 Proven ACT Tips with TI-84 ACT Calculator Program" at bounding box center [601, 276] width 271 height 112
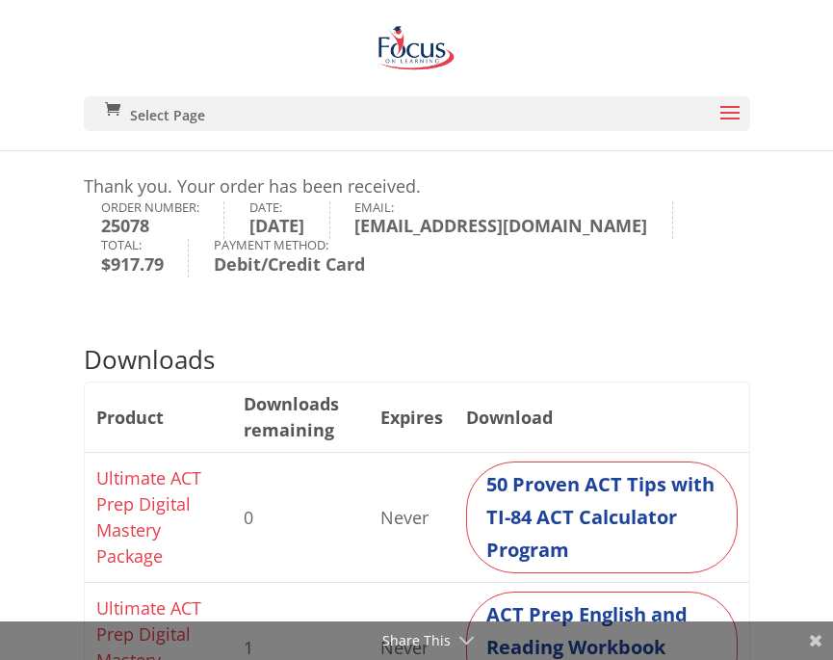
scroll to position [330, 0]
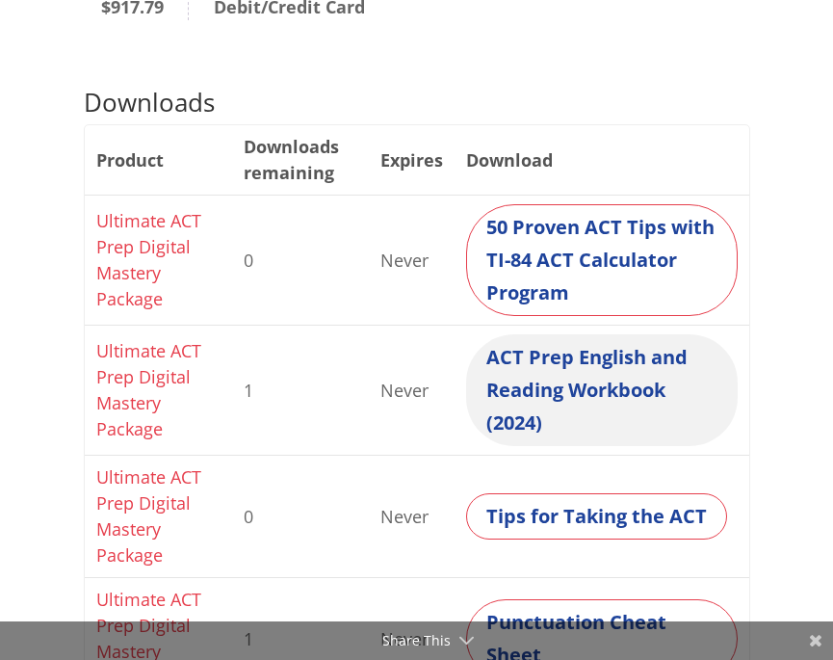
click at [638, 401] on link "ACT Prep English and Reading Workbook (2024)" at bounding box center [601, 390] width 271 height 112
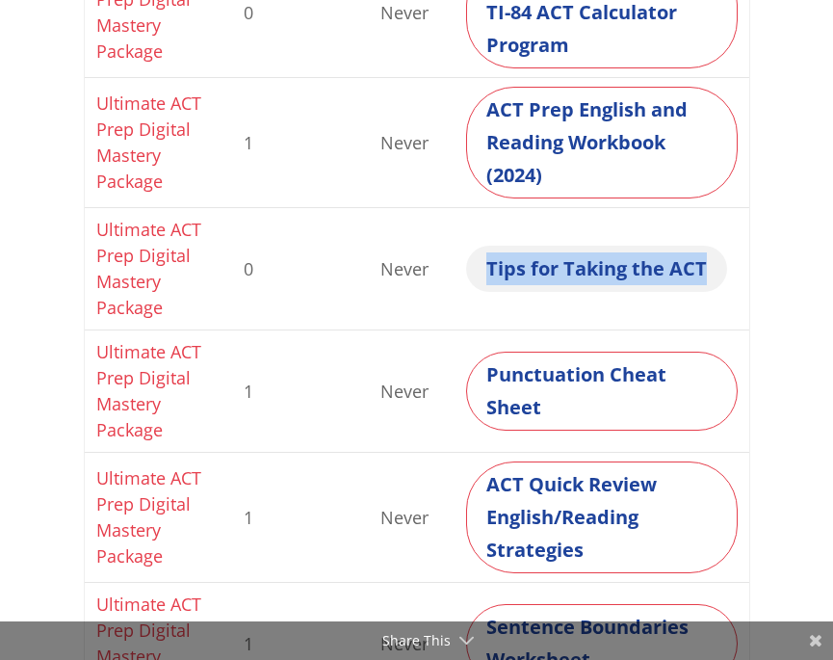
scroll to position [605, 0]
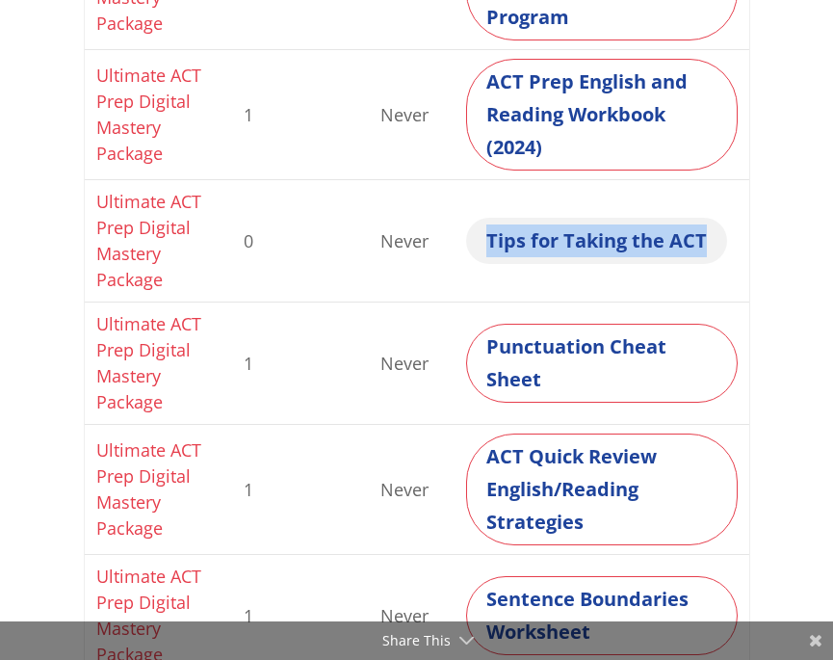
click at [544, 248] on link "Tips for Taking the ACT" at bounding box center [596, 241] width 261 height 46
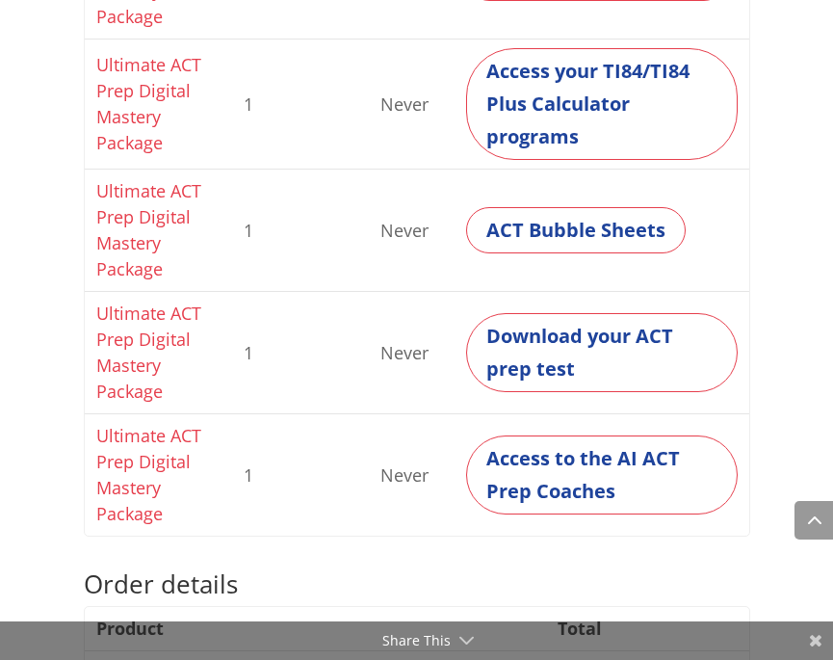
scroll to position [2605, 0]
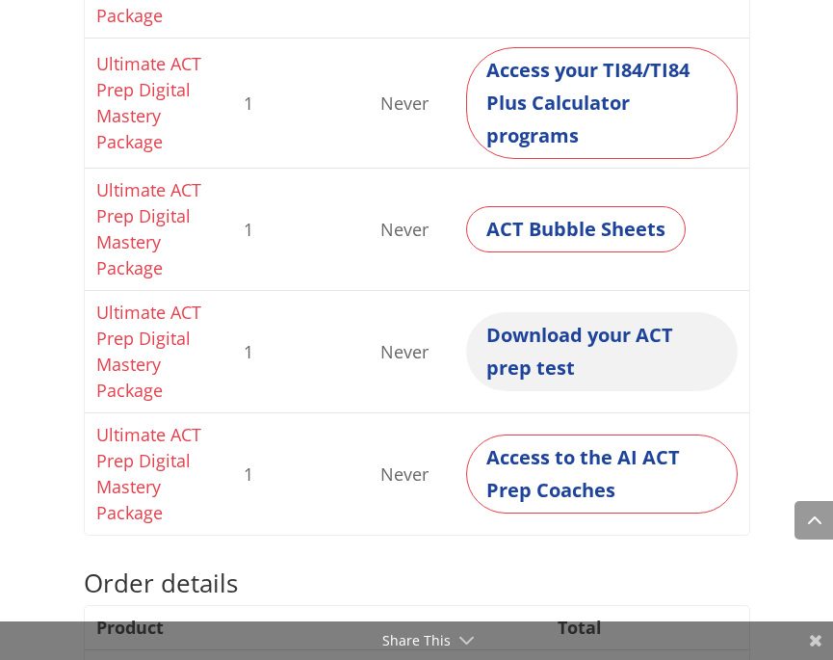
click at [555, 342] on link "Download your ACT prep test" at bounding box center [601, 351] width 271 height 79
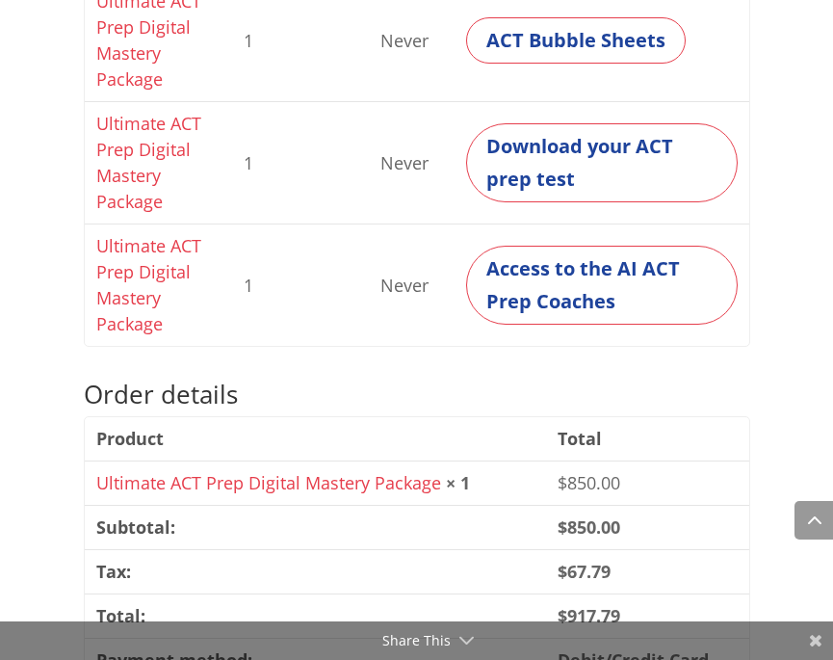
scroll to position [2839, 0]
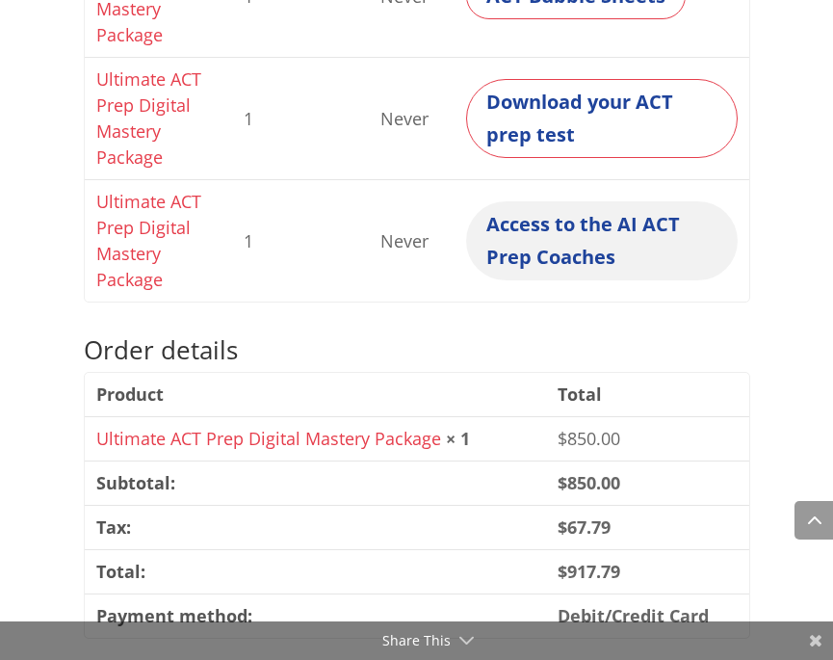
click at [595, 251] on link "Access to the AI ACT Prep Coaches" at bounding box center [601, 240] width 271 height 79
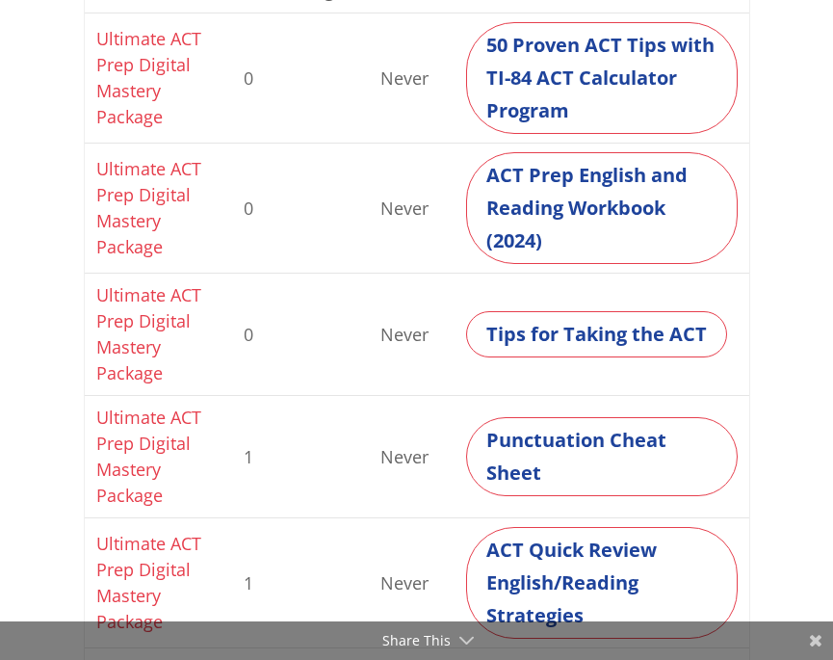
scroll to position [510, 0]
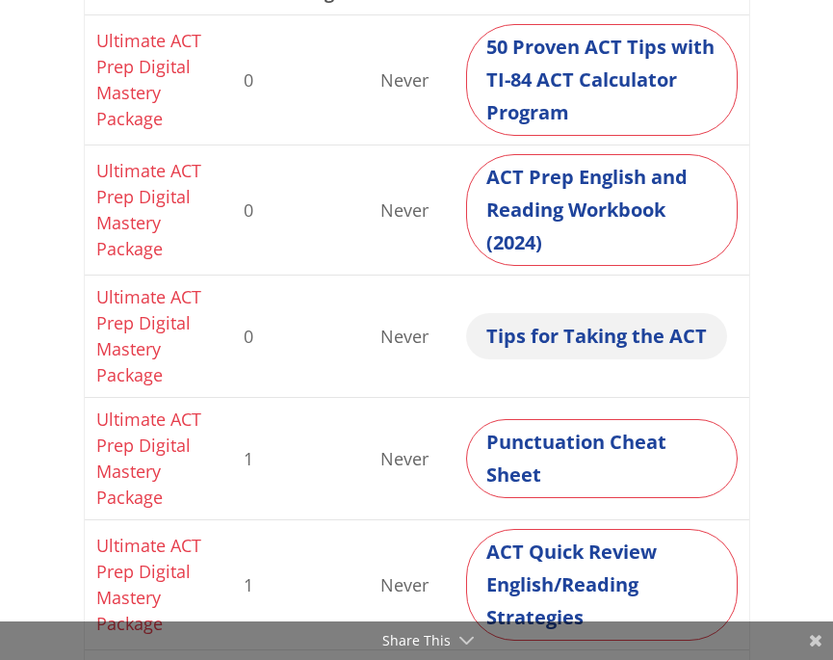
click at [570, 335] on link "Tips for Taking the ACT" at bounding box center [596, 336] width 261 height 46
